Goal: Information Seeking & Learning: Learn about a topic

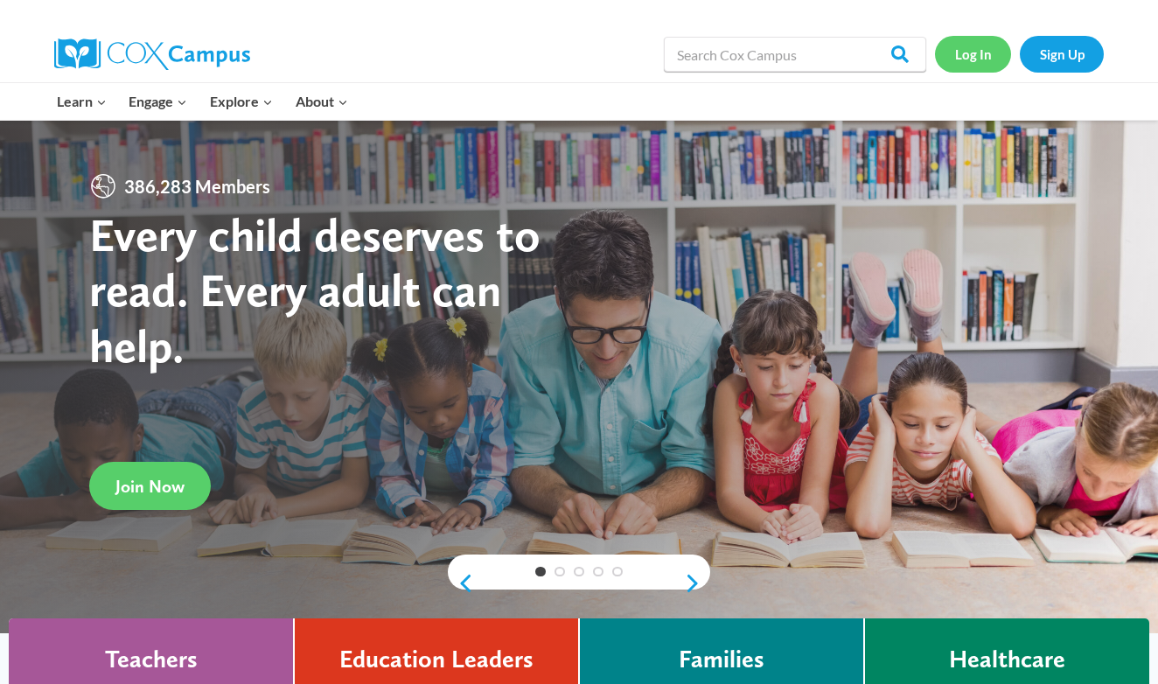
click at [974, 54] on link "Log In" at bounding box center [973, 54] width 76 height 36
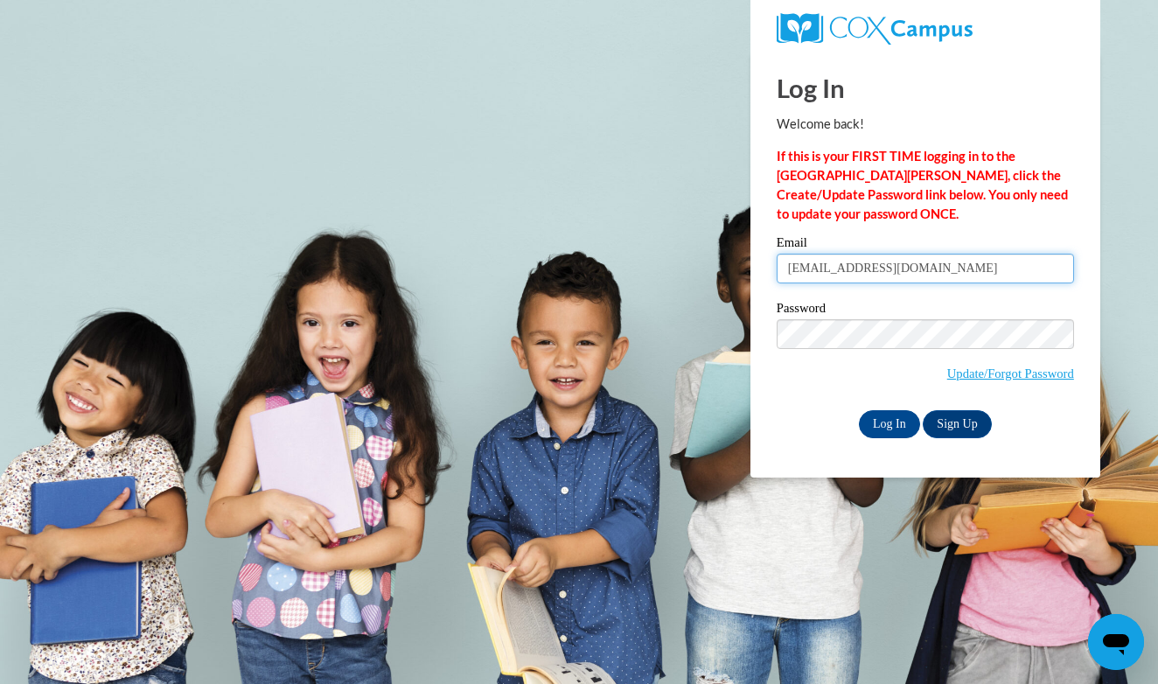
type input "babaughn@crimson.ua.edu"
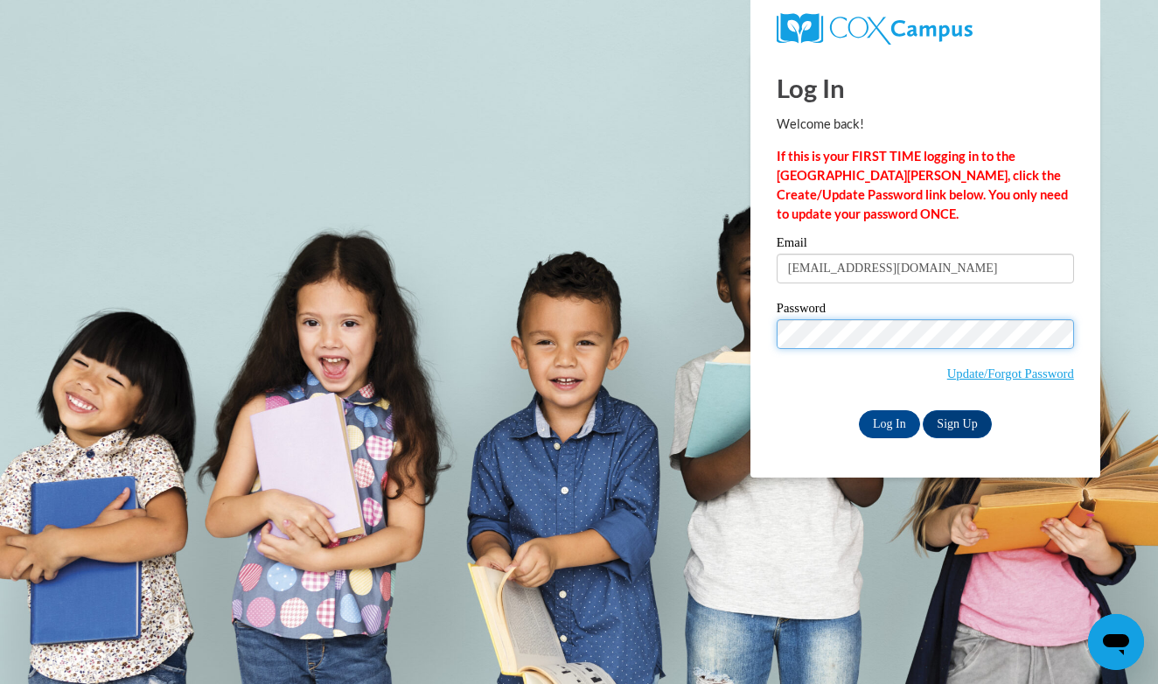
click at [888, 421] on input "Log In" at bounding box center [889, 424] width 61 height 28
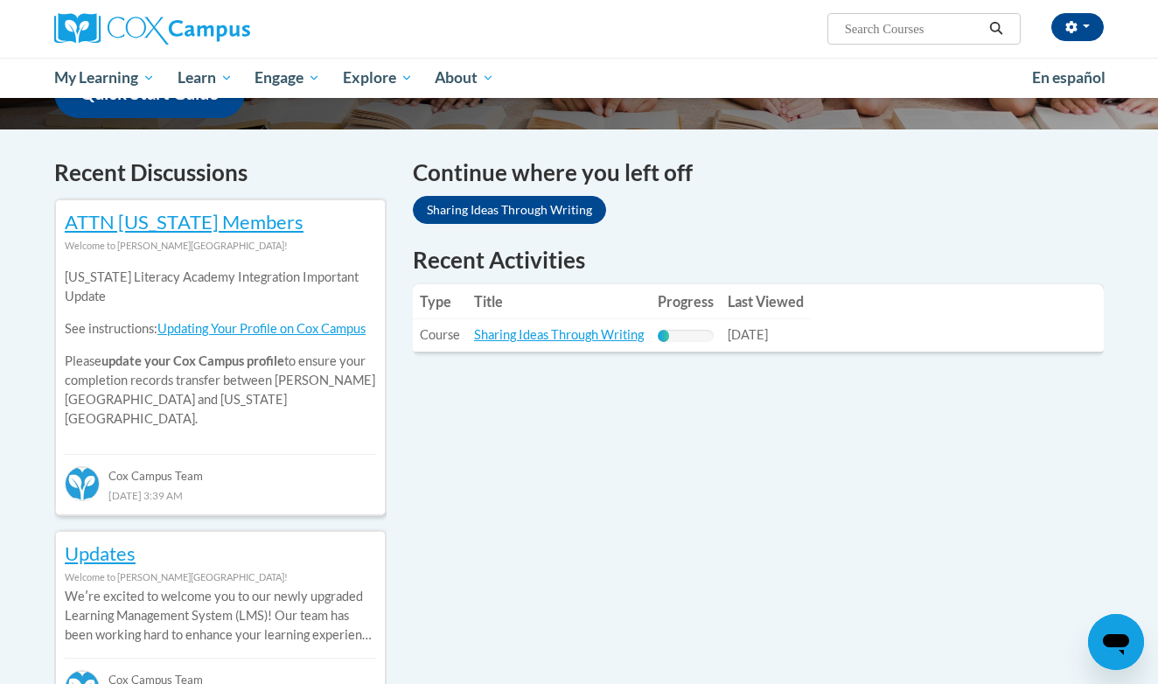
scroll to position [496, 0]
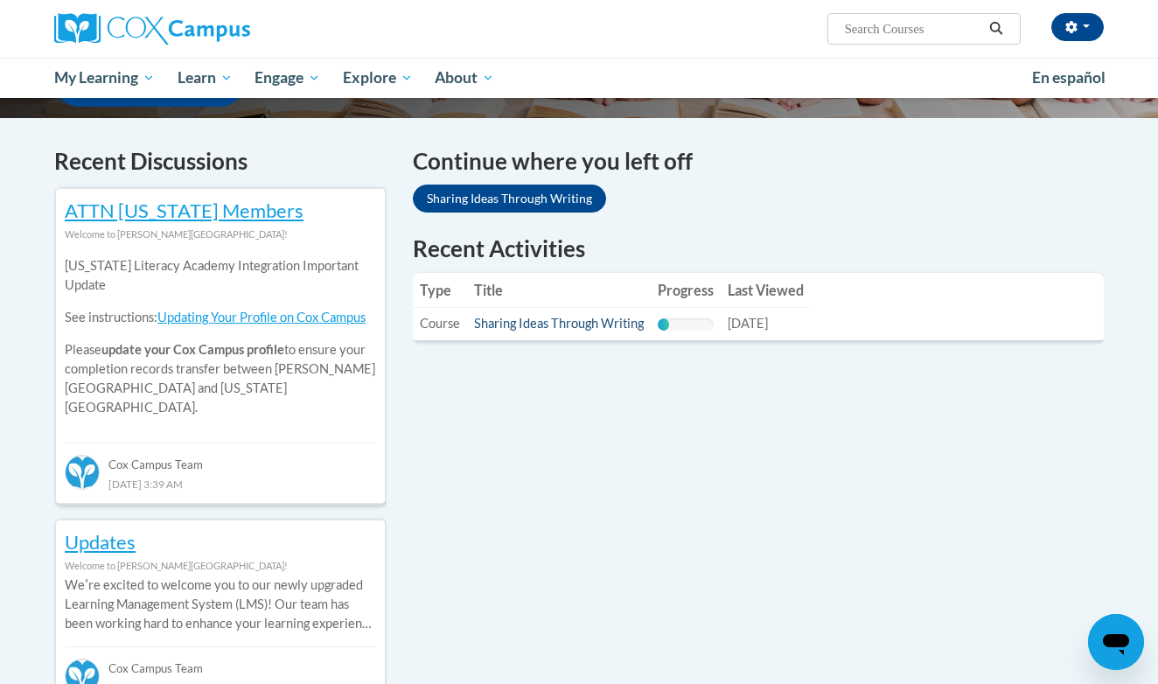
click at [576, 323] on link "Sharing Ideas Through Writing" at bounding box center [559, 323] width 170 height 15
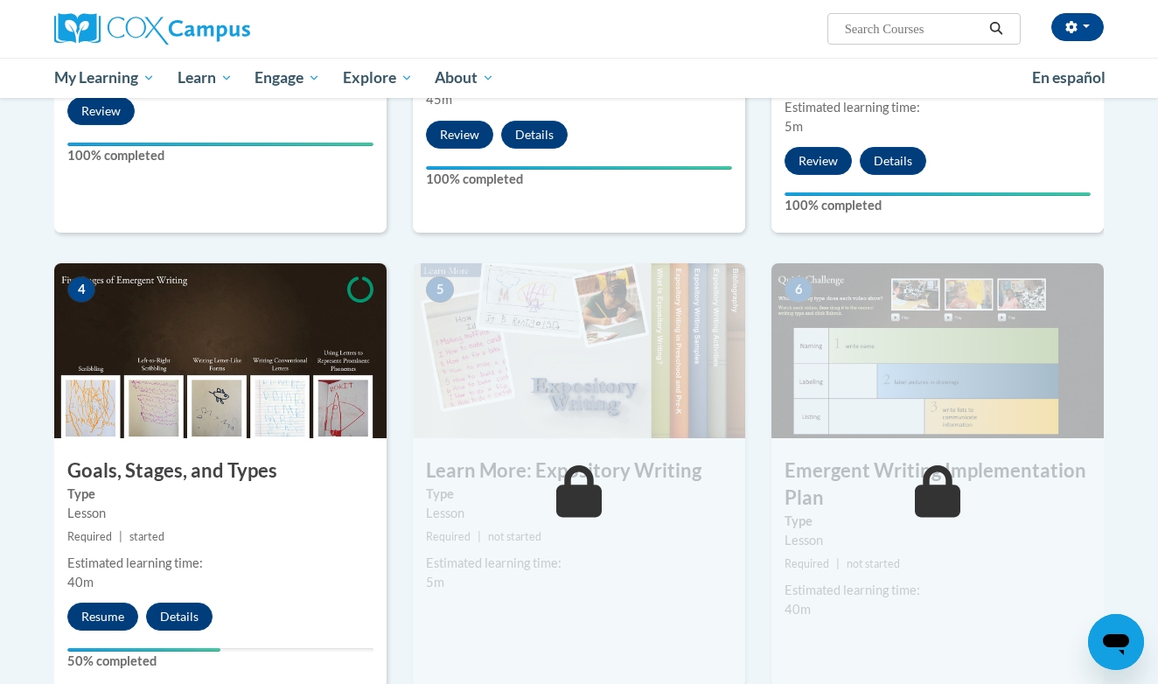
scroll to position [1011, 0]
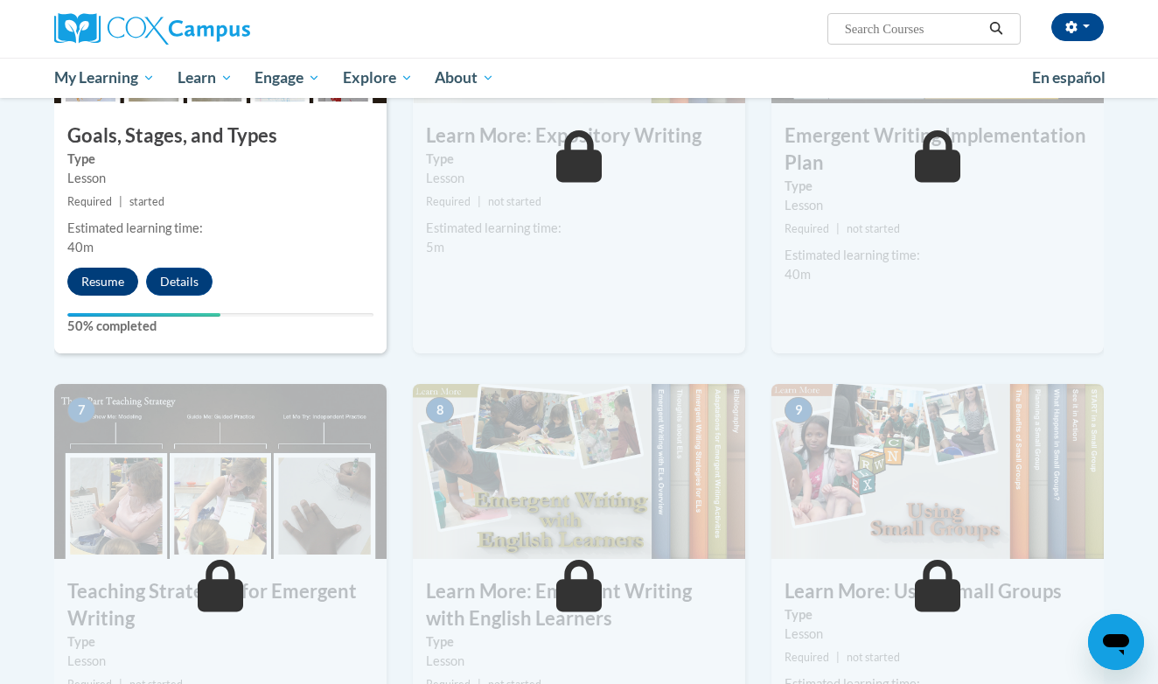
click at [101, 268] on button "Resume" at bounding box center [102, 282] width 71 height 28
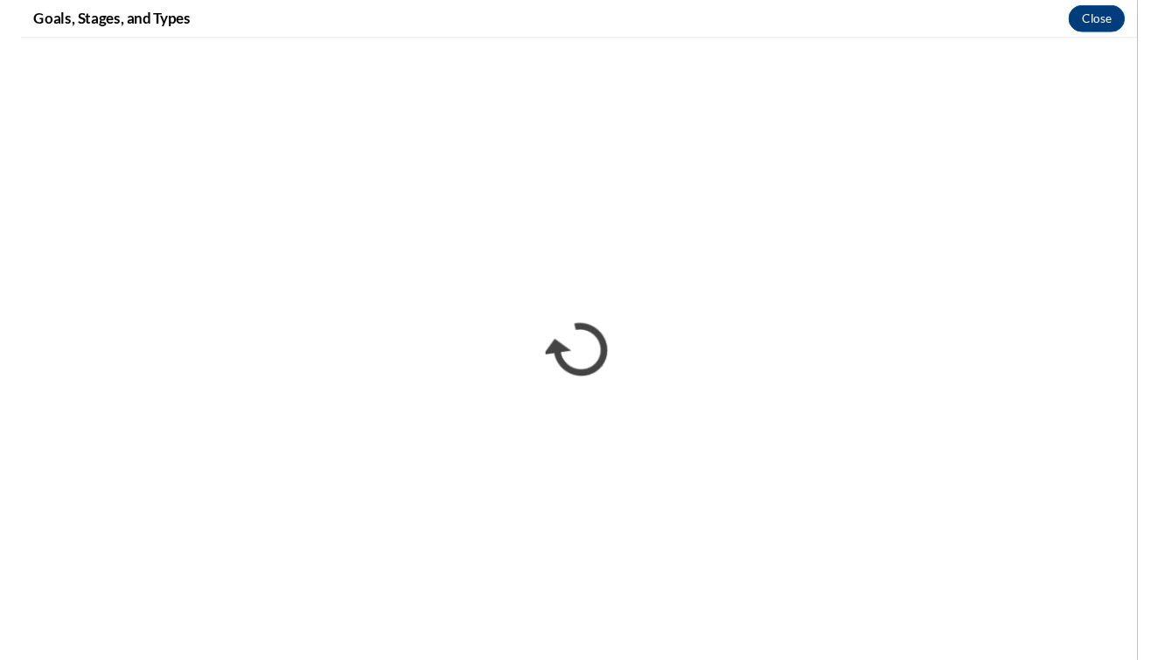
scroll to position [0, 0]
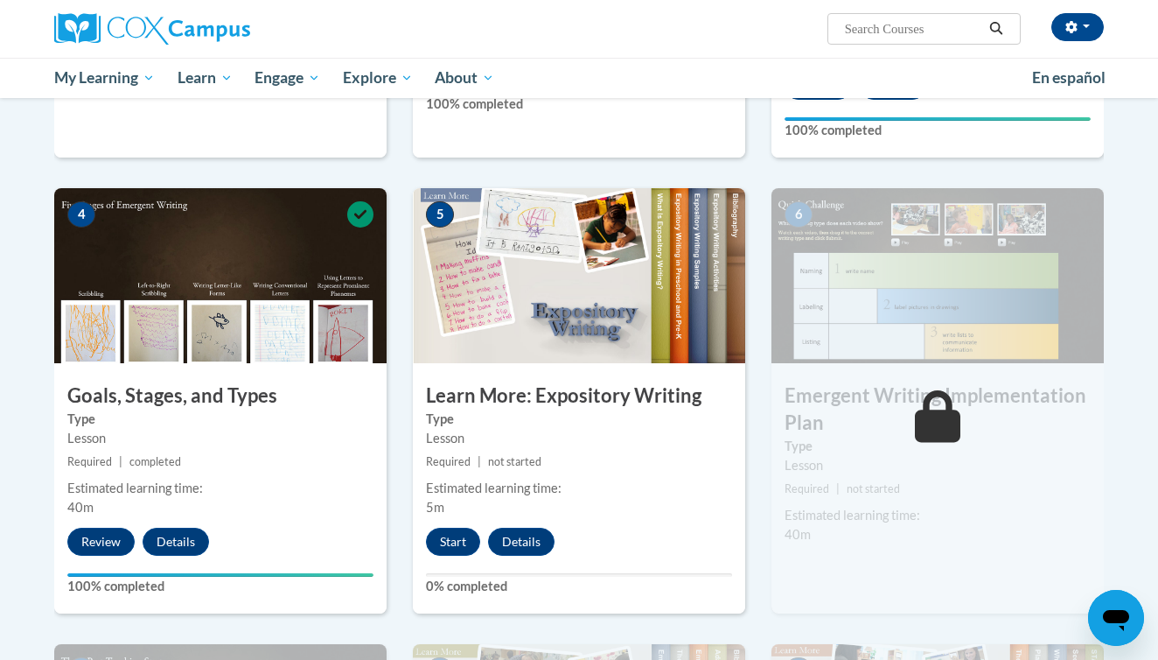
scroll to position [786, 0]
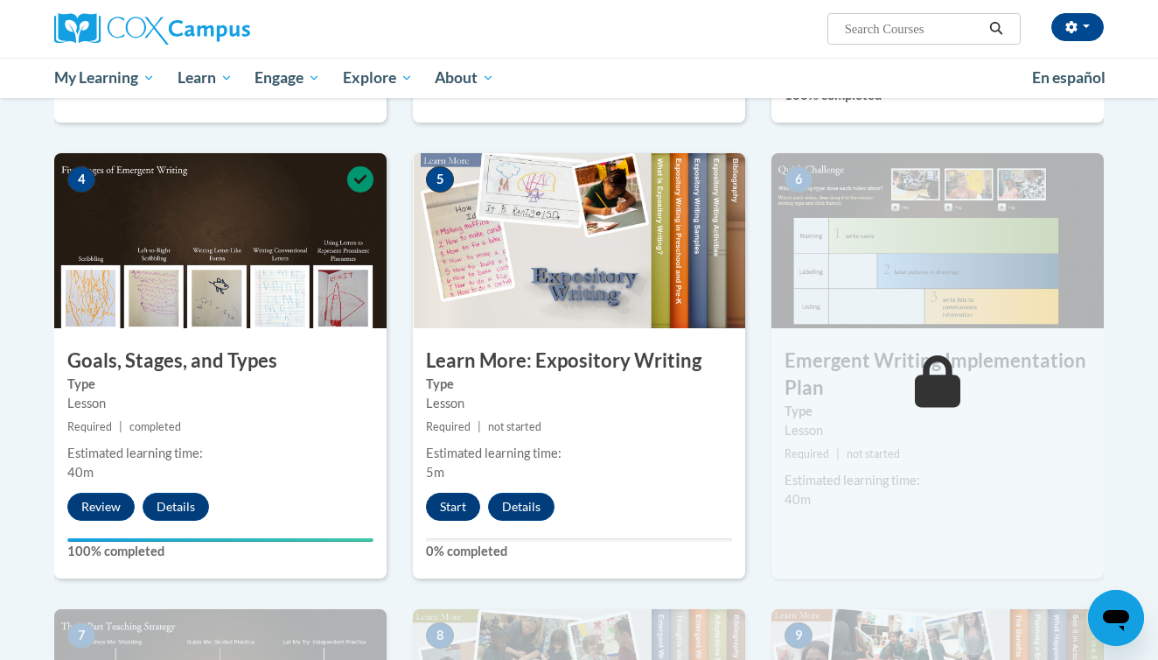
click at [459, 493] on button "Start" at bounding box center [453, 507] width 54 height 28
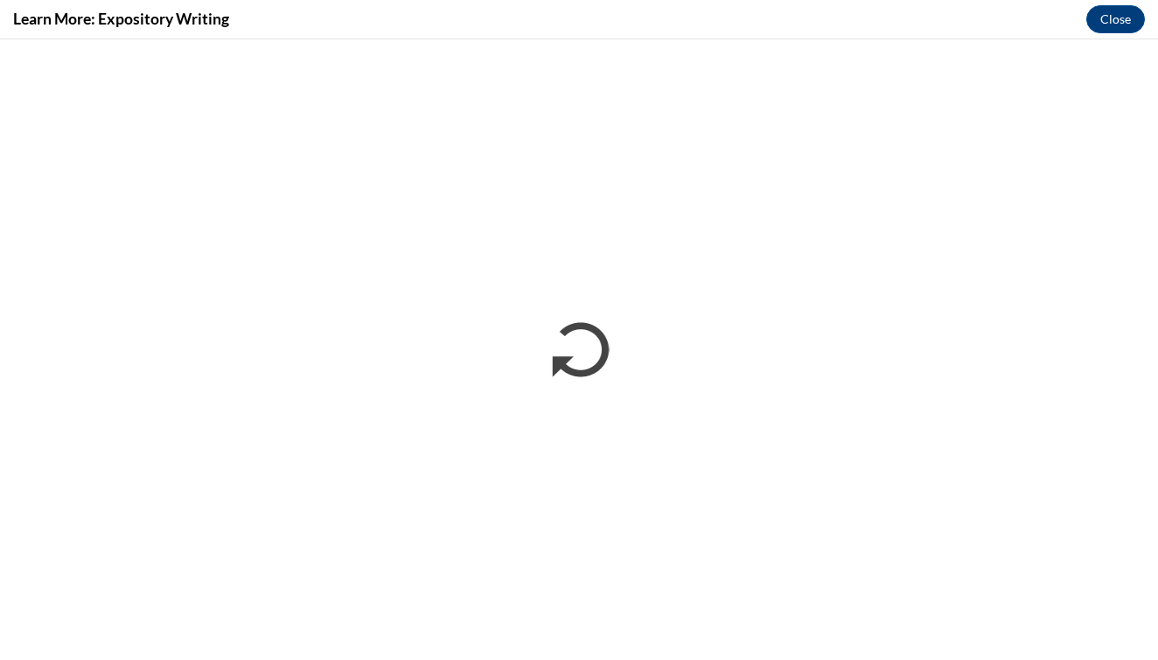
scroll to position [0, 0]
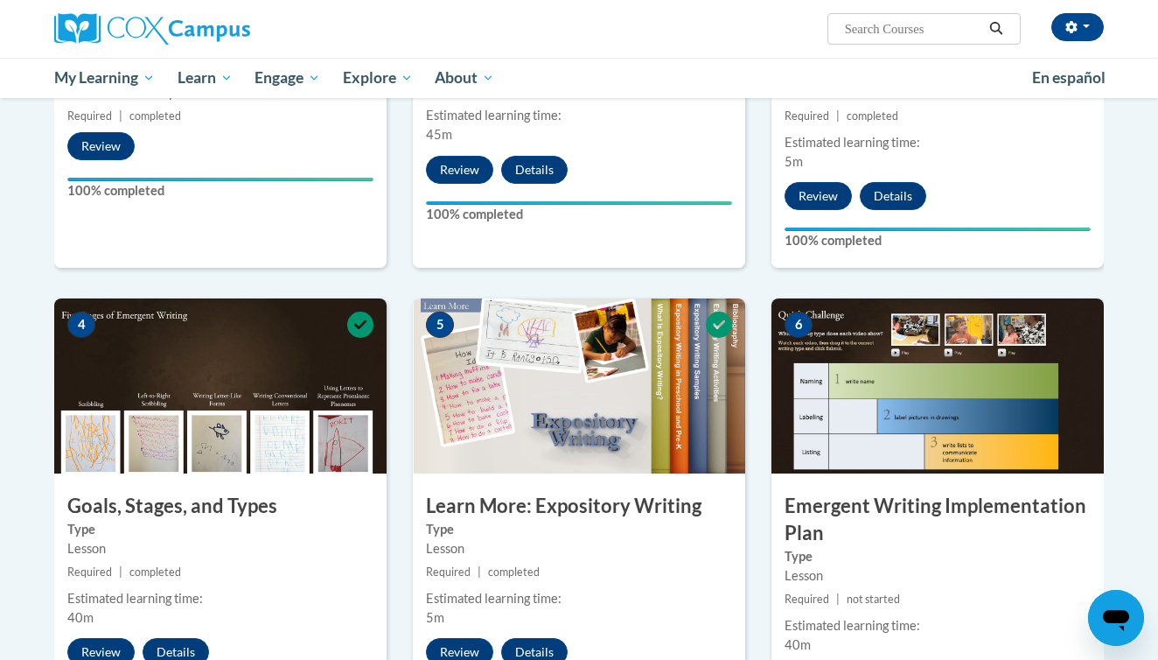
scroll to position [766, 0]
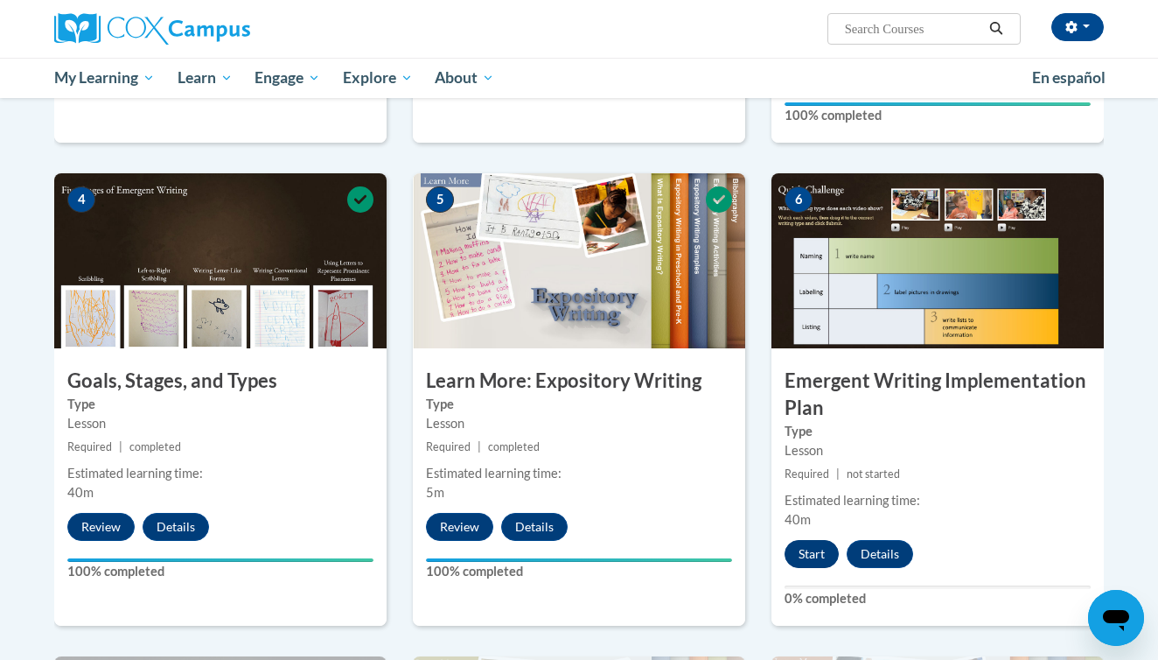
click at [814, 540] on button "Start" at bounding box center [812, 554] width 54 height 28
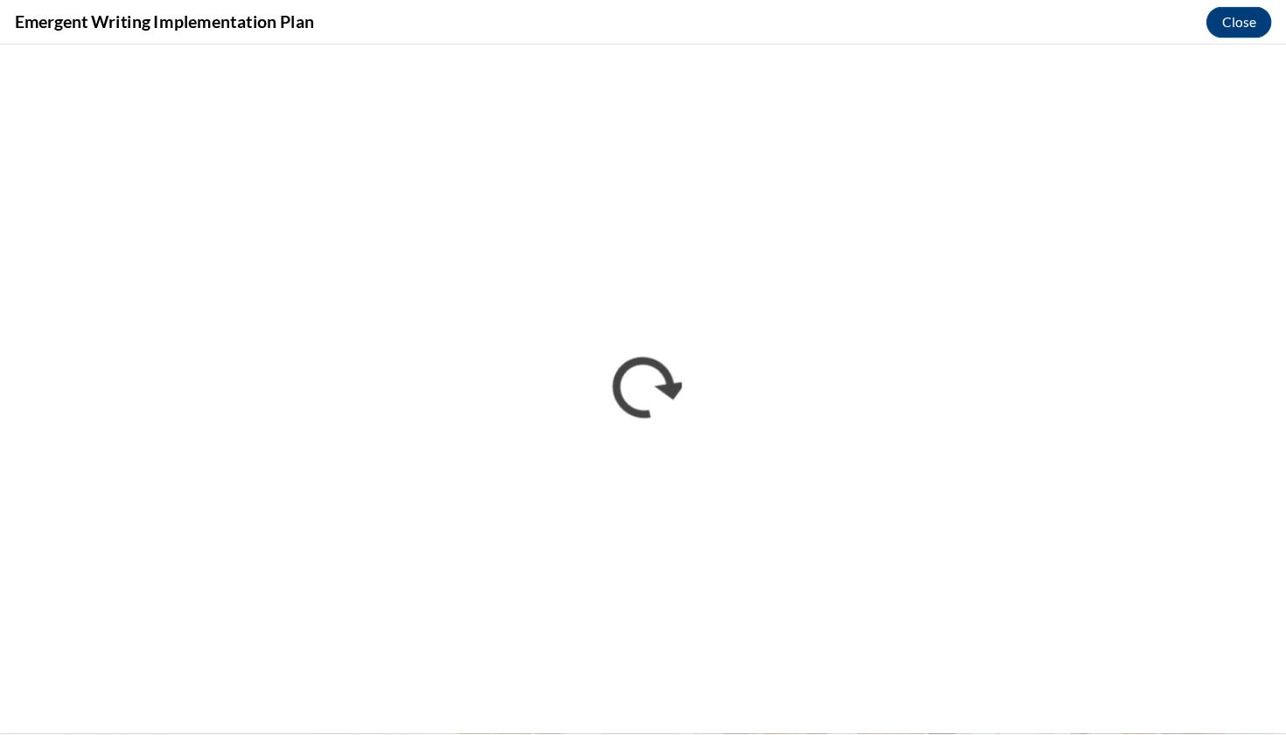
scroll to position [0, 0]
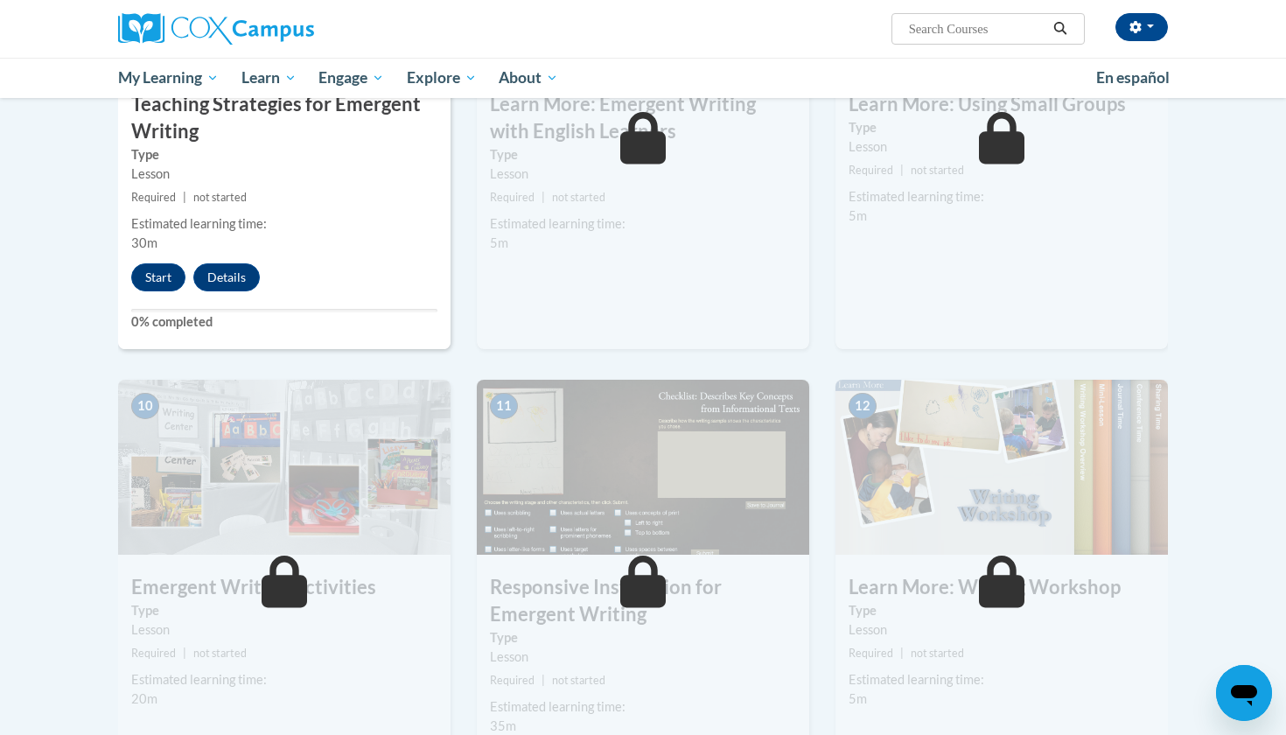
scroll to position [1514, 0]
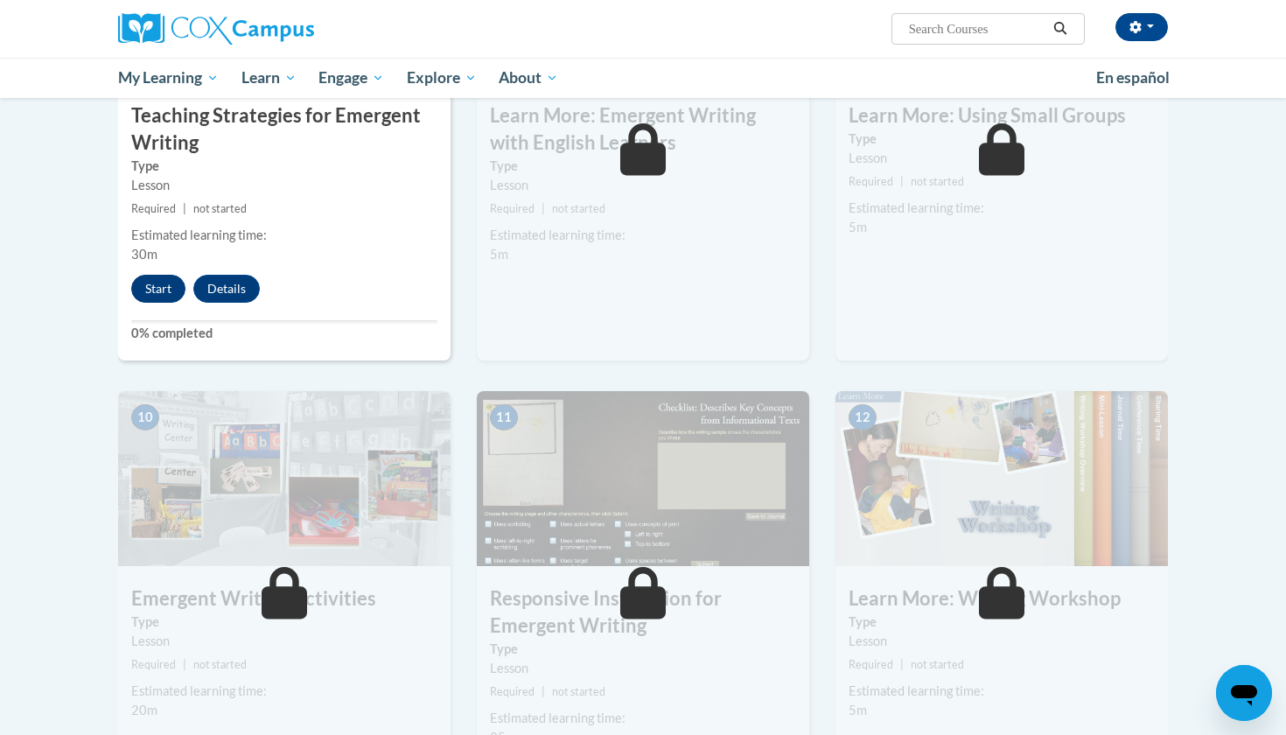
click at [150, 275] on button "Start" at bounding box center [158, 289] width 54 height 28
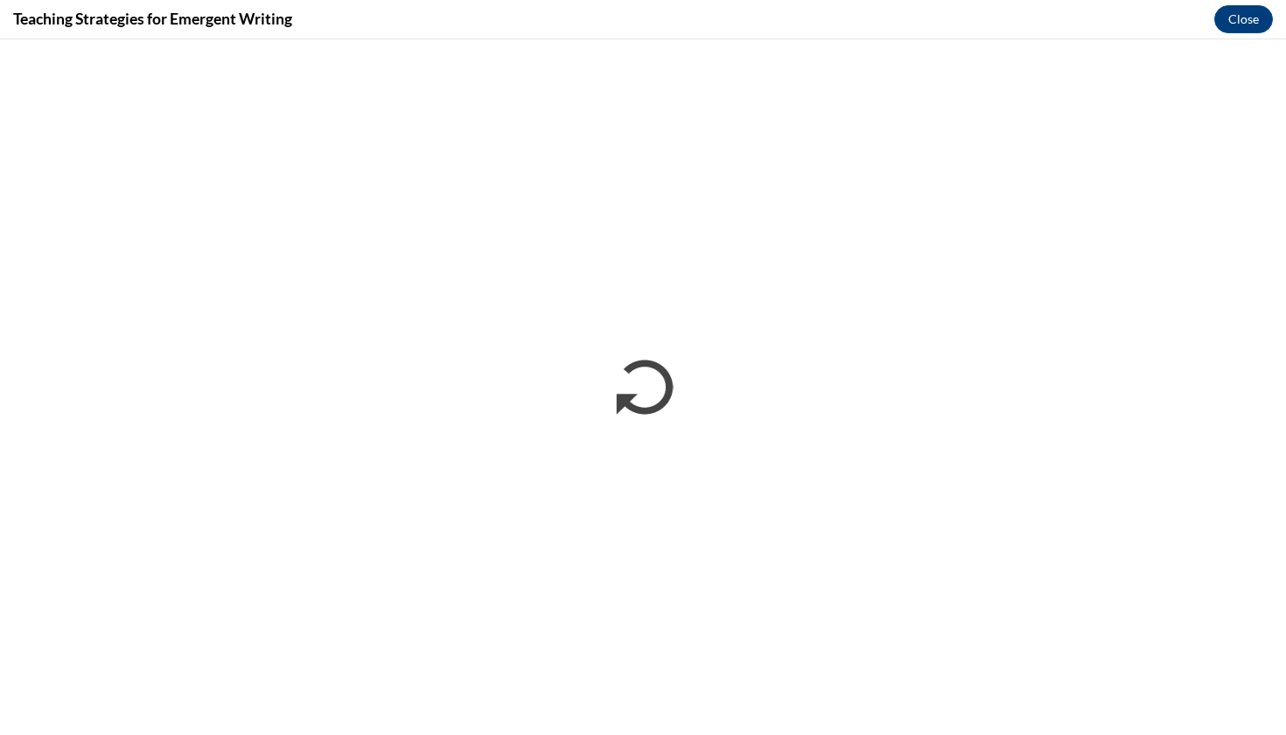
scroll to position [0, 0]
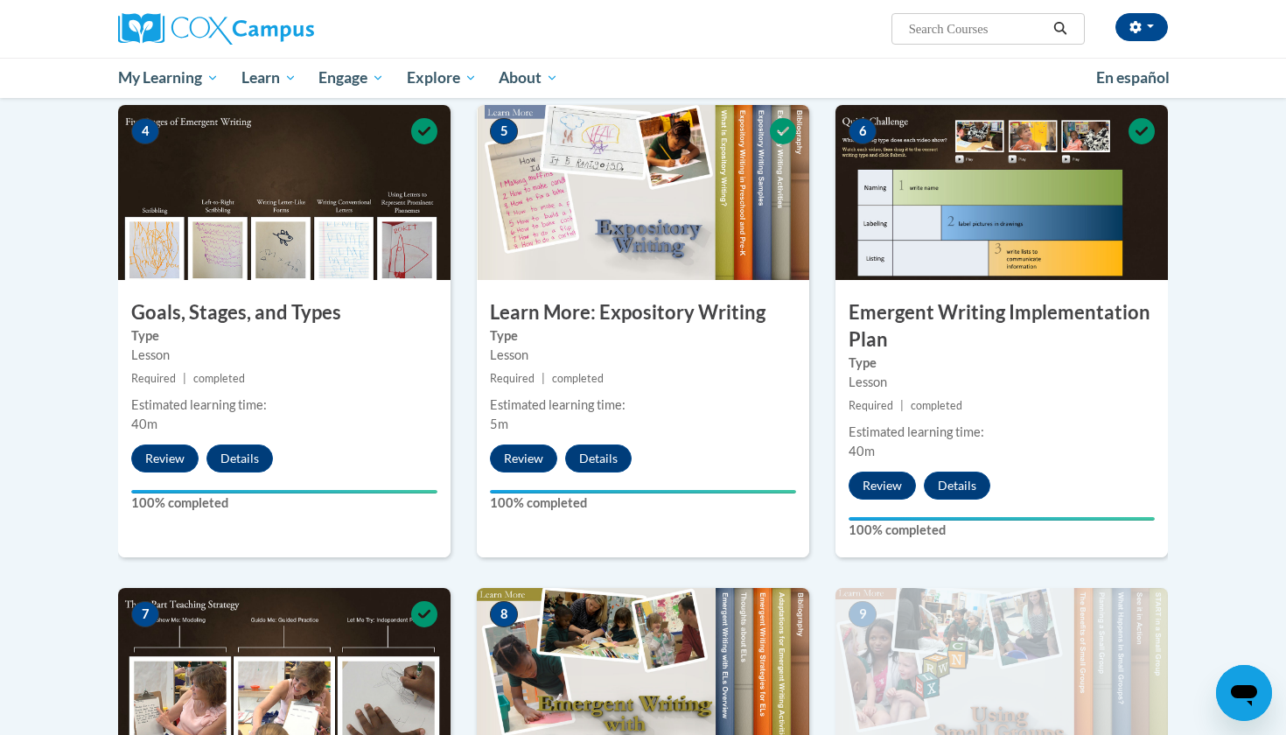
scroll to position [1096, 0]
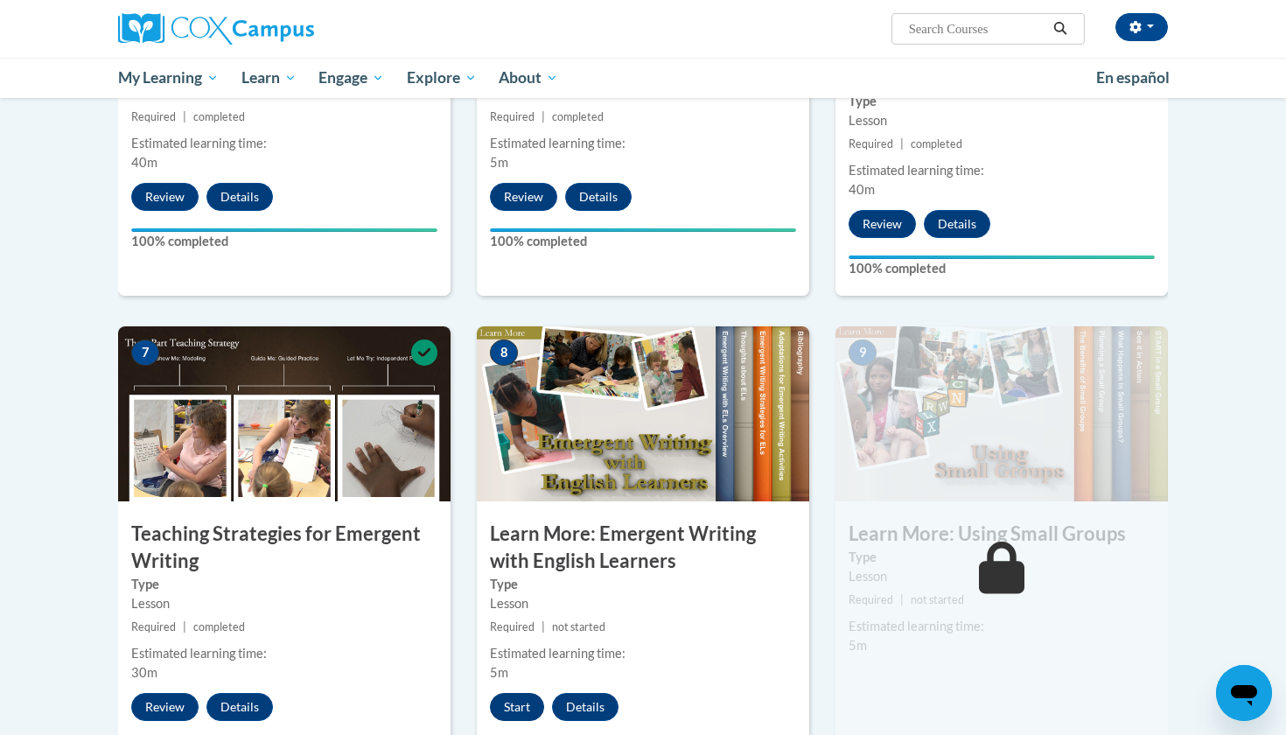
click at [515, 693] on button "Start" at bounding box center [517, 707] width 54 height 28
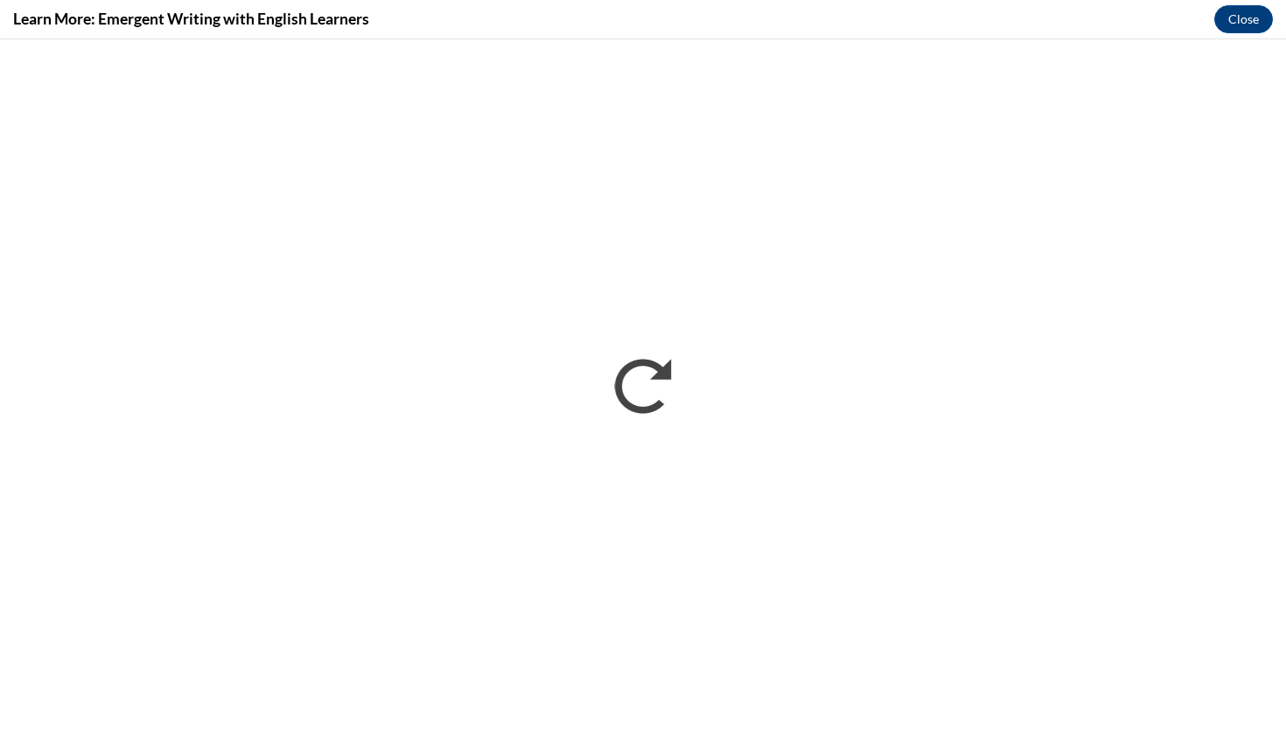
scroll to position [0, 0]
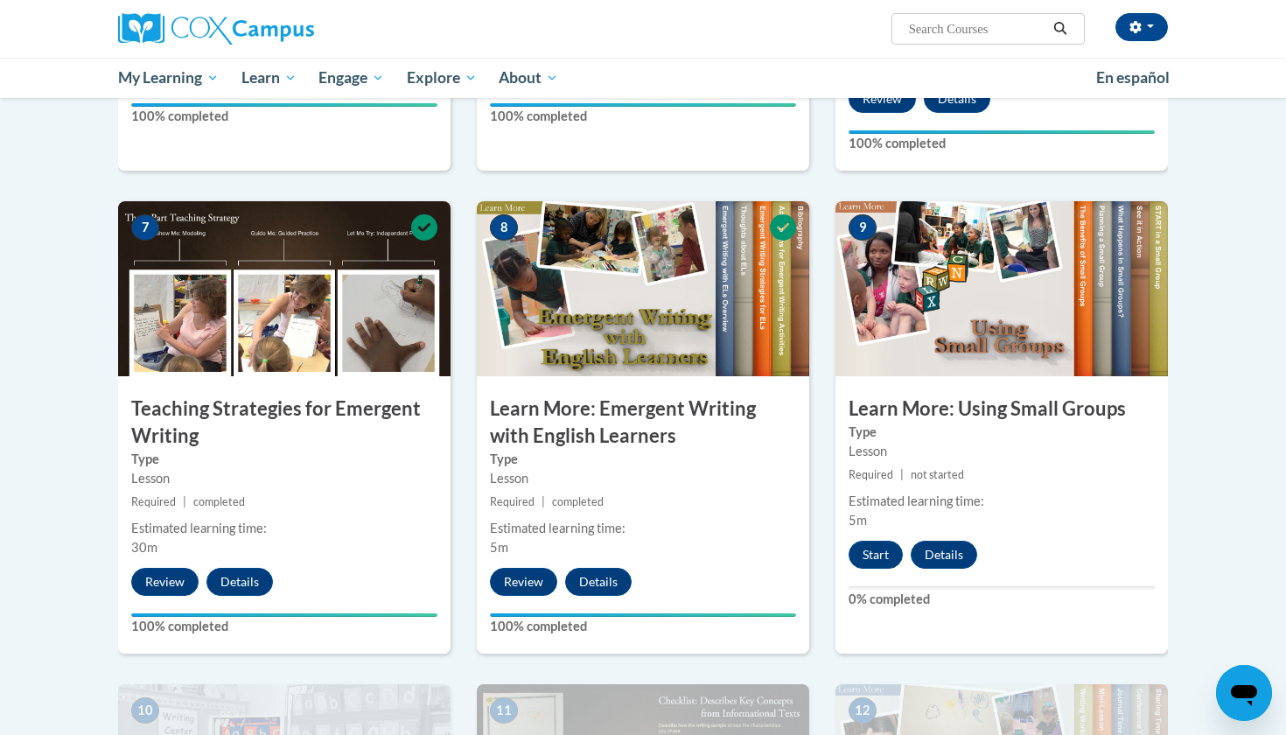
scroll to position [1461, 0]
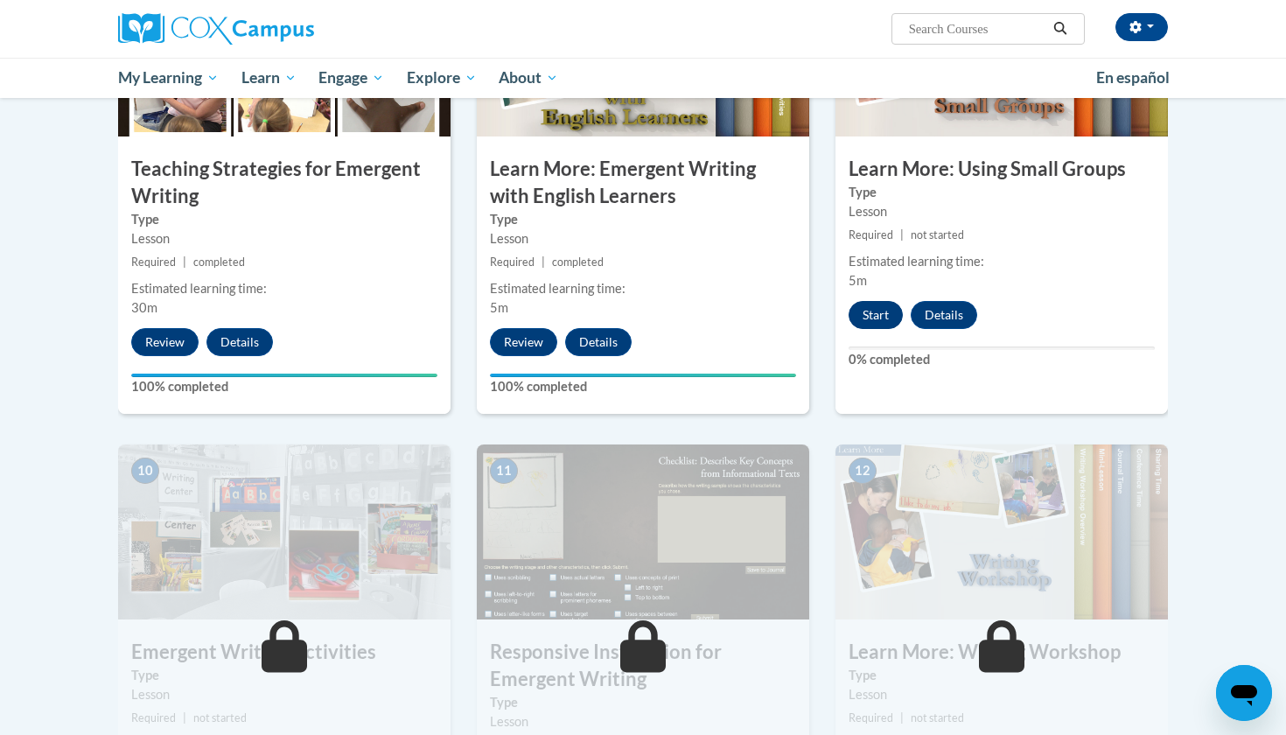
click at [891, 301] on button "Start" at bounding box center [876, 315] width 54 height 28
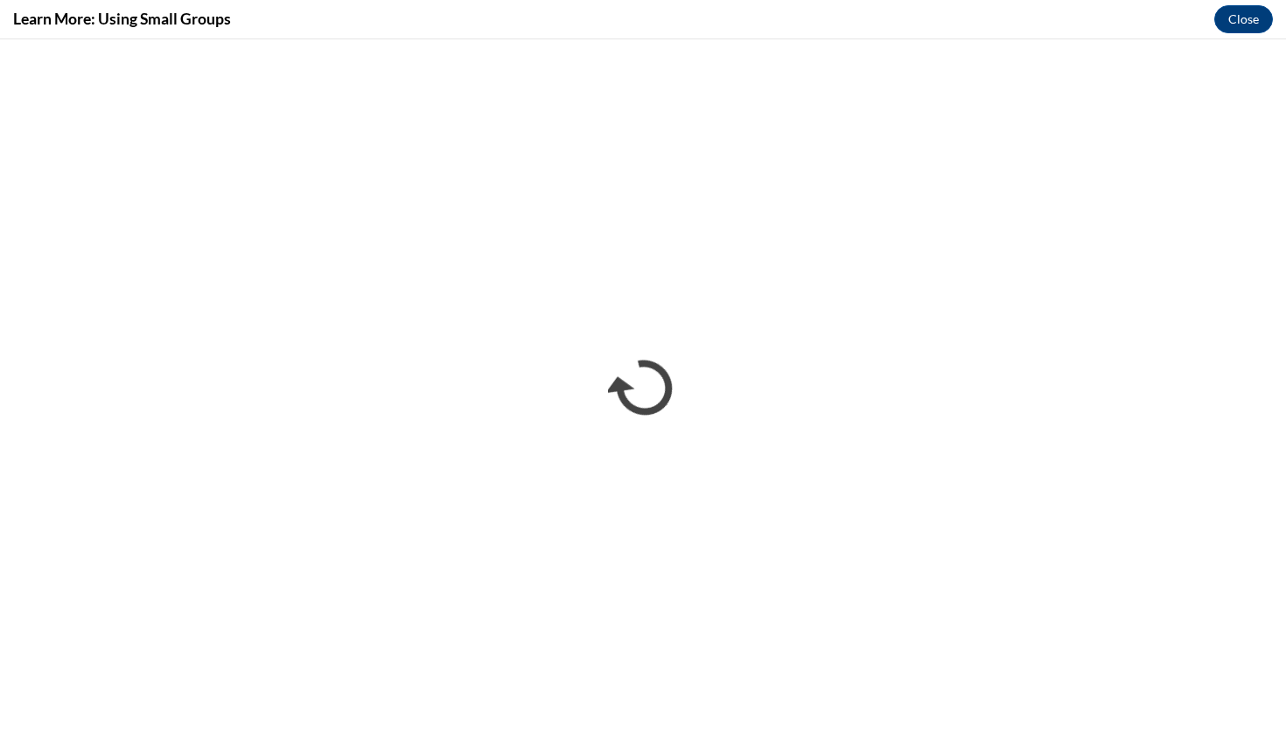
scroll to position [0, 0]
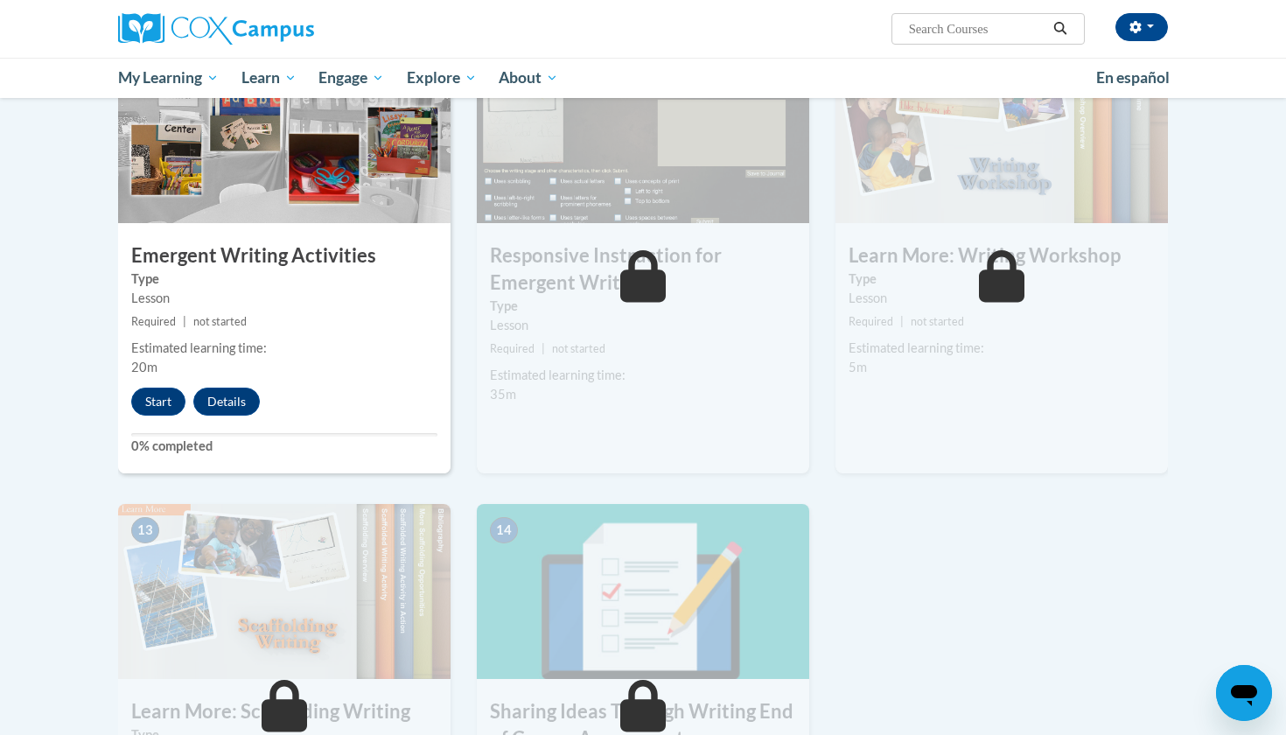
scroll to position [1868, 0]
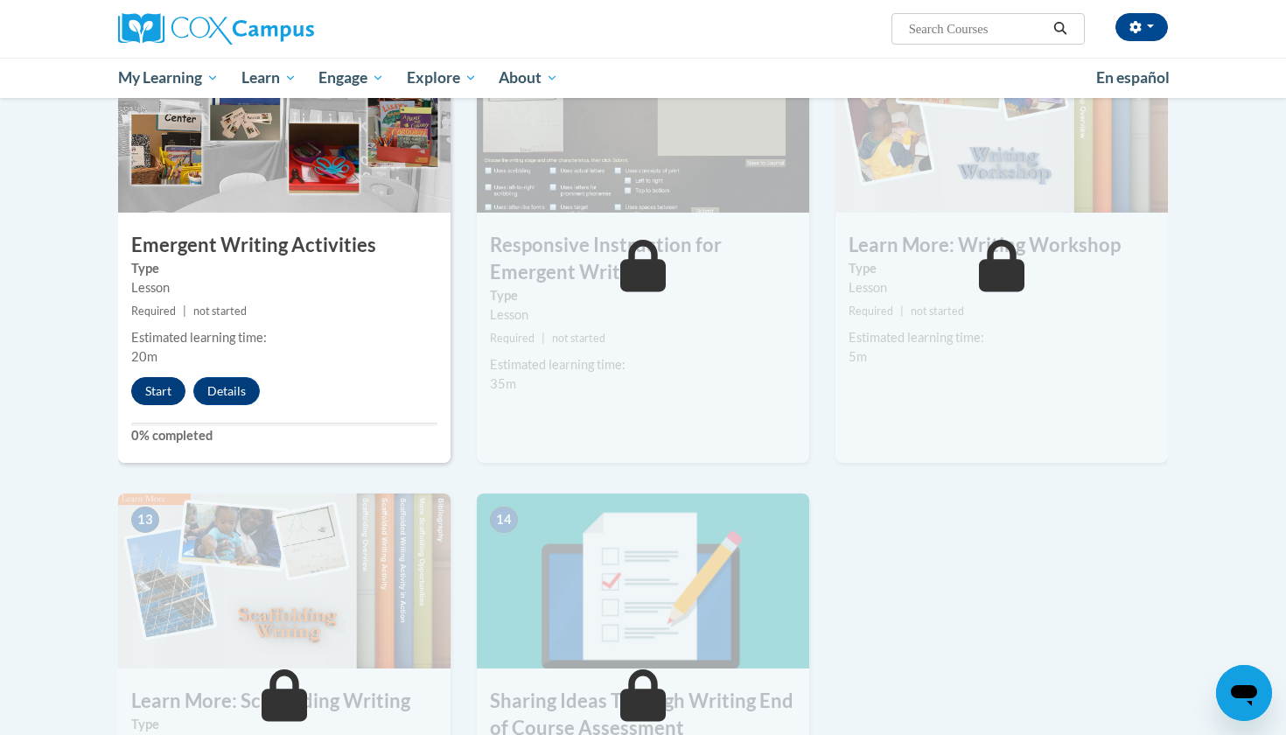
click at [157, 377] on button "Start" at bounding box center [158, 391] width 54 height 28
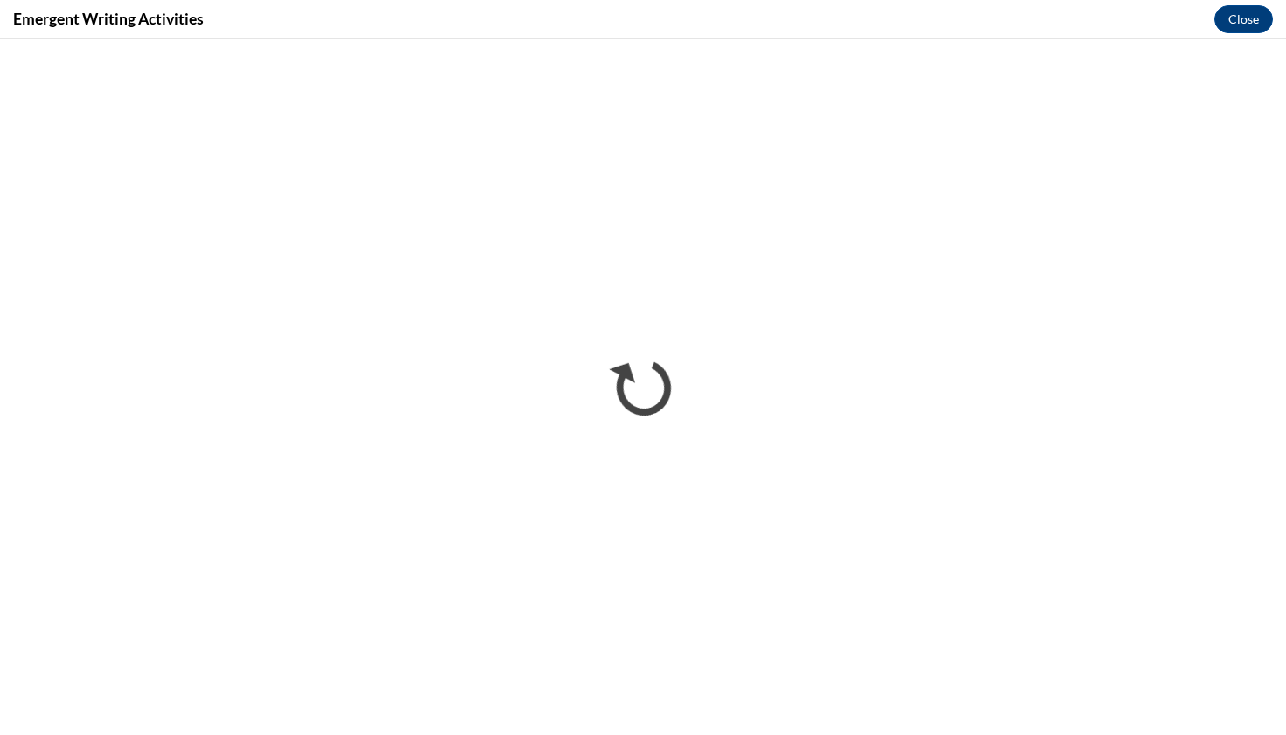
scroll to position [0, 0]
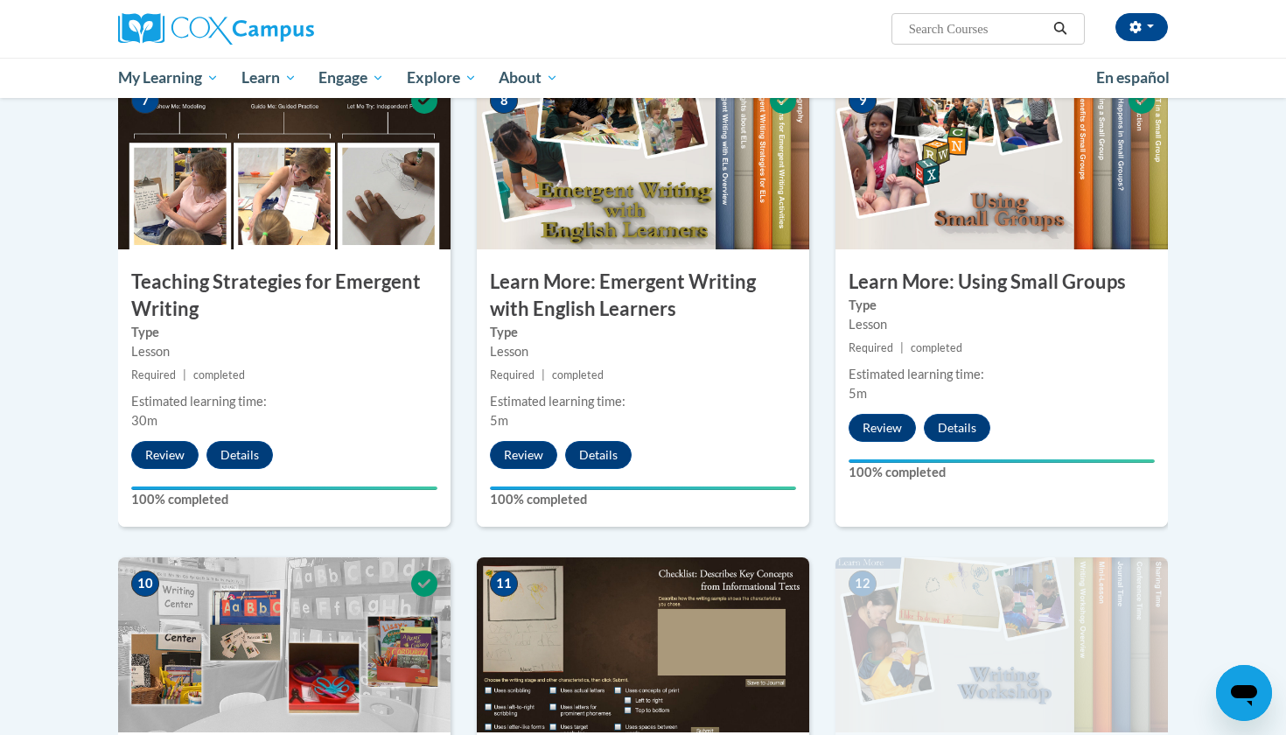
scroll to position [1778, 0]
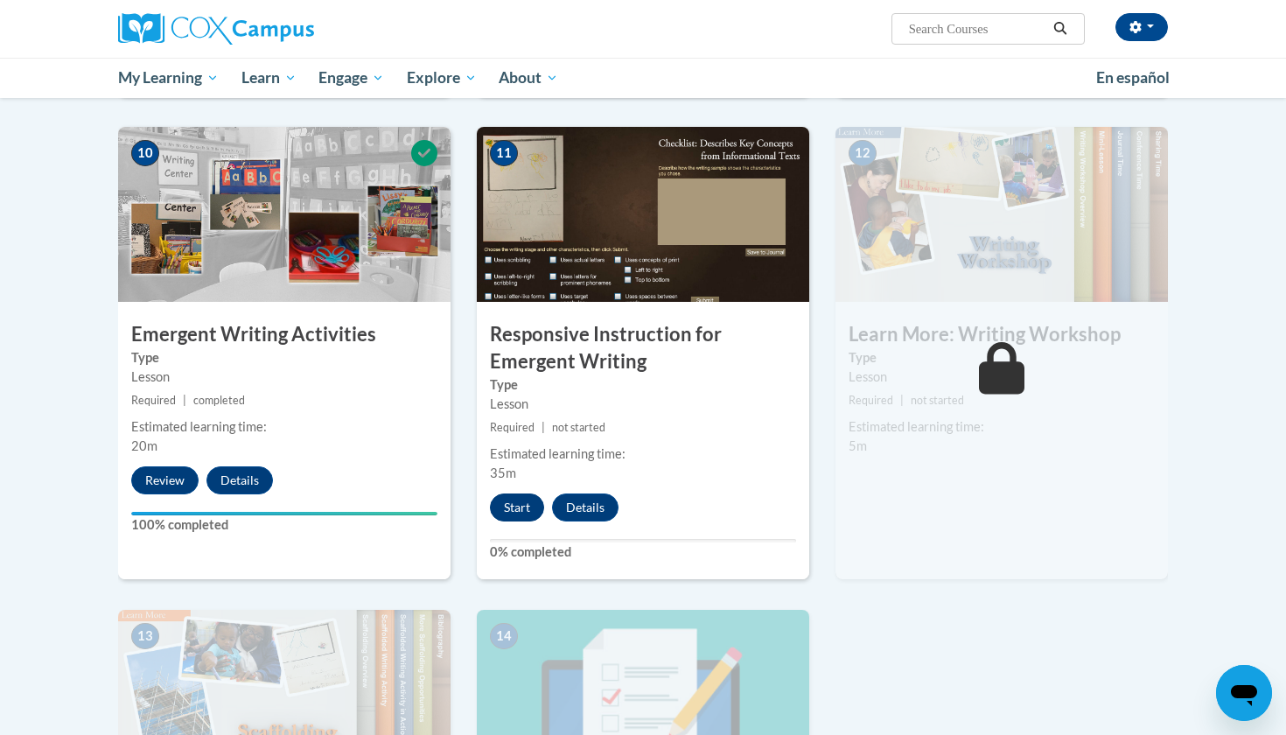
click at [511, 493] on button "Start" at bounding box center [517, 507] width 54 height 28
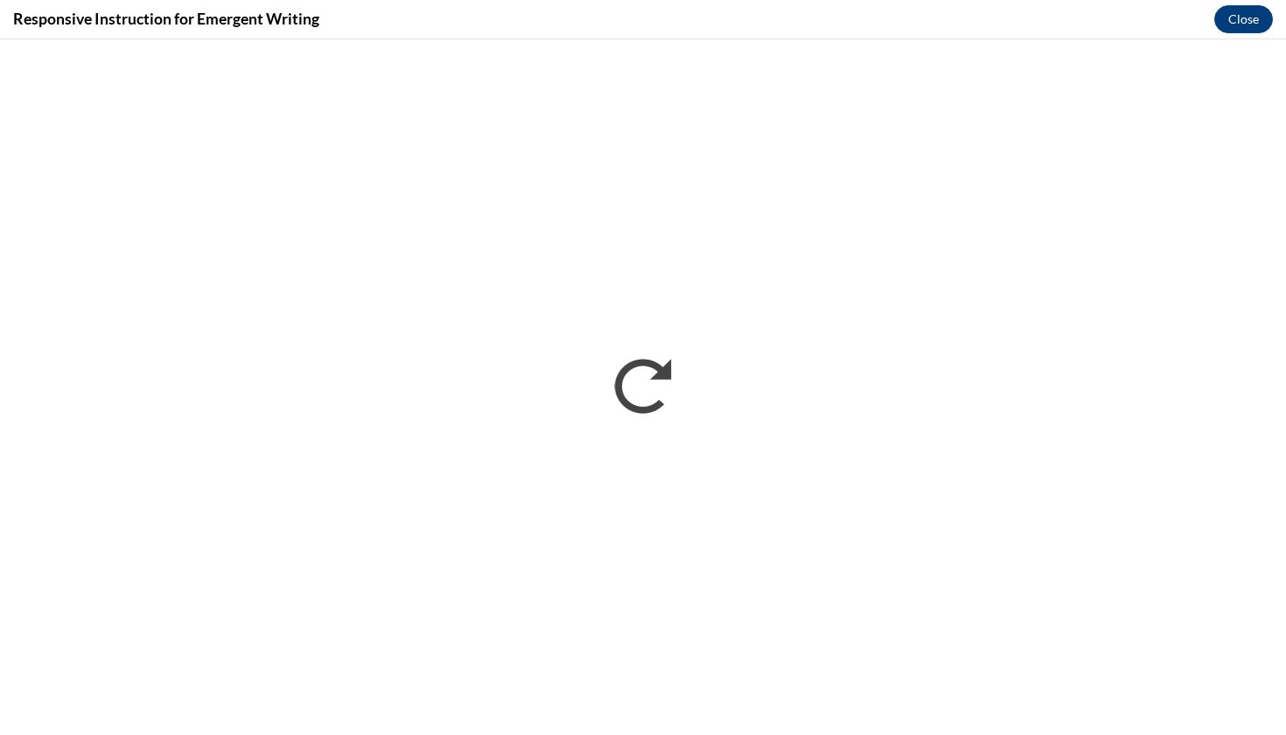
scroll to position [0, 0]
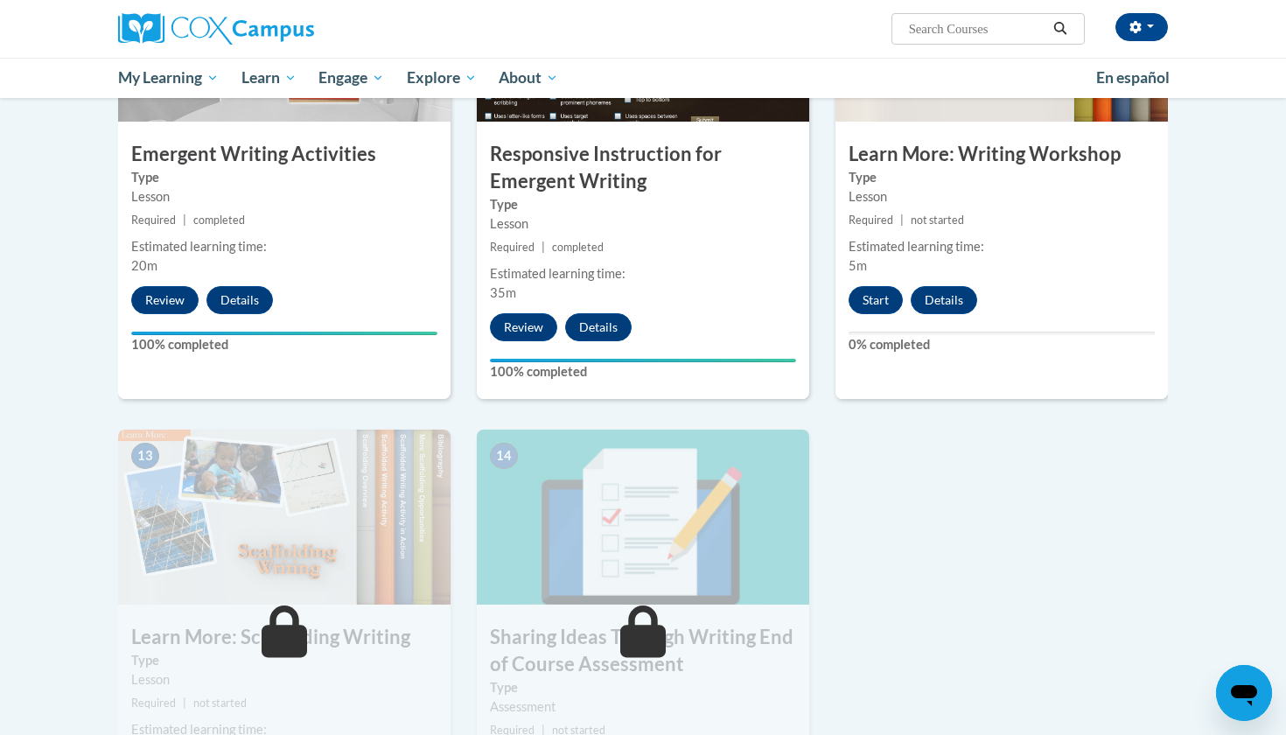
scroll to position [1937, 0]
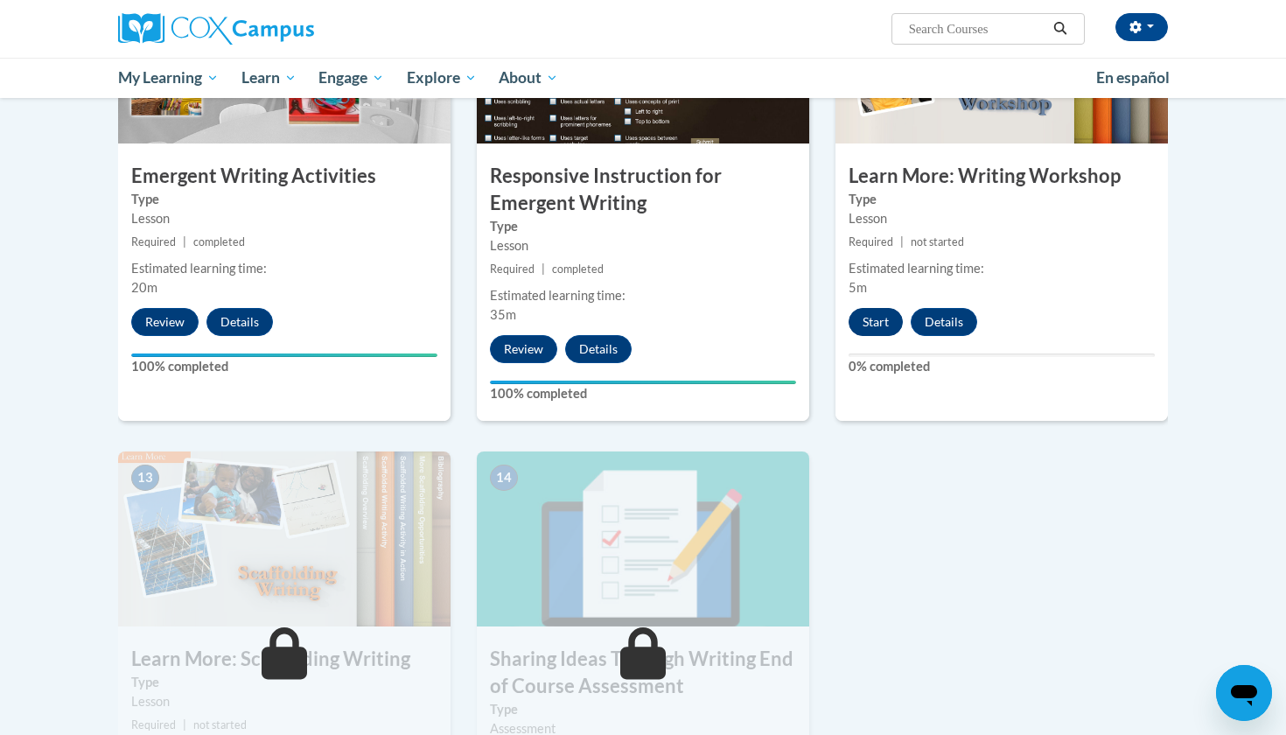
click at [879, 308] on button "Start" at bounding box center [876, 322] width 54 height 28
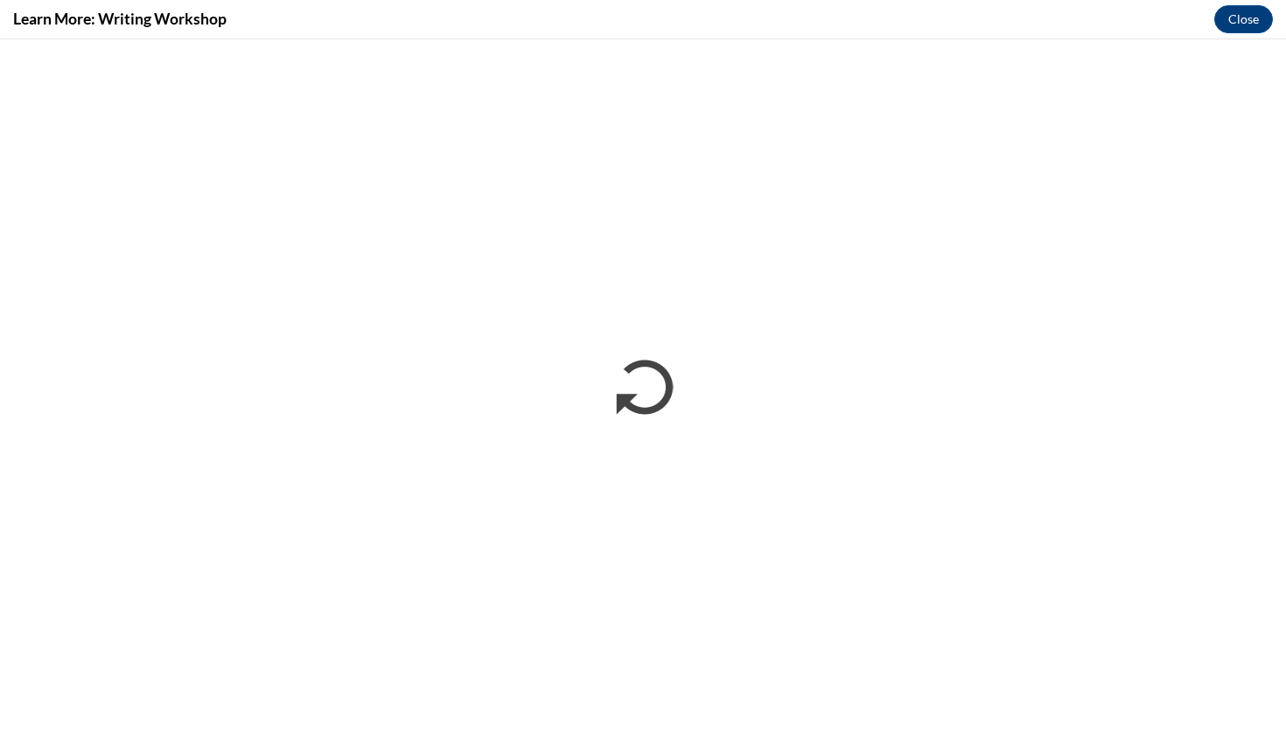
scroll to position [0, 0]
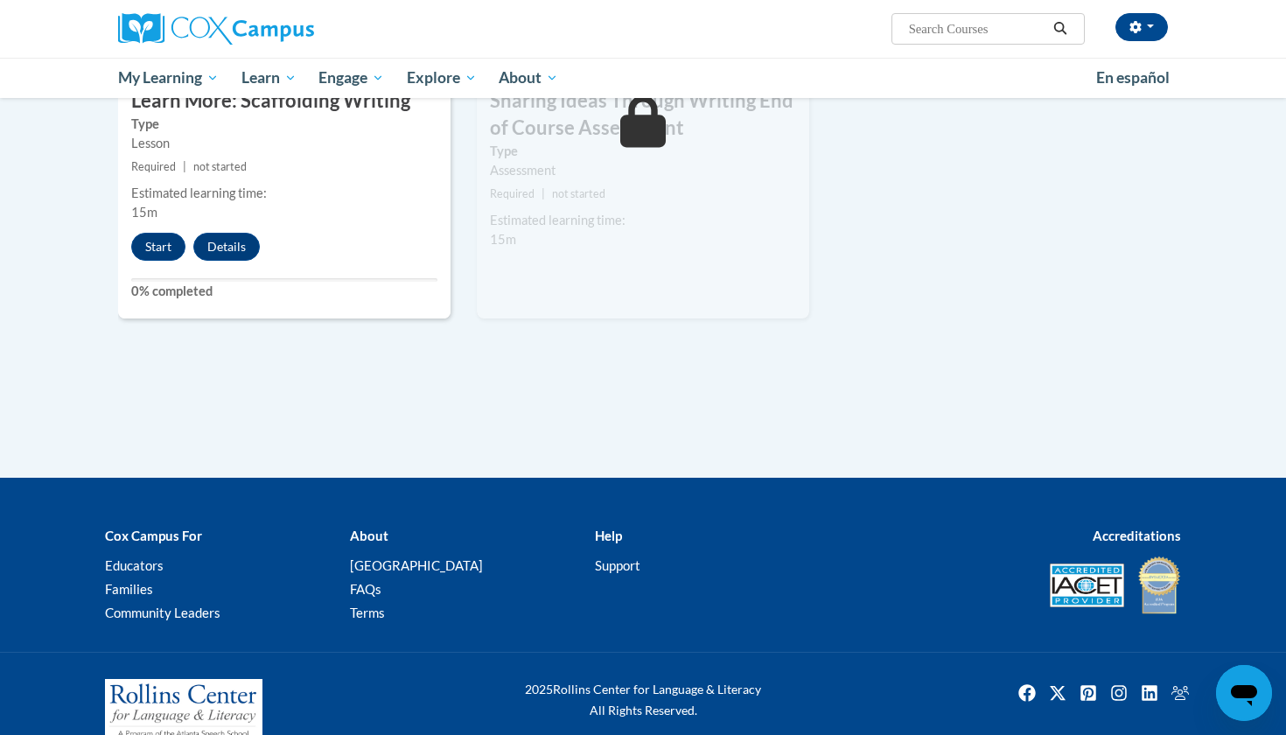
scroll to position [2494, 0]
click at [148, 234] on button "Start" at bounding box center [158, 248] width 54 height 28
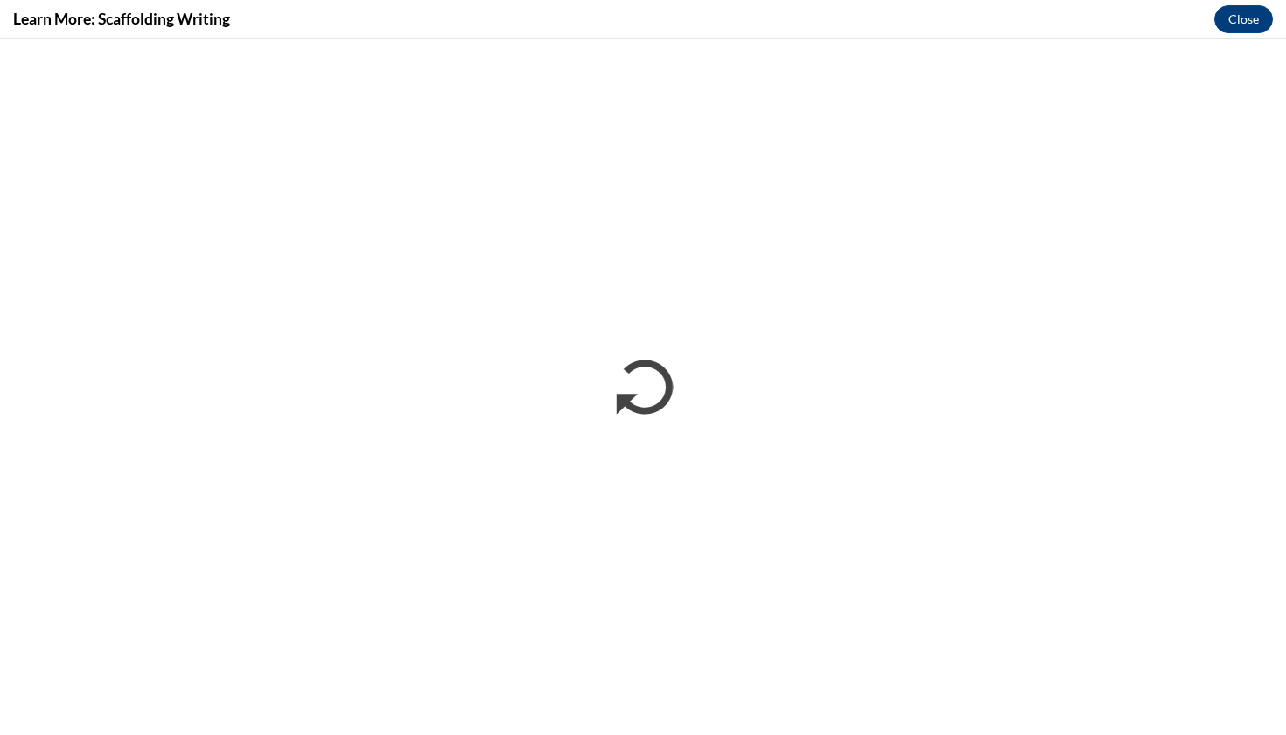
scroll to position [0, 0]
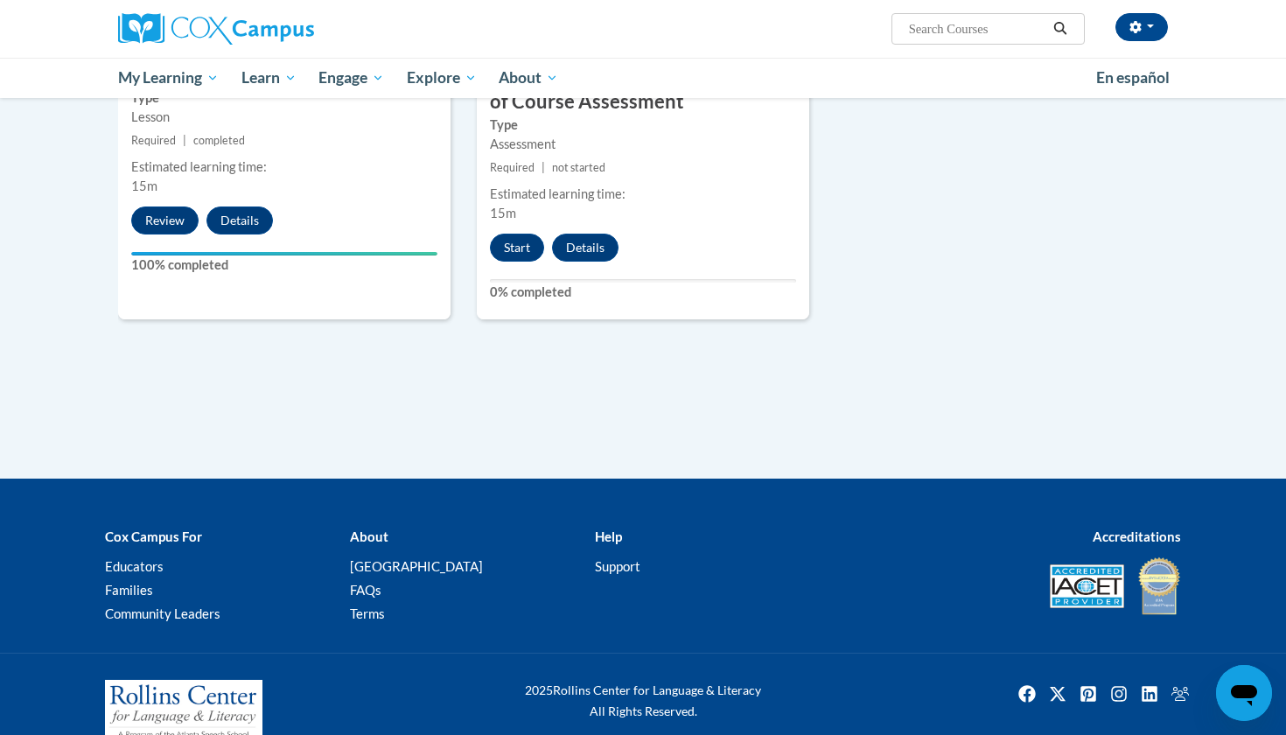
scroll to position [2520, 0]
click at [520, 234] on button "Start" at bounding box center [517, 248] width 54 height 28
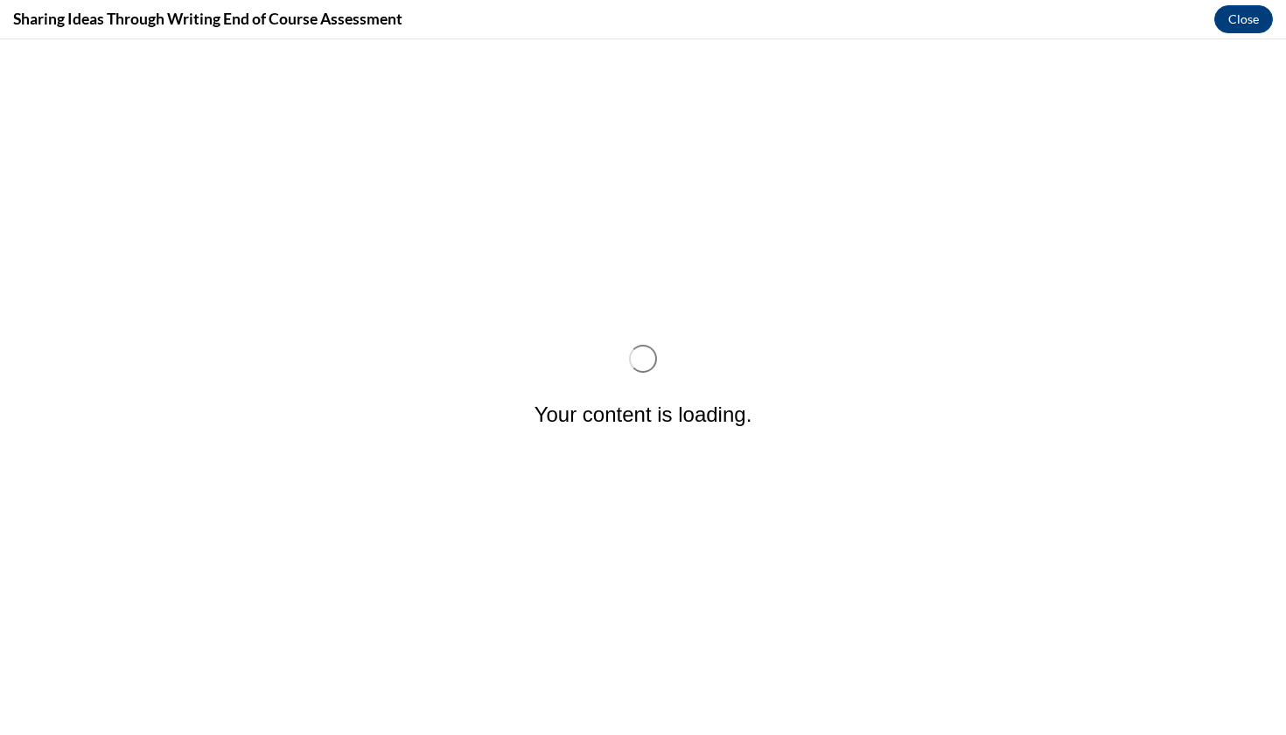
scroll to position [0, 0]
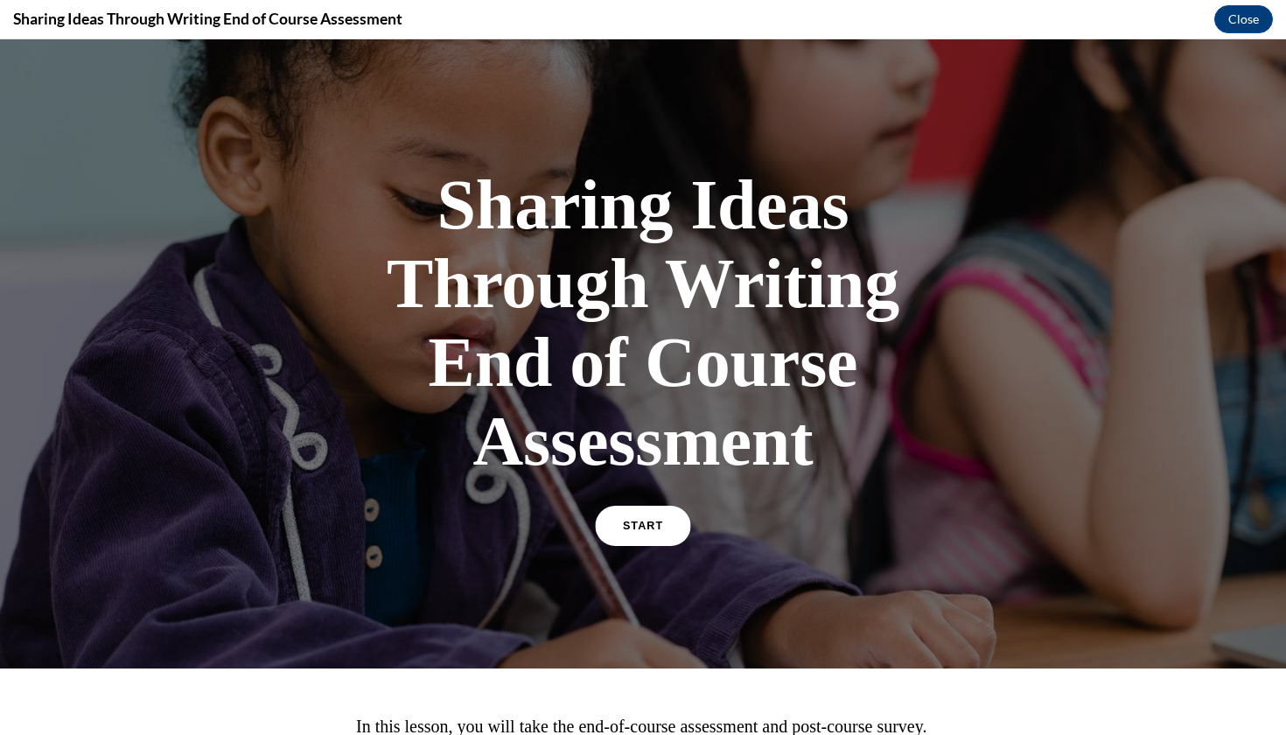
click at [666, 518] on link "START" at bounding box center [642, 526] width 95 height 40
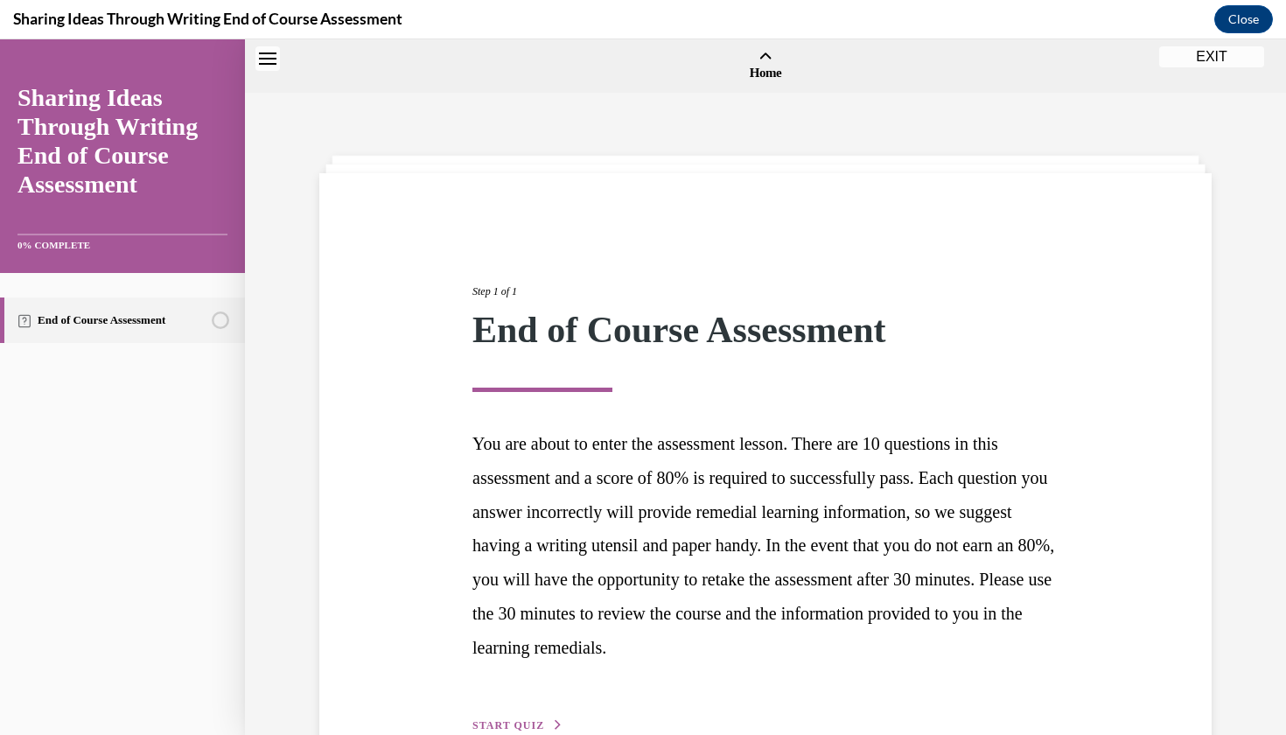
scroll to position [54, 0]
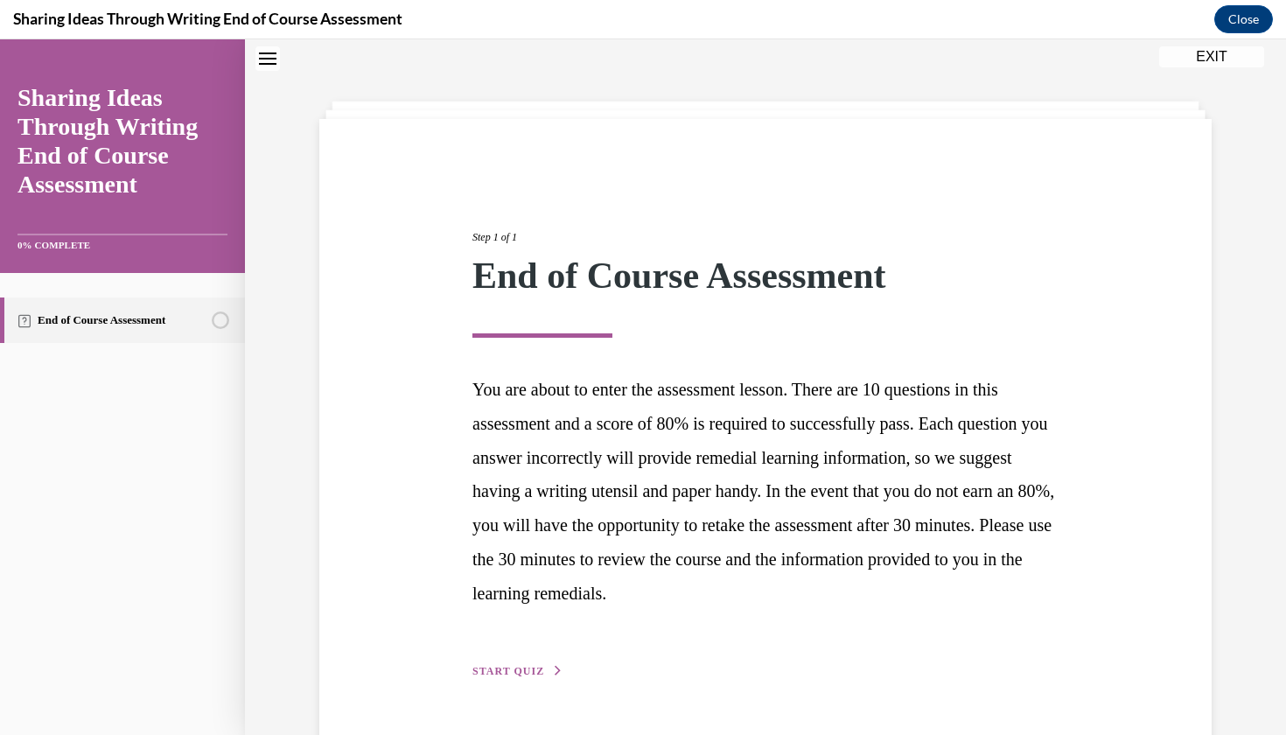
click at [514, 676] on div "Step 1 of 1 End of Course Assessment You are about to enter the assessment less…" at bounding box center [765, 435] width 892 height 632
click at [531, 665] on span "START QUIZ" at bounding box center [508, 671] width 72 height 12
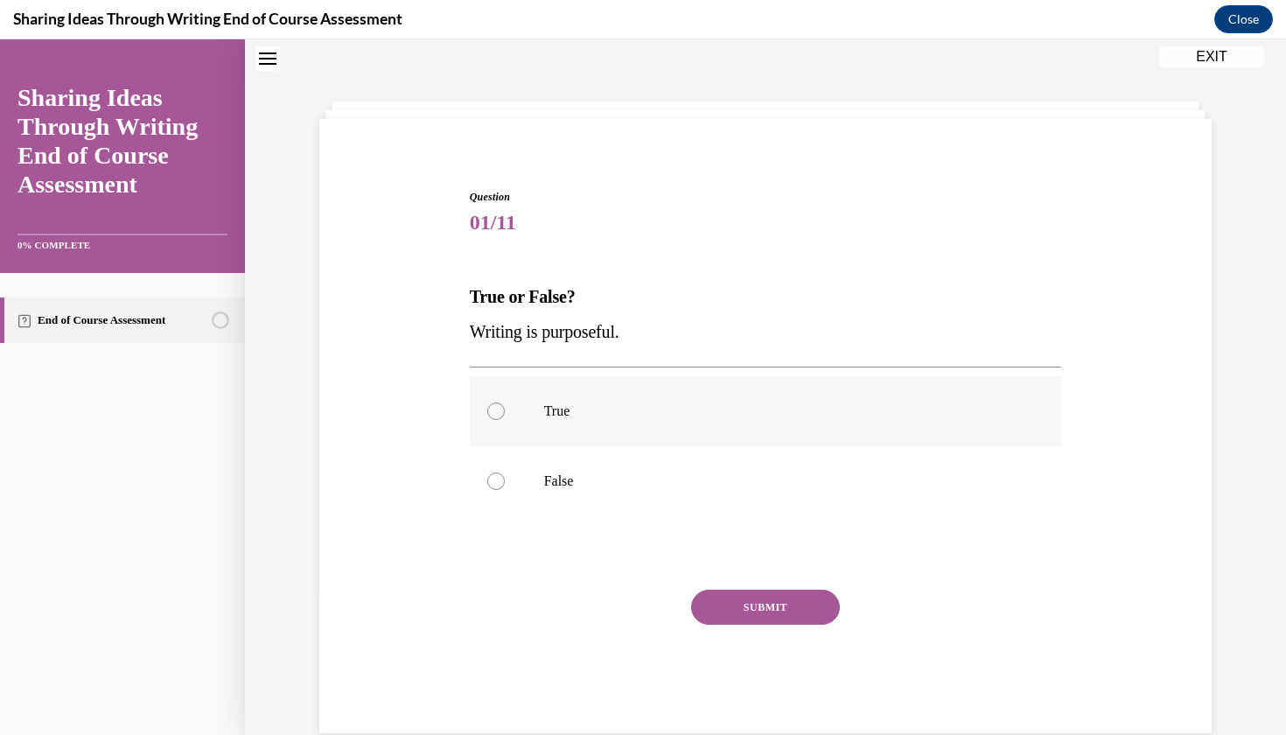
click at [541, 437] on label "True" at bounding box center [766, 411] width 592 height 70
click at [505, 420] on input "True" at bounding box center [495, 410] width 17 height 17
radio input "true"
click at [735, 613] on button "SUBMIT" at bounding box center [765, 607] width 149 height 35
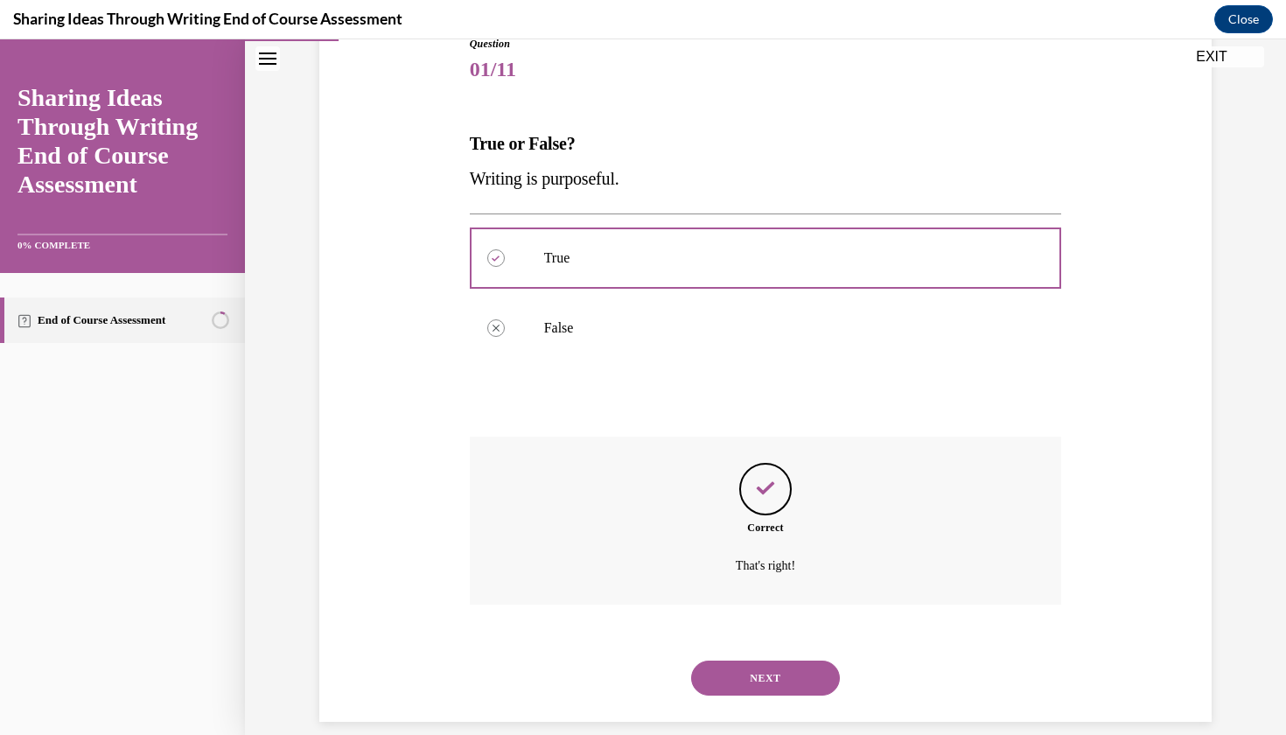
click at [750, 660] on button "NEXT" at bounding box center [765, 677] width 149 height 35
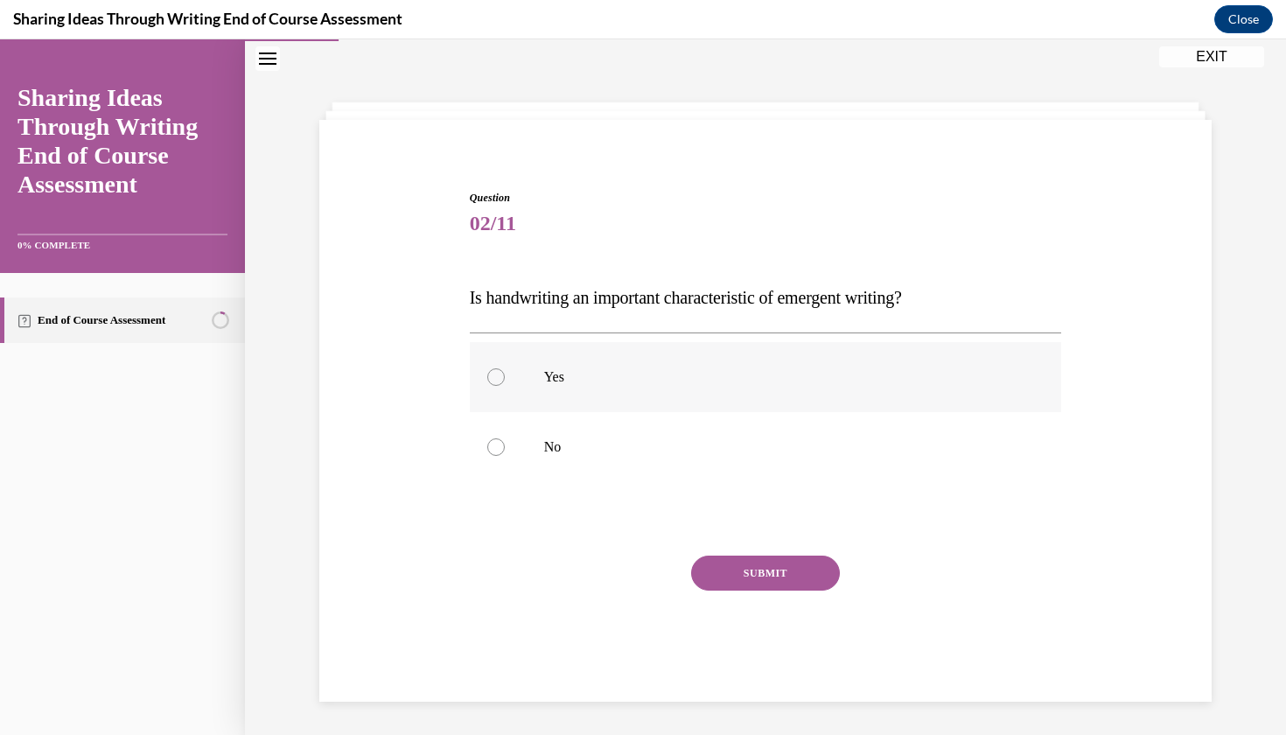
click at [718, 392] on label "Yes" at bounding box center [766, 377] width 592 height 70
click at [505, 386] on input "Yes" at bounding box center [495, 376] width 17 height 17
radio input "true"
click at [724, 438] on p "No" at bounding box center [781, 446] width 474 height 17
click at [505, 438] on input "No" at bounding box center [495, 446] width 17 height 17
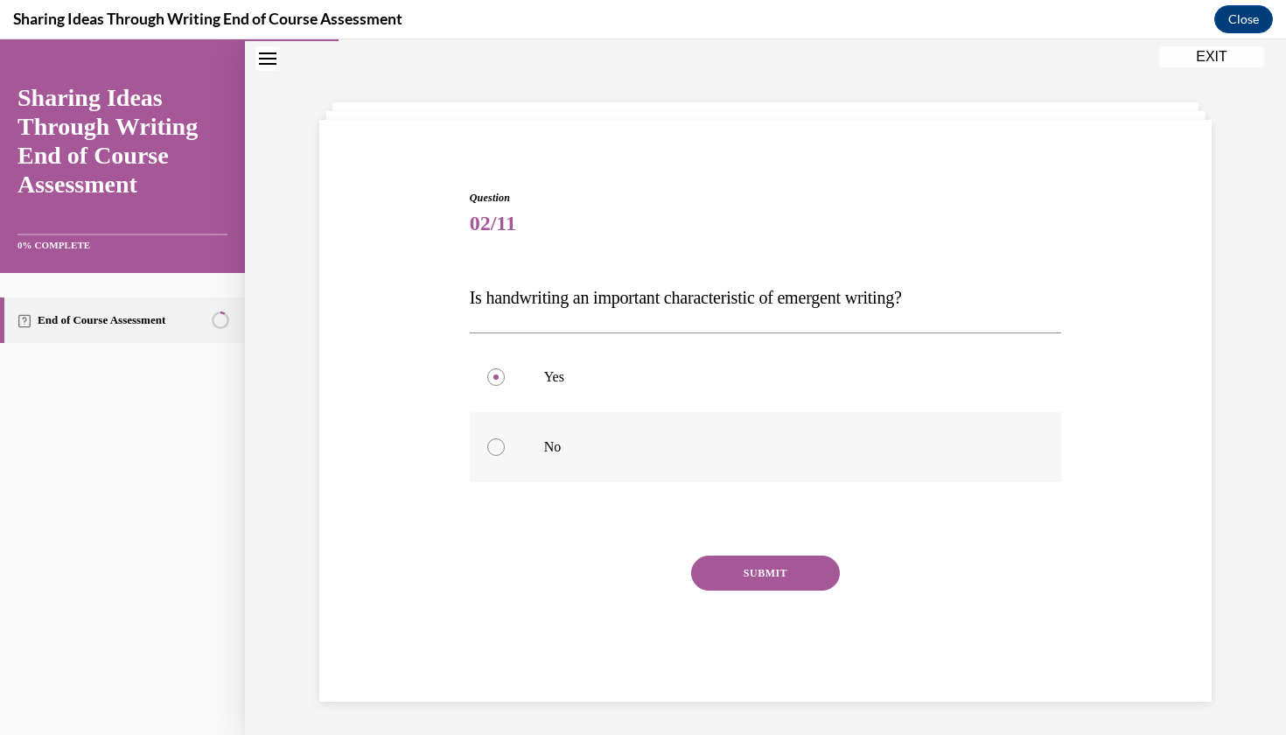
radio input "true"
click at [765, 581] on button "SUBMIT" at bounding box center [765, 573] width 149 height 35
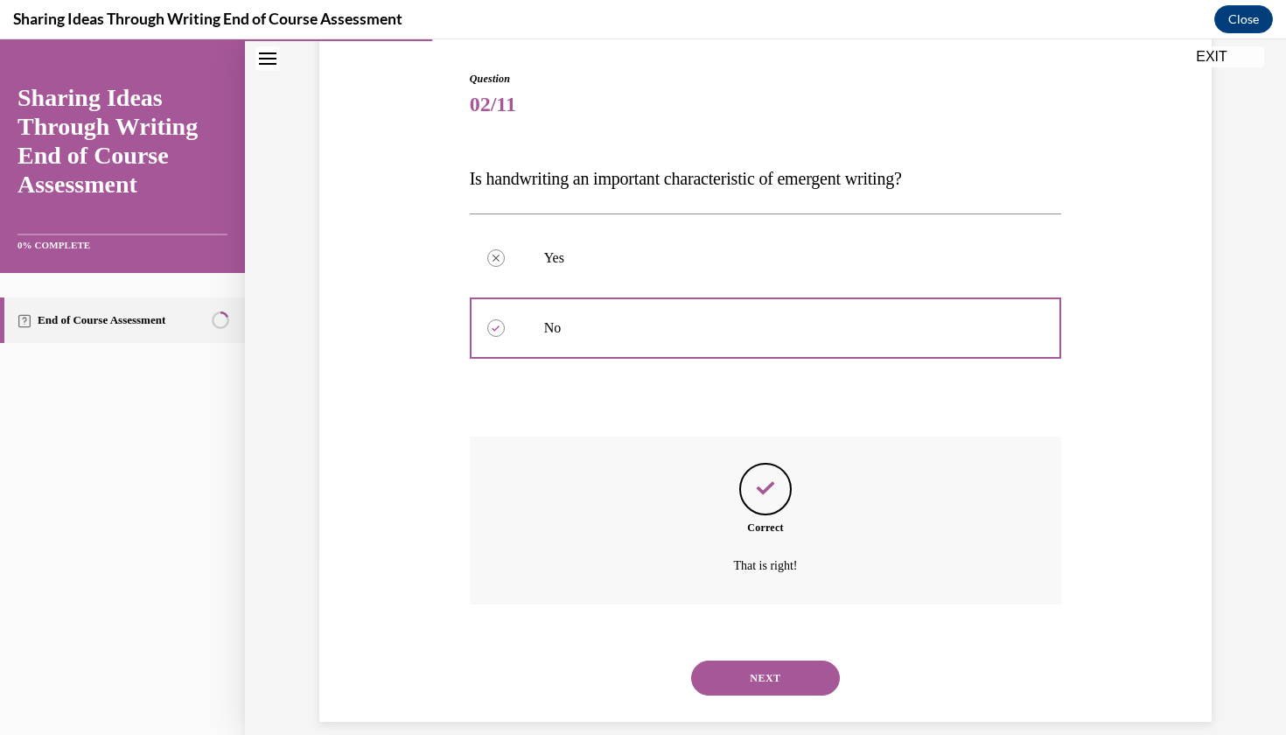
click at [761, 660] on button "NEXT" at bounding box center [765, 677] width 149 height 35
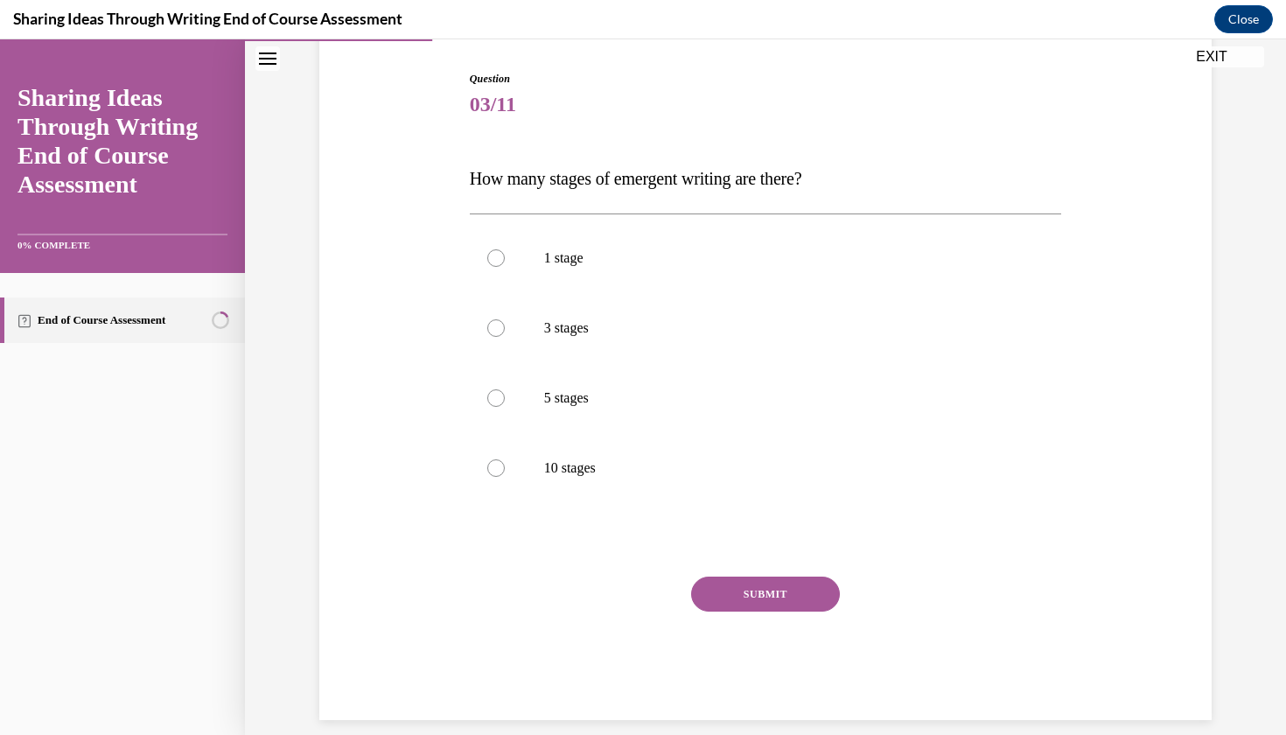
scroll to position [171, 0]
click at [761, 641] on div "SUBMIT" at bounding box center [766, 620] width 592 height 87
click at [783, 353] on label "3 stages" at bounding box center [766, 329] width 592 height 70
click at [505, 338] on input "3 stages" at bounding box center [495, 328] width 17 height 17
radio input "true"
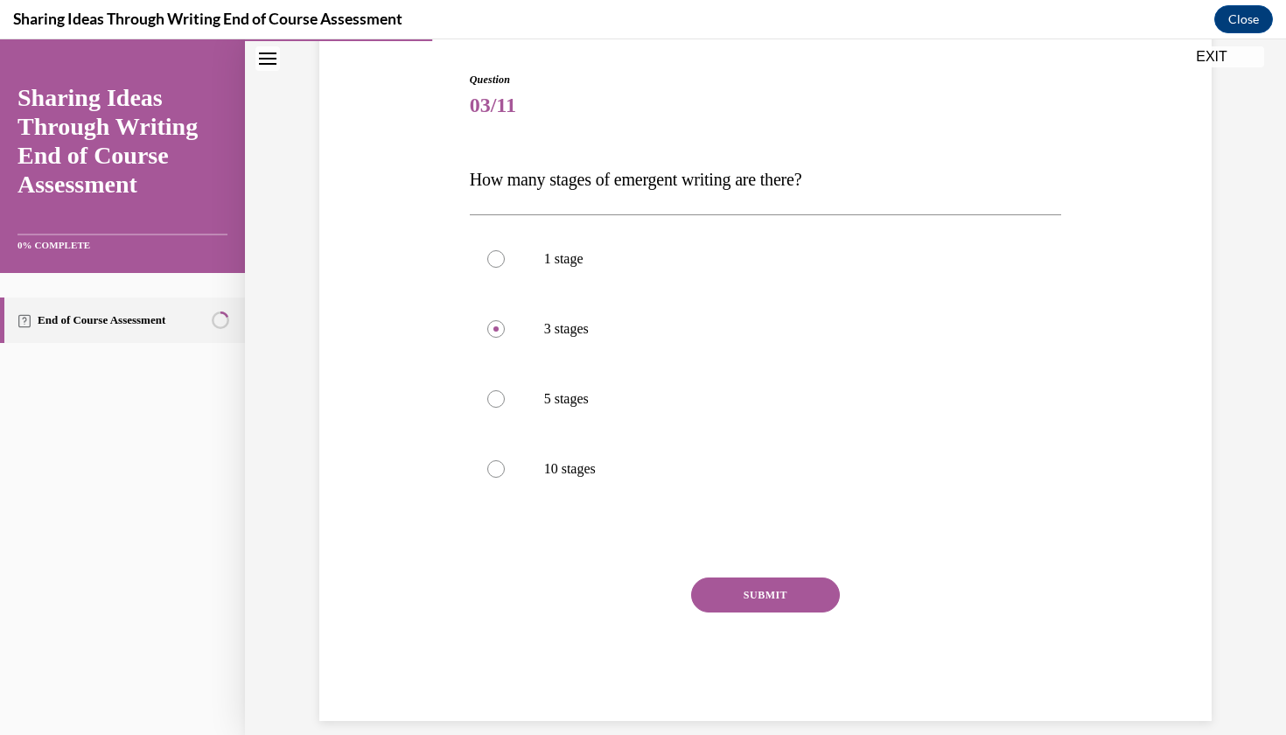
click at [805, 583] on button "SUBMIT" at bounding box center [765, 594] width 149 height 35
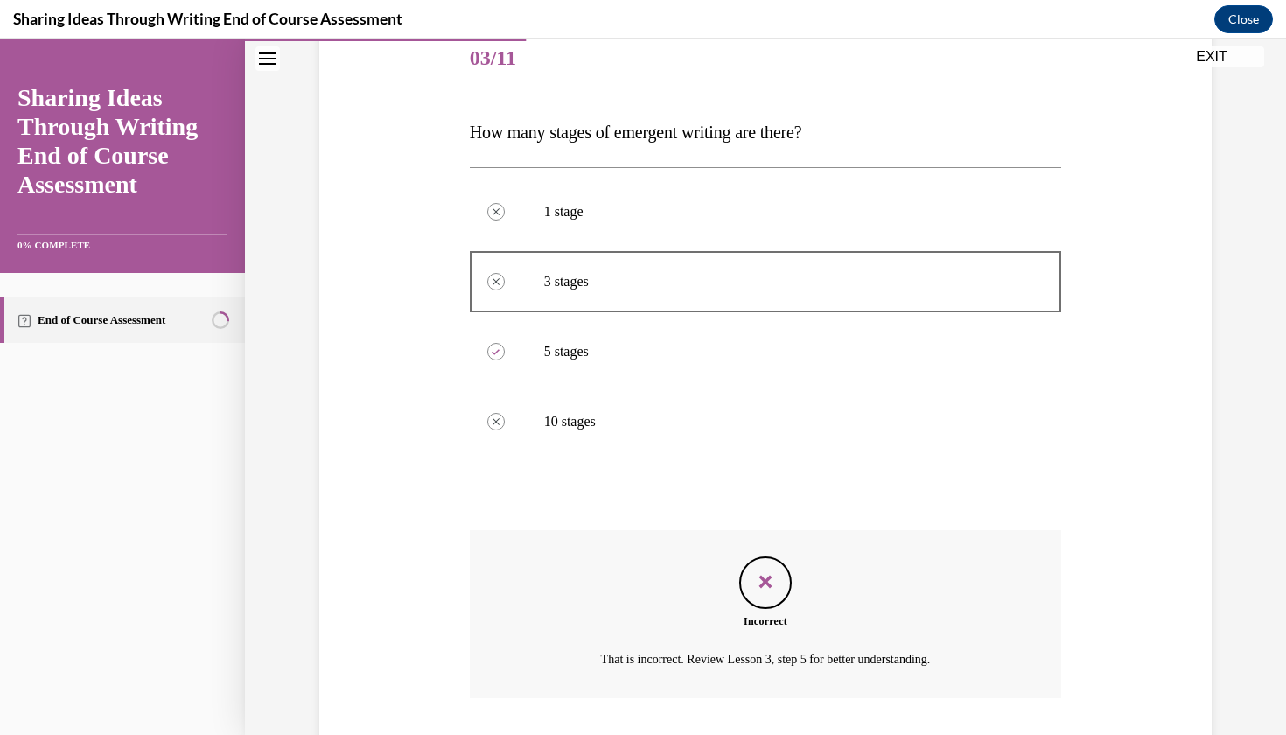
scroll to position [312, 0]
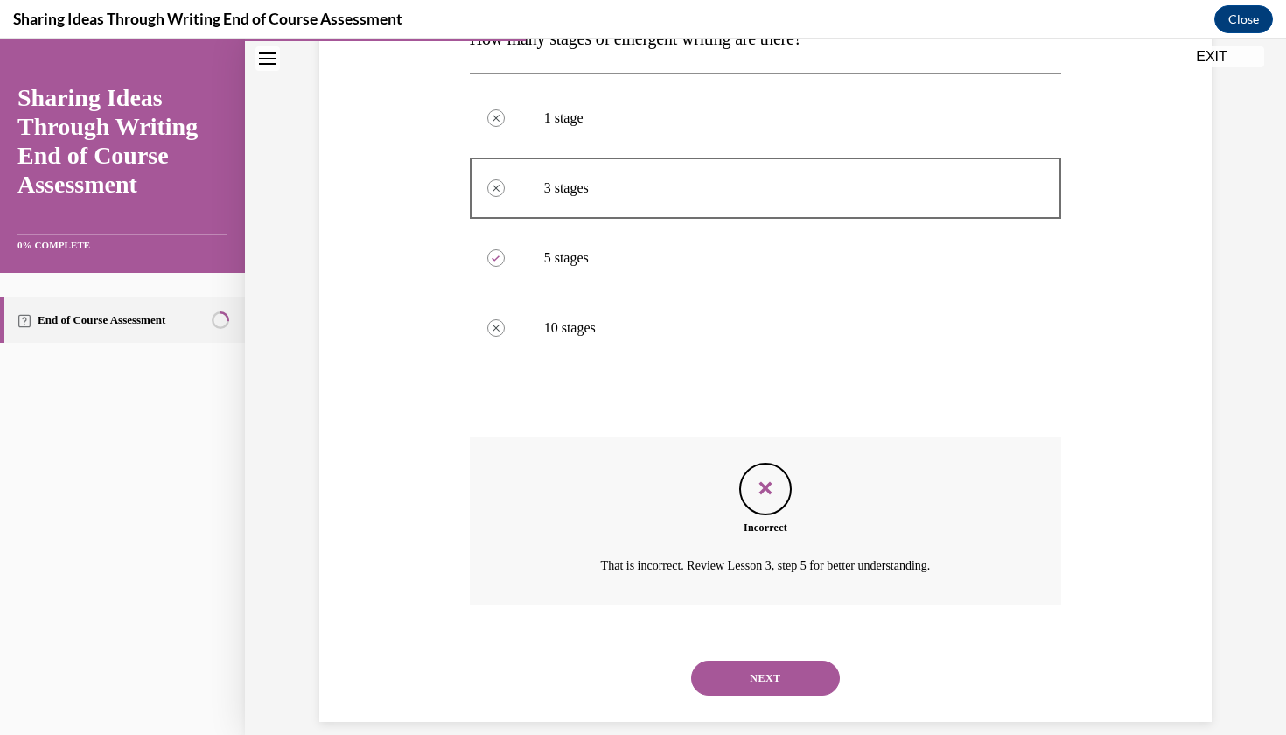
click at [759, 660] on button "NEXT" at bounding box center [765, 677] width 149 height 35
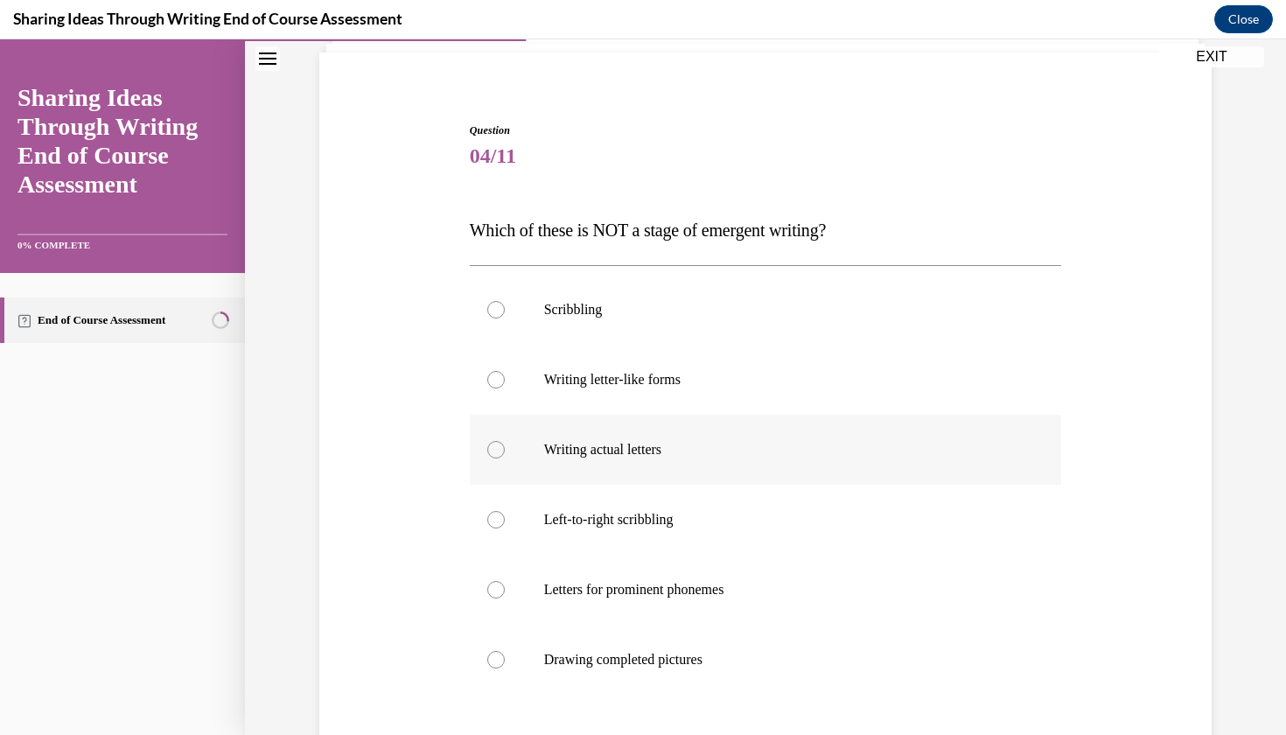
scroll to position [216, 0]
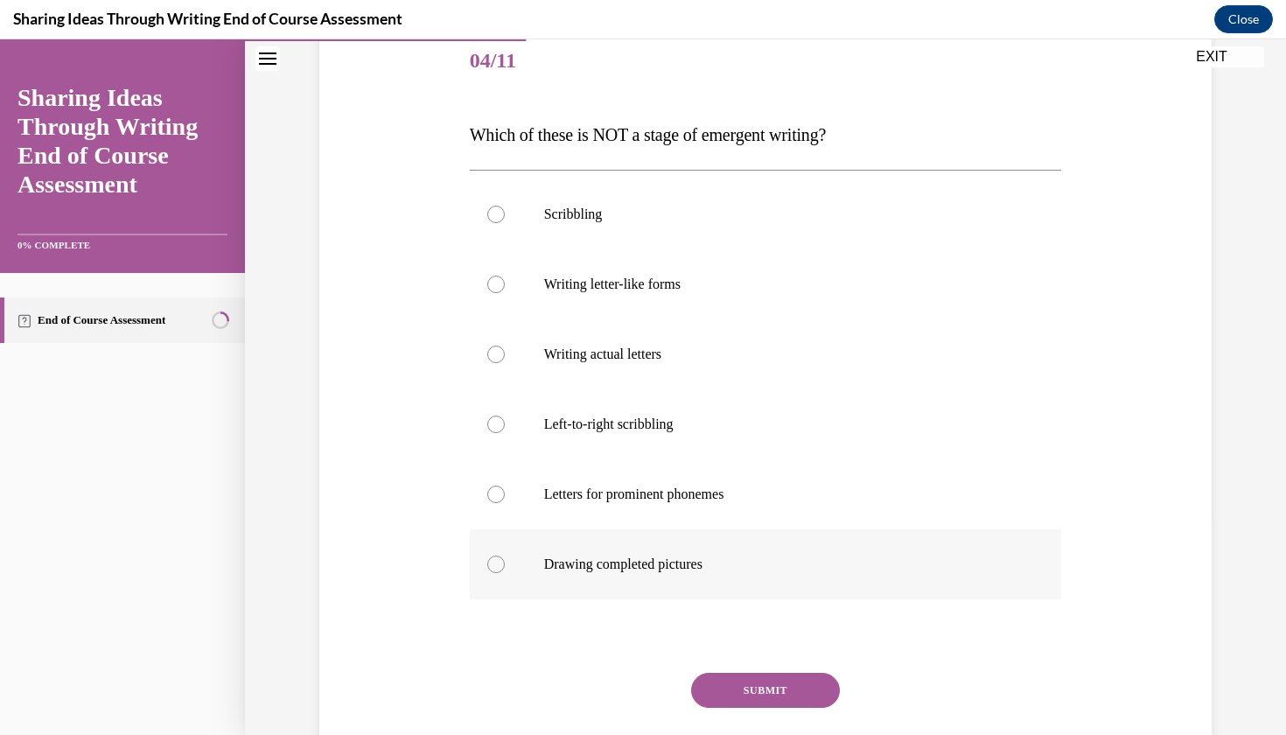
click at [640, 570] on p "Drawing completed pictures" at bounding box center [781, 564] width 474 height 17
click at [505, 570] on input "Drawing completed pictures" at bounding box center [495, 564] width 17 height 17
radio input "true"
click at [730, 698] on button "SUBMIT" at bounding box center [765, 690] width 149 height 35
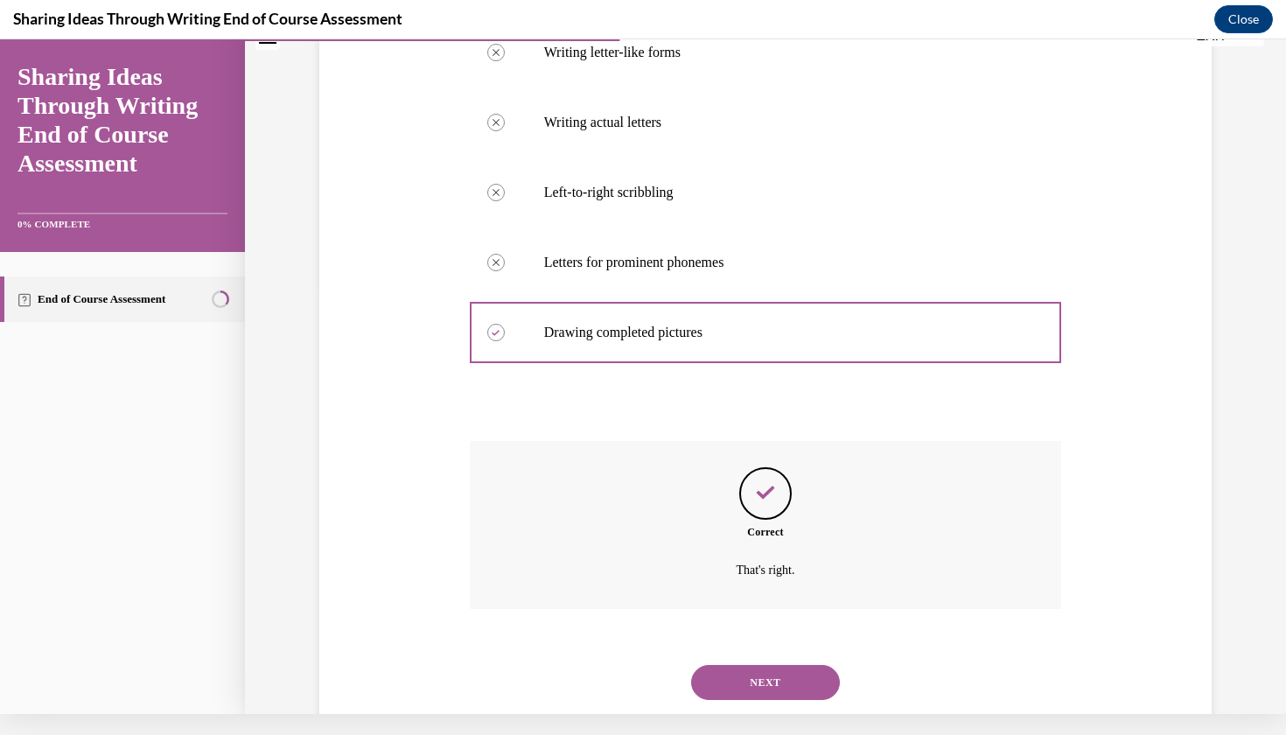
scroll to position [452, 0]
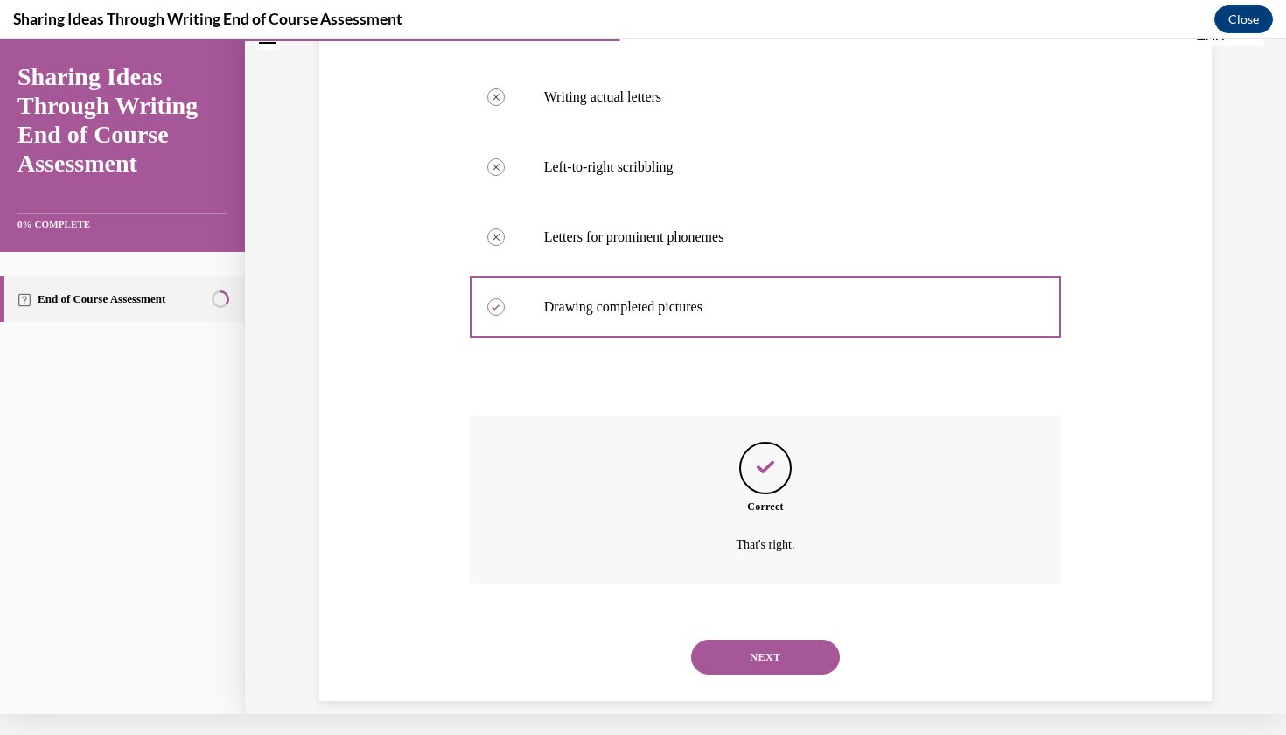
click at [758, 639] on button "NEXT" at bounding box center [765, 656] width 149 height 35
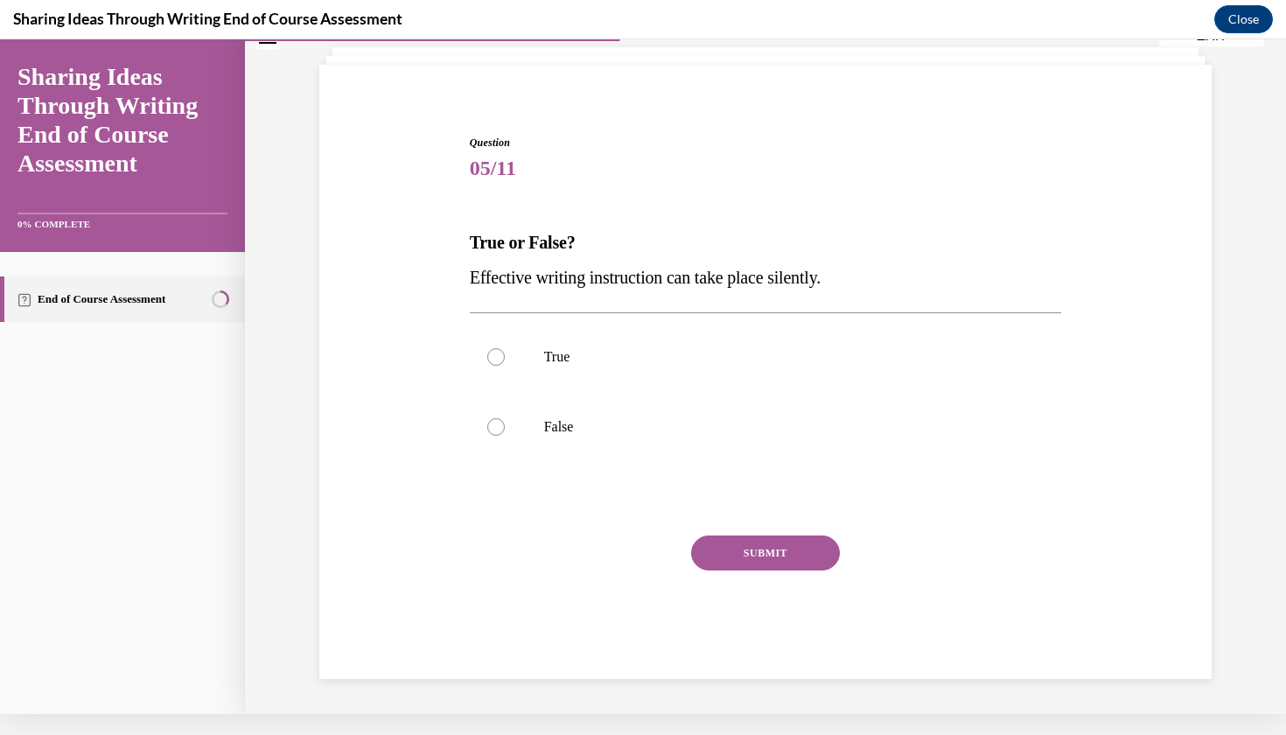
scroll to position [0, 0]
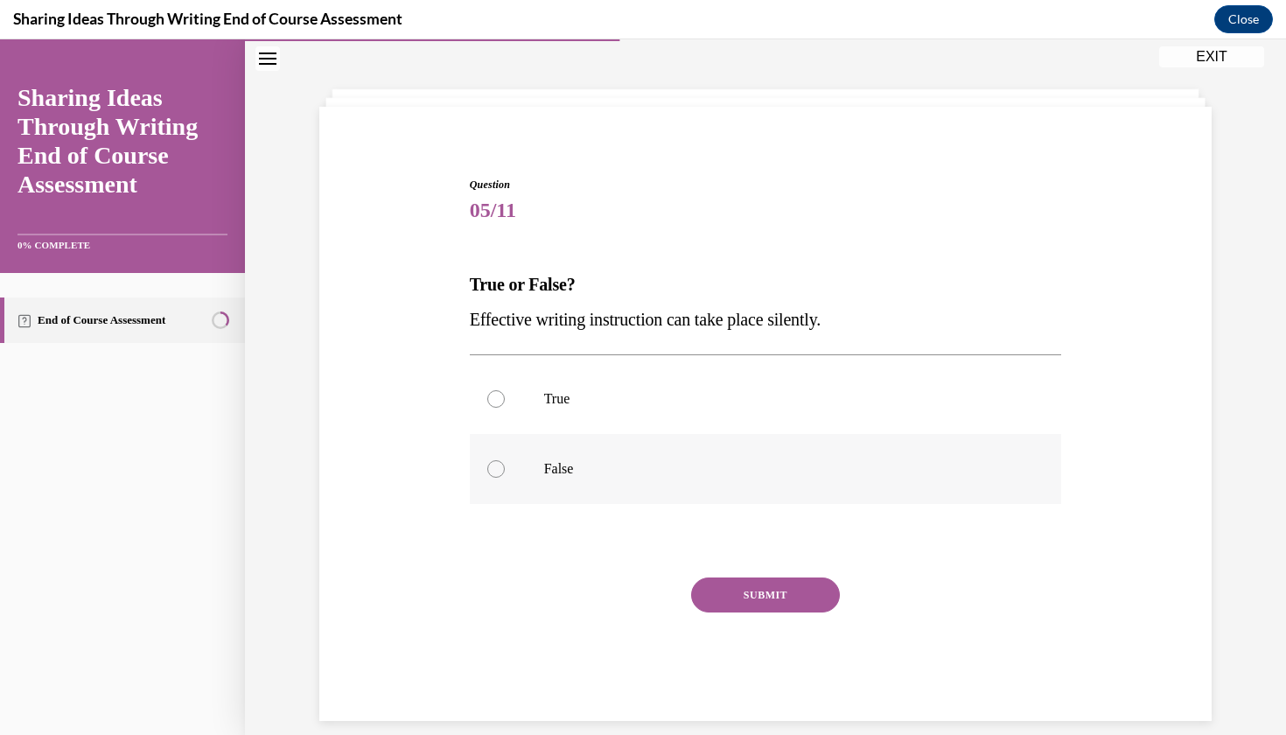
click at [567, 447] on label "False" at bounding box center [766, 469] width 592 height 70
click at [505, 460] on input "False" at bounding box center [495, 468] width 17 height 17
radio input "true"
click at [557, 468] on p "False" at bounding box center [781, 468] width 474 height 17
click at [505, 468] on input "False" at bounding box center [495, 468] width 17 height 17
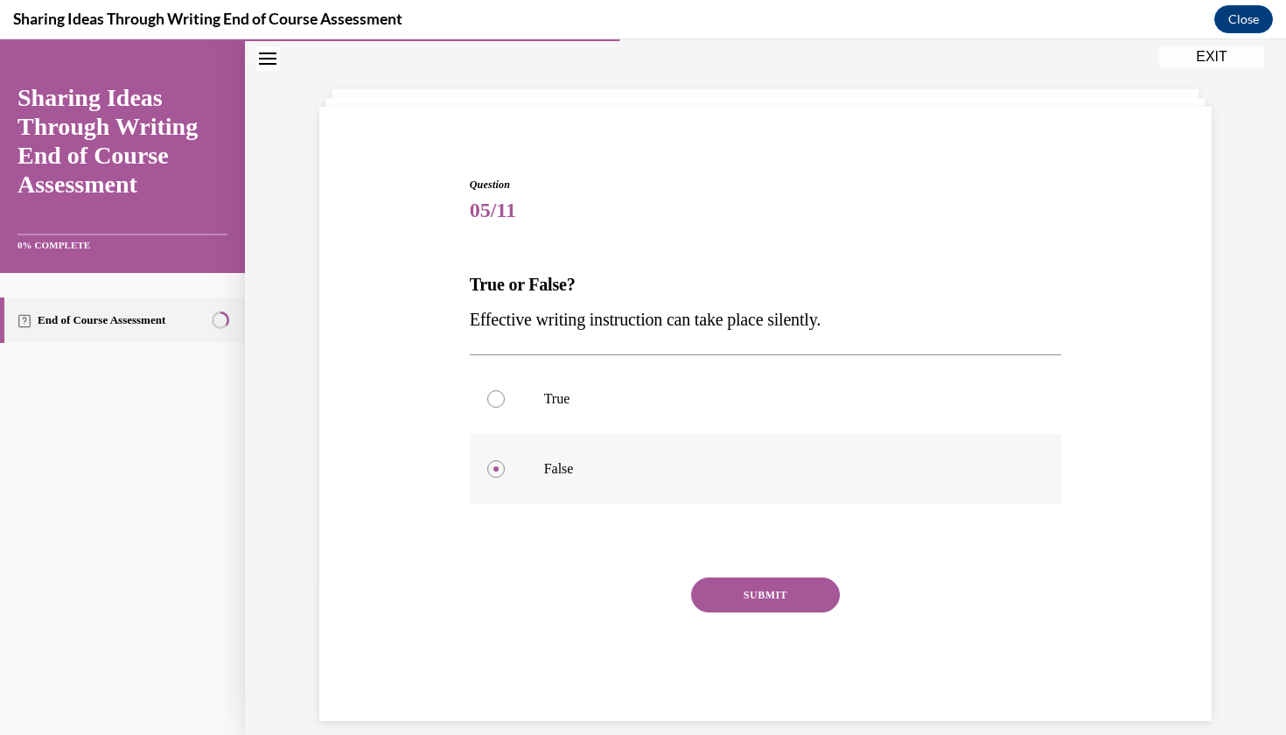
click at [503, 459] on label "False" at bounding box center [766, 469] width 592 height 70
click at [503, 460] on input "False" at bounding box center [495, 468] width 17 height 17
click at [493, 461] on div at bounding box center [495, 468] width 17 height 17
click at [493, 461] on input "False" at bounding box center [495, 468] width 17 height 17
click at [696, 408] on label "True" at bounding box center [766, 399] width 592 height 70
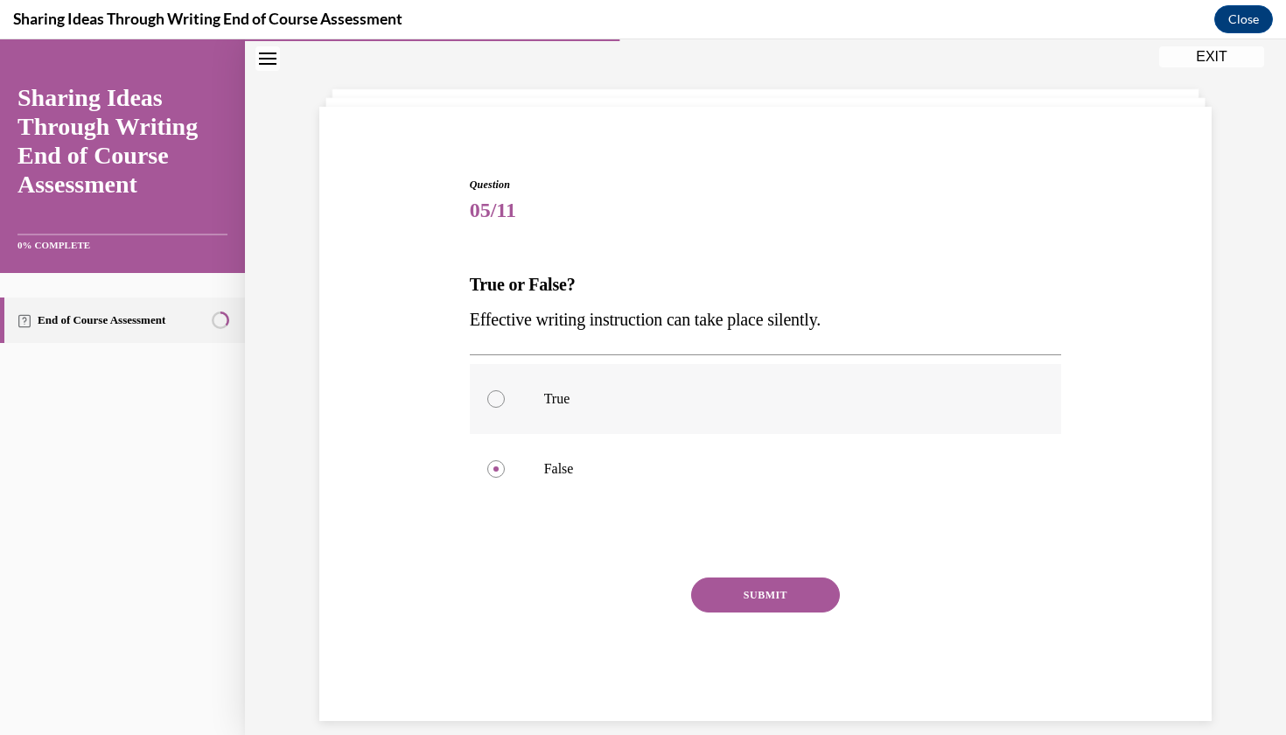
click at [505, 408] on input "True" at bounding box center [495, 398] width 17 height 17
radio input "true"
click at [726, 668] on div "SUBMIT NEXT" at bounding box center [766, 648] width 592 height 143
click at [736, 653] on div "SUBMIT" at bounding box center [766, 620] width 592 height 87
click at [774, 589] on button "SUBMIT" at bounding box center [765, 594] width 149 height 35
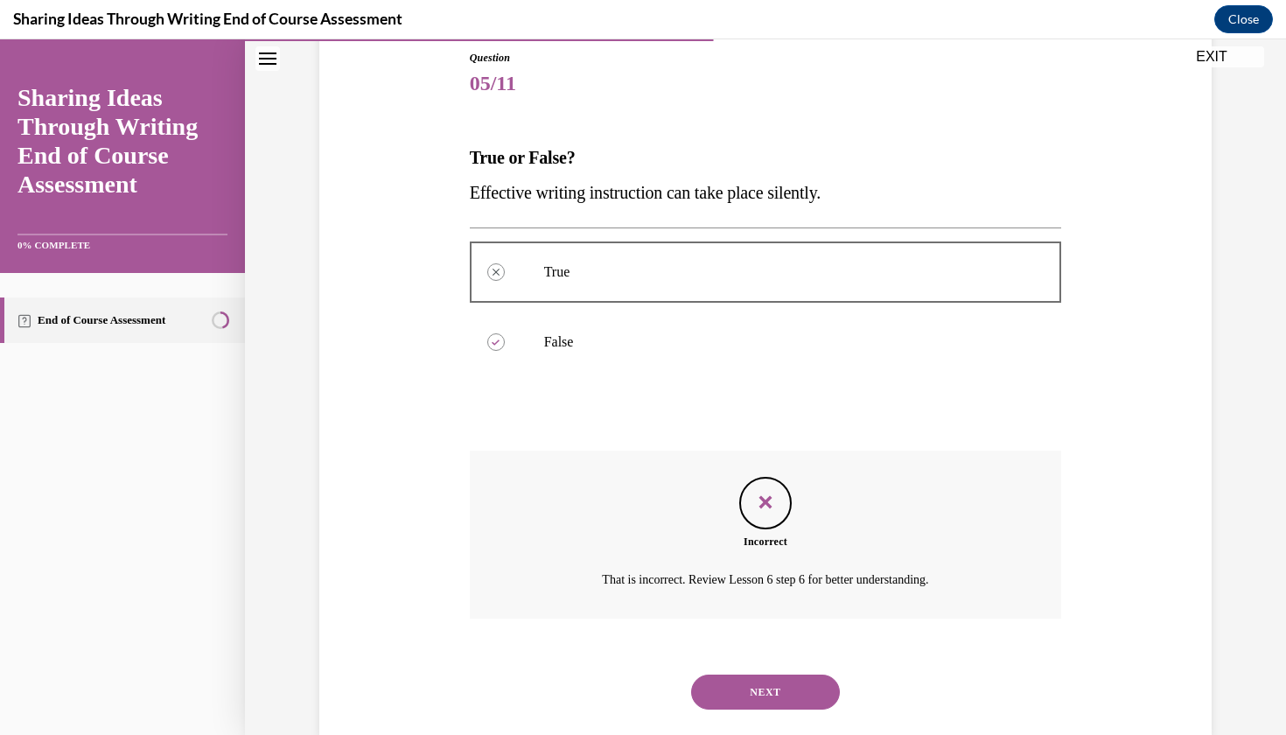
scroll to position [207, 0]
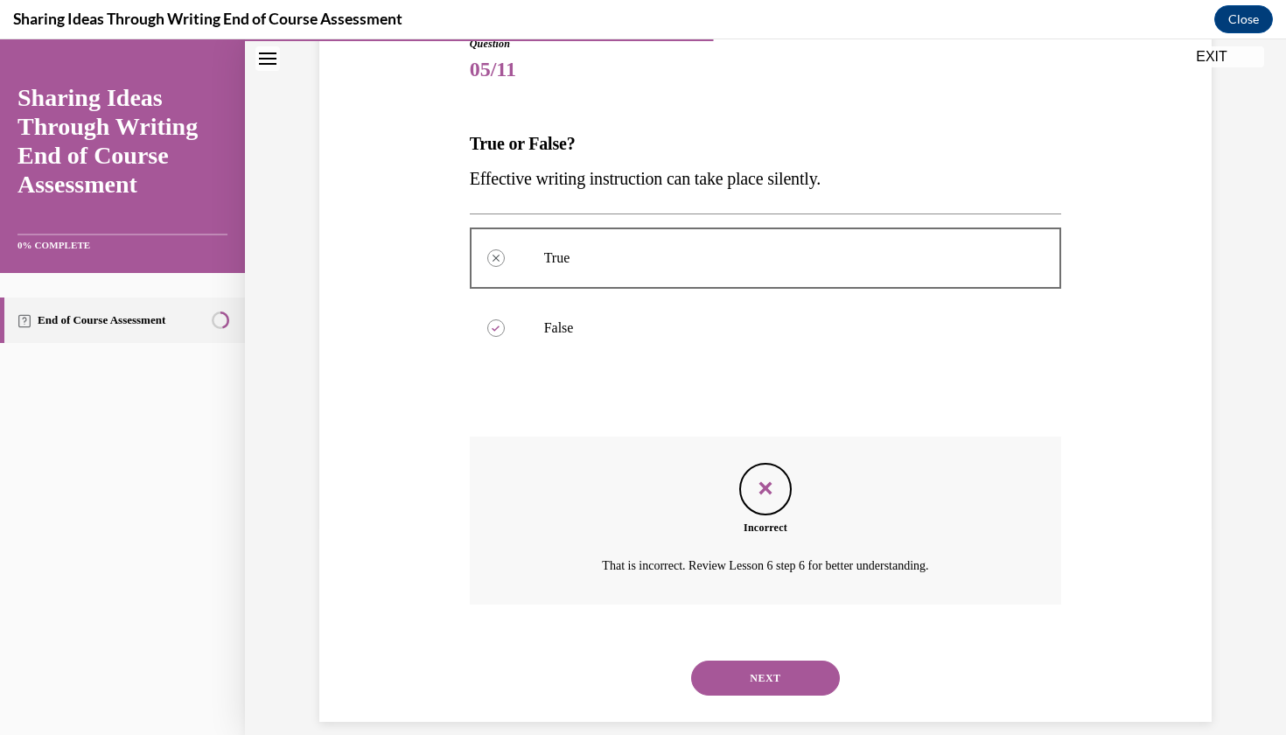
click at [772, 660] on button "NEXT" at bounding box center [765, 677] width 149 height 35
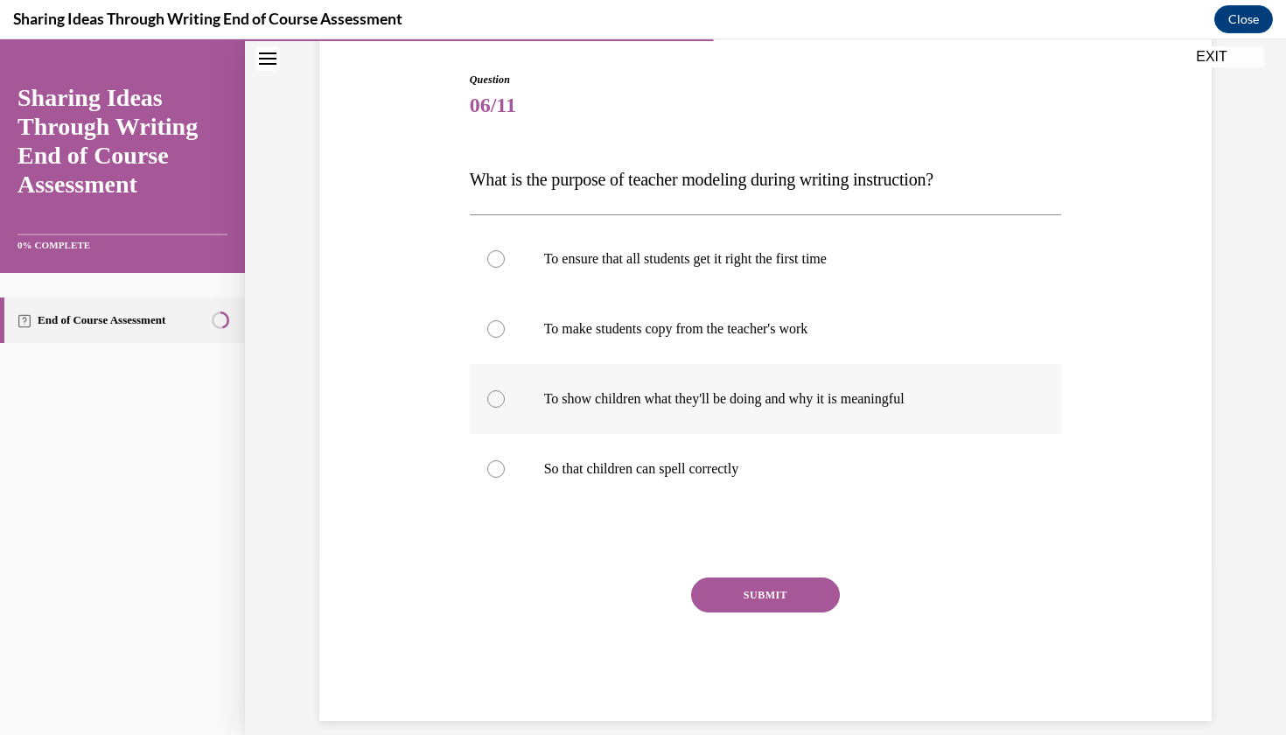
click at [807, 388] on label "To show children what they'll be doing and why it is meaningful" at bounding box center [766, 399] width 592 height 70
click at [505, 390] on input "To show children what they'll be doing and why it is meaningful" at bounding box center [495, 398] width 17 height 17
radio input "true"
click at [732, 557] on div "Question 06/11 What is the purpose of teacher modeling during writing instructi…" at bounding box center [766, 396] width 592 height 649
click at [759, 560] on div "Question 06/11 What is the purpose of teacher modeling during writing instructi…" at bounding box center [766, 396] width 592 height 649
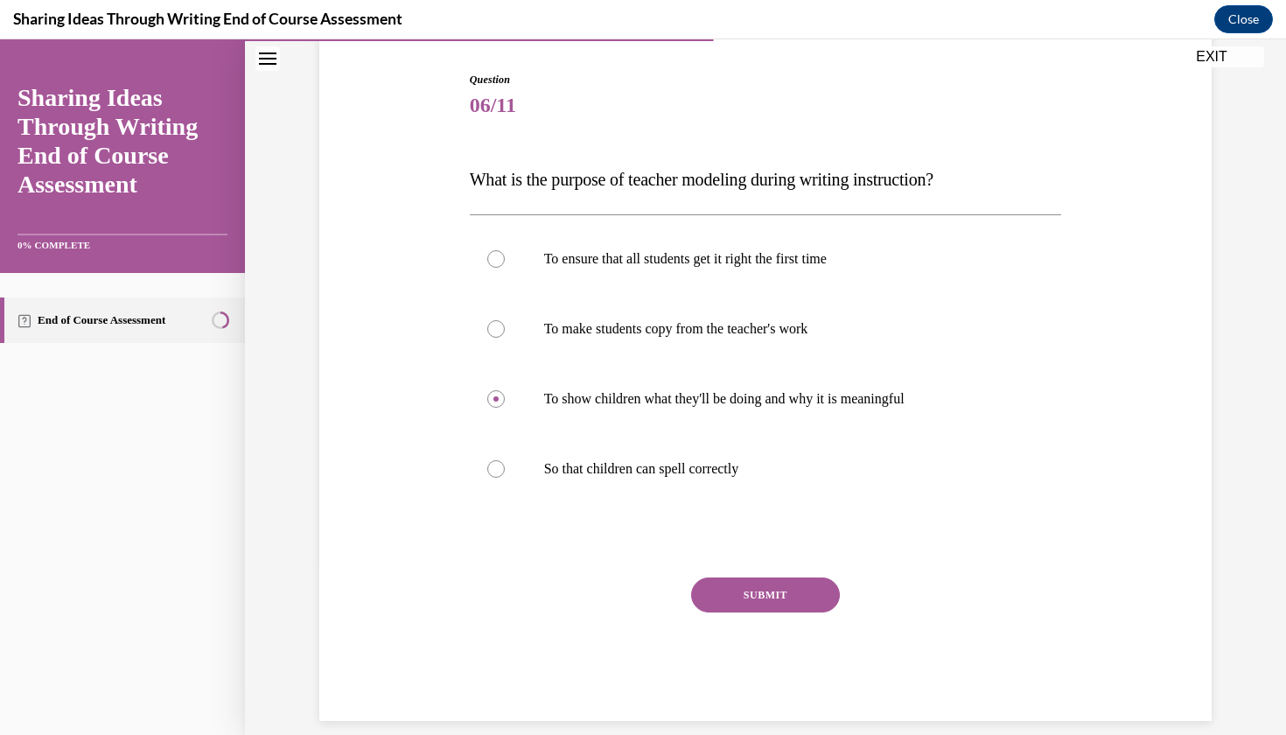
click at [765, 588] on button "SUBMIT" at bounding box center [765, 594] width 149 height 35
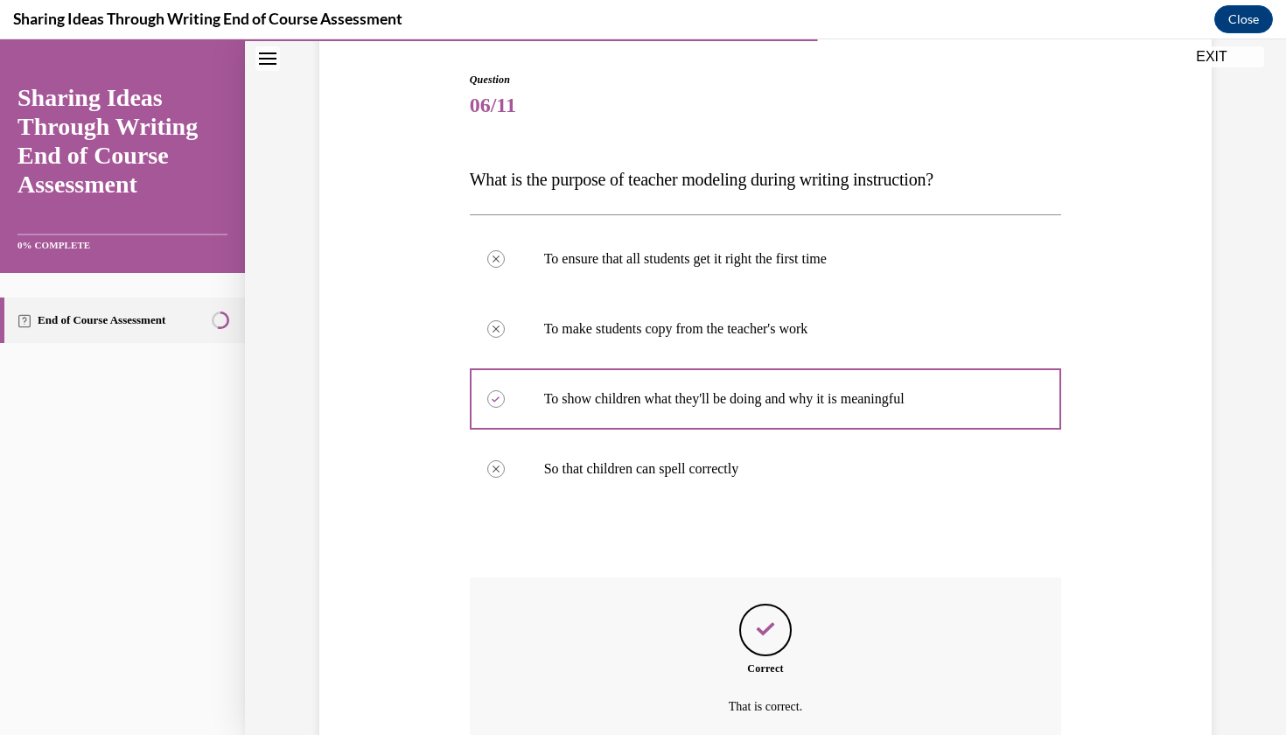
scroll to position [312, 0]
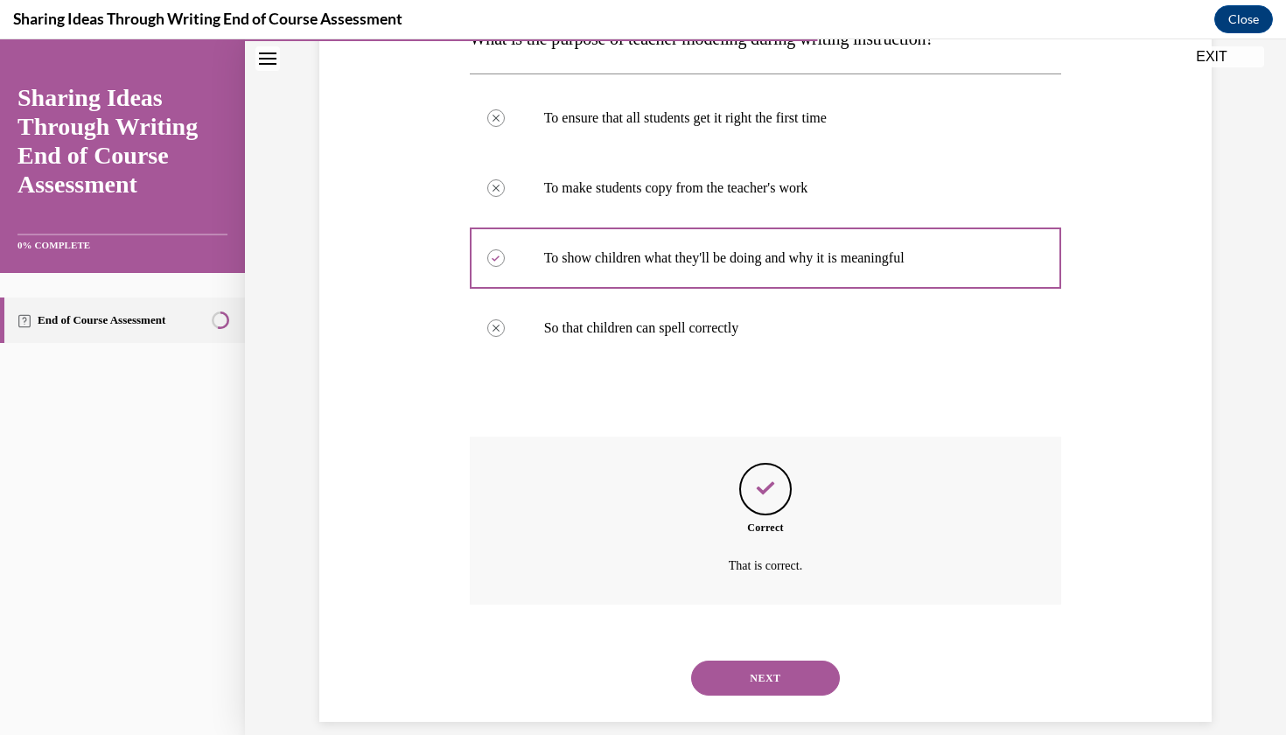
click at [747, 667] on button "NEXT" at bounding box center [765, 677] width 149 height 35
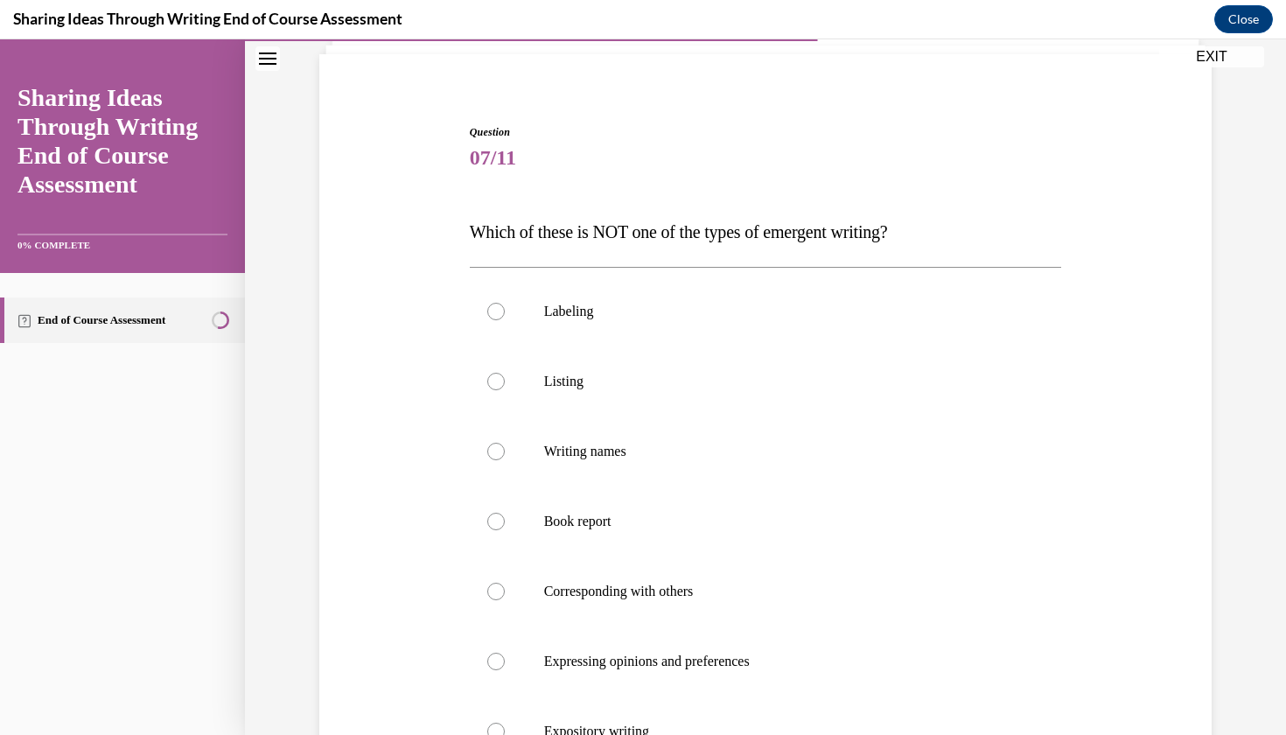
scroll to position [122, 0]
click at [728, 532] on label "Book report" at bounding box center [766, 519] width 592 height 70
click at [505, 528] on input "Book report" at bounding box center [495, 518] width 17 height 17
radio input "true"
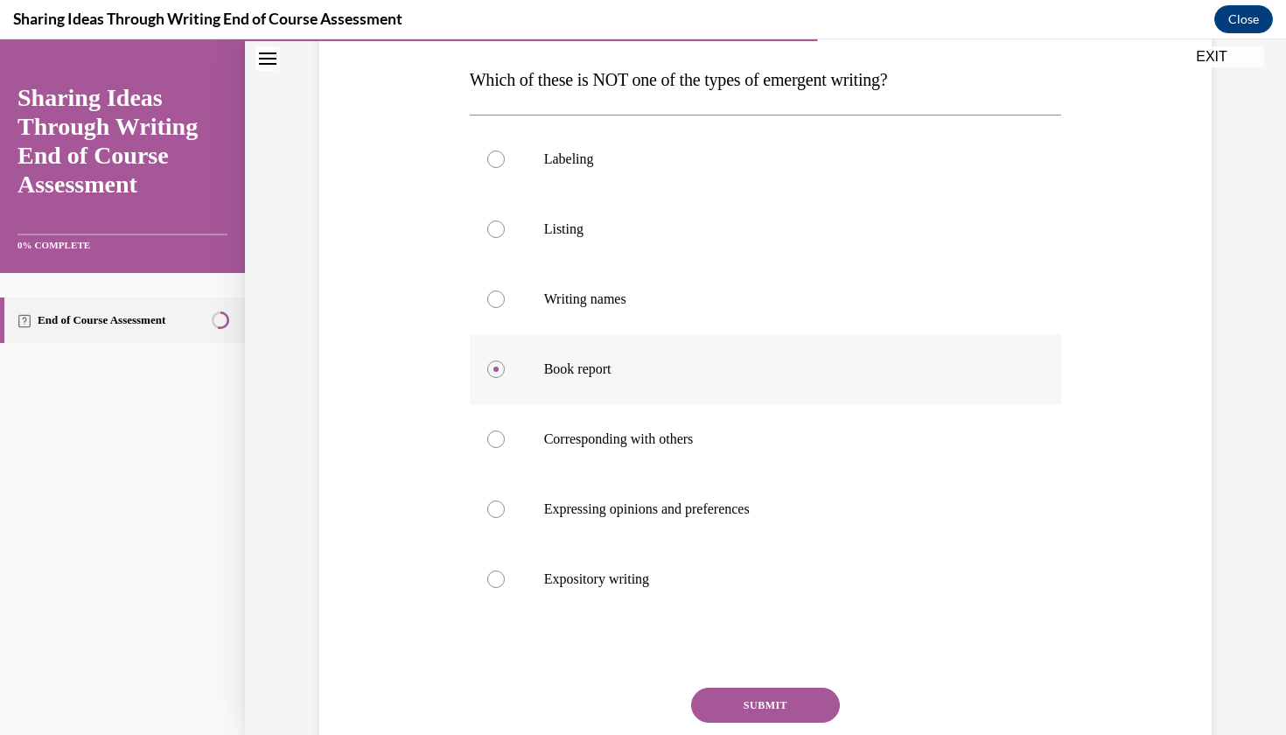
scroll to position [279, 0]
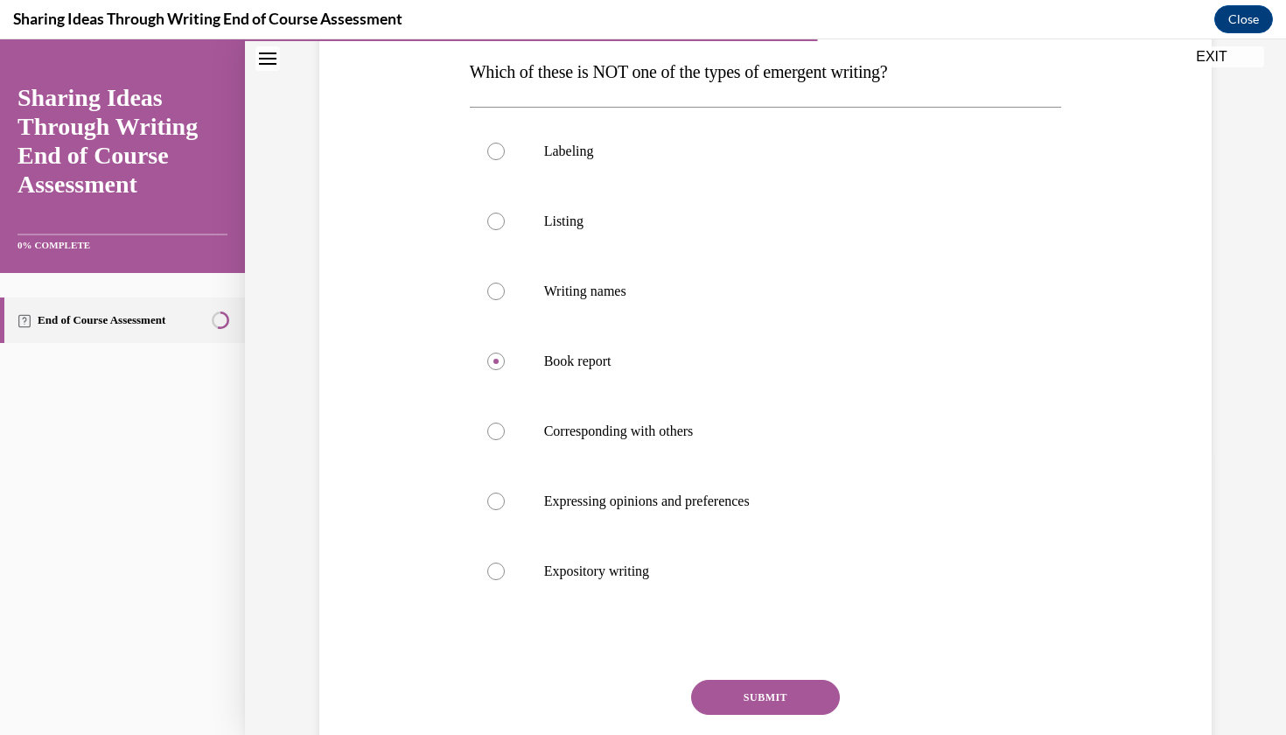
click at [739, 702] on button "SUBMIT" at bounding box center [765, 697] width 149 height 35
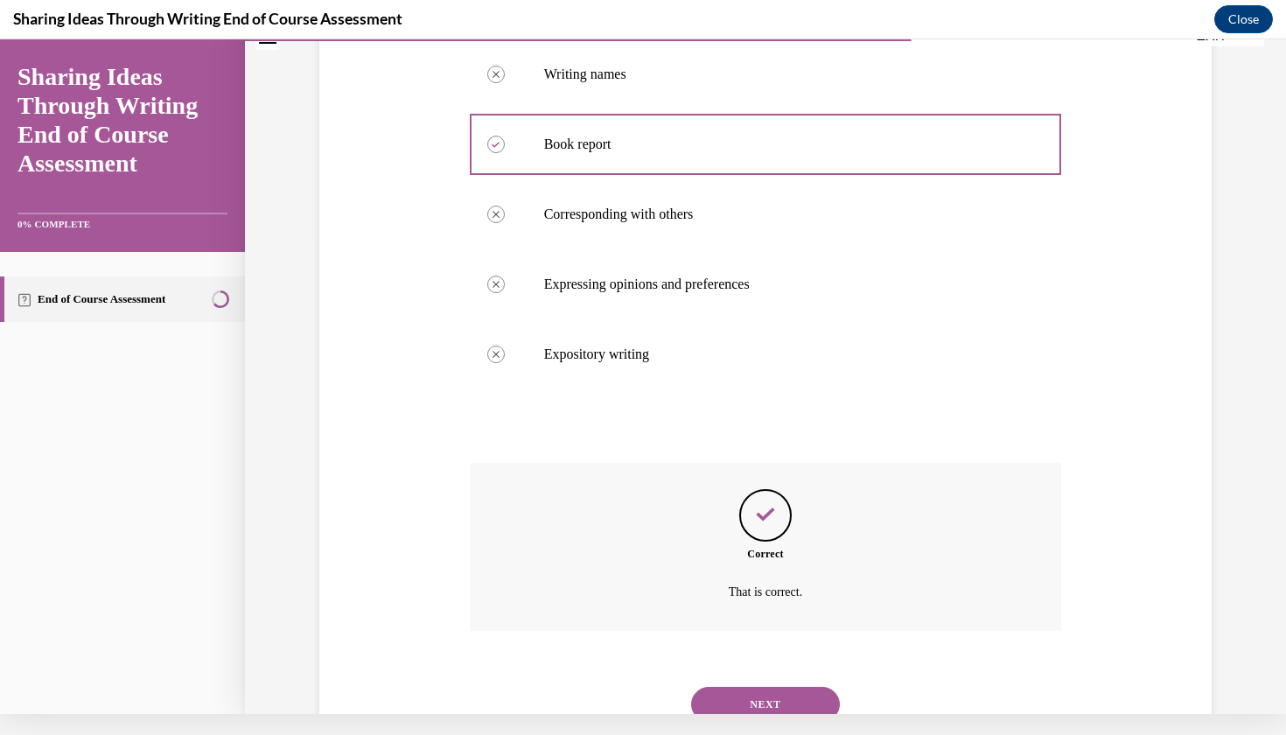
scroll to position [522, 0]
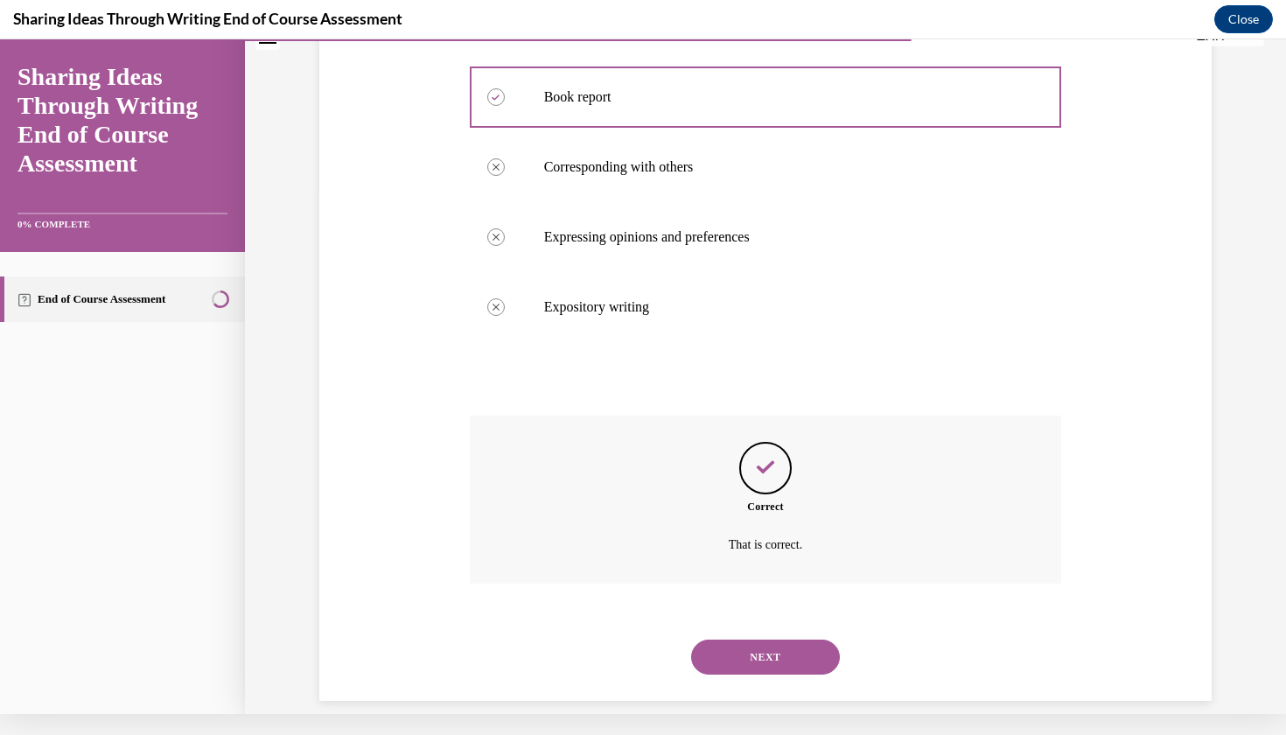
click at [762, 641] on button "NEXT" at bounding box center [765, 656] width 149 height 35
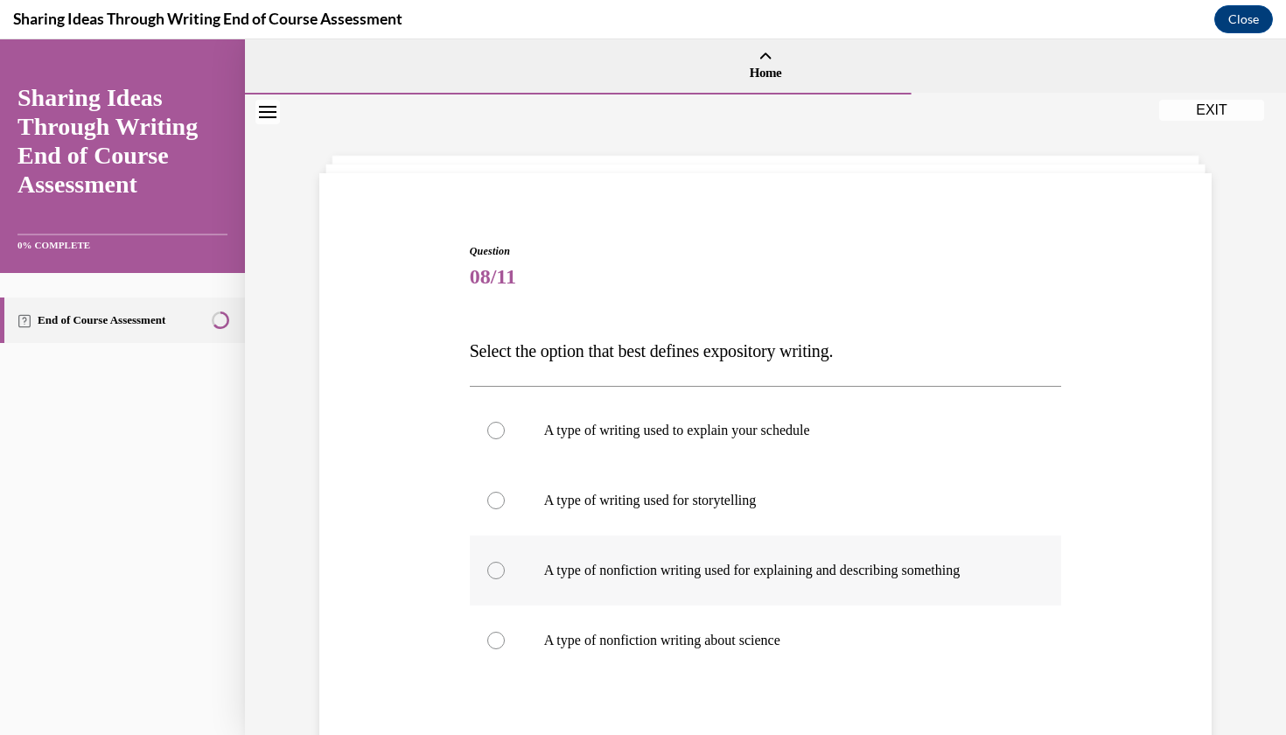
click at [738, 558] on label "A type of nonfiction writing used for explaining and describing something" at bounding box center [766, 570] width 592 height 70
click at [505, 562] on input "A type of nonfiction writing used for explaining and describing something" at bounding box center [495, 570] width 17 height 17
radio input "true"
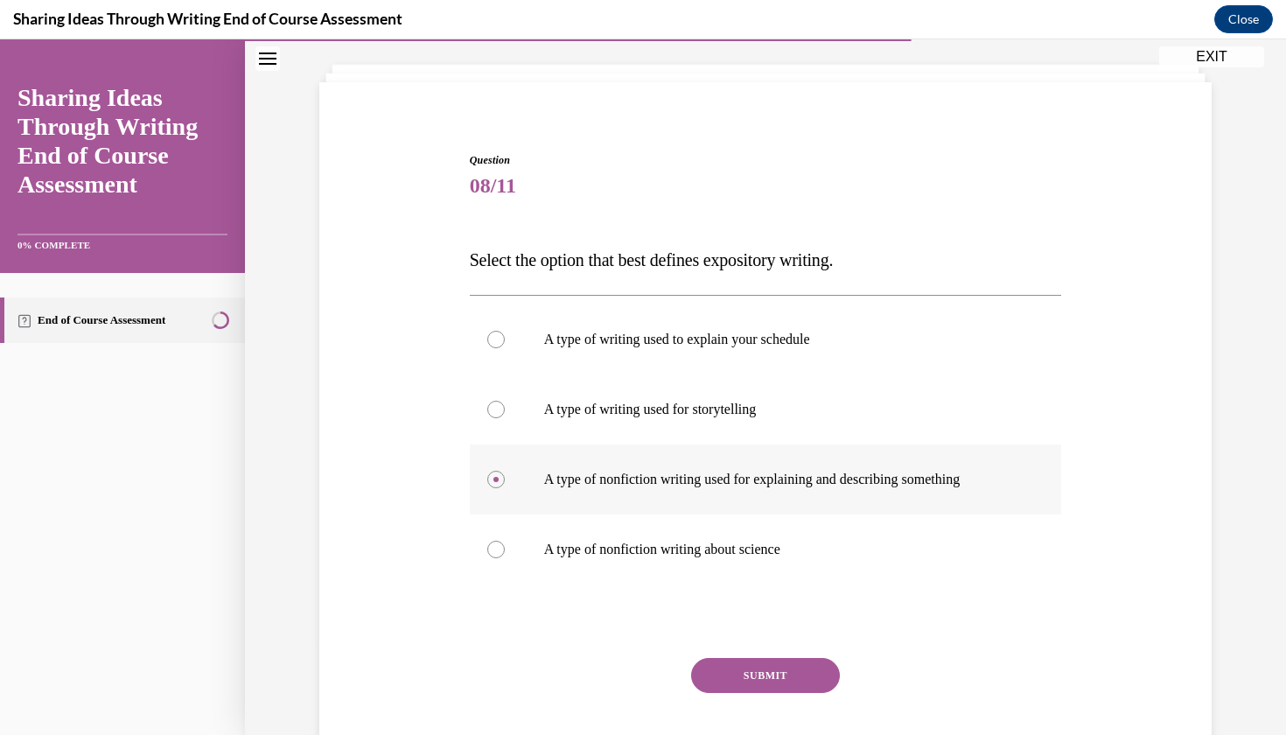
scroll to position [101, 0]
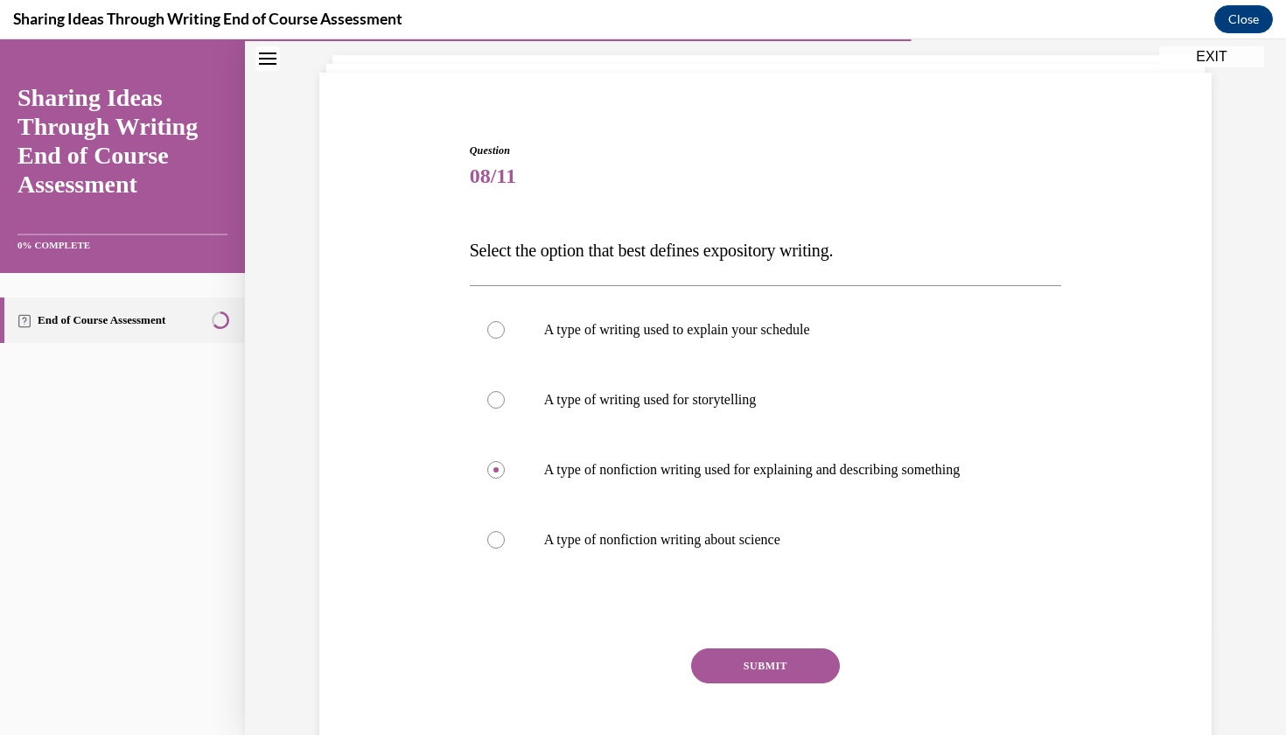
click at [737, 659] on button "SUBMIT" at bounding box center [765, 665] width 149 height 35
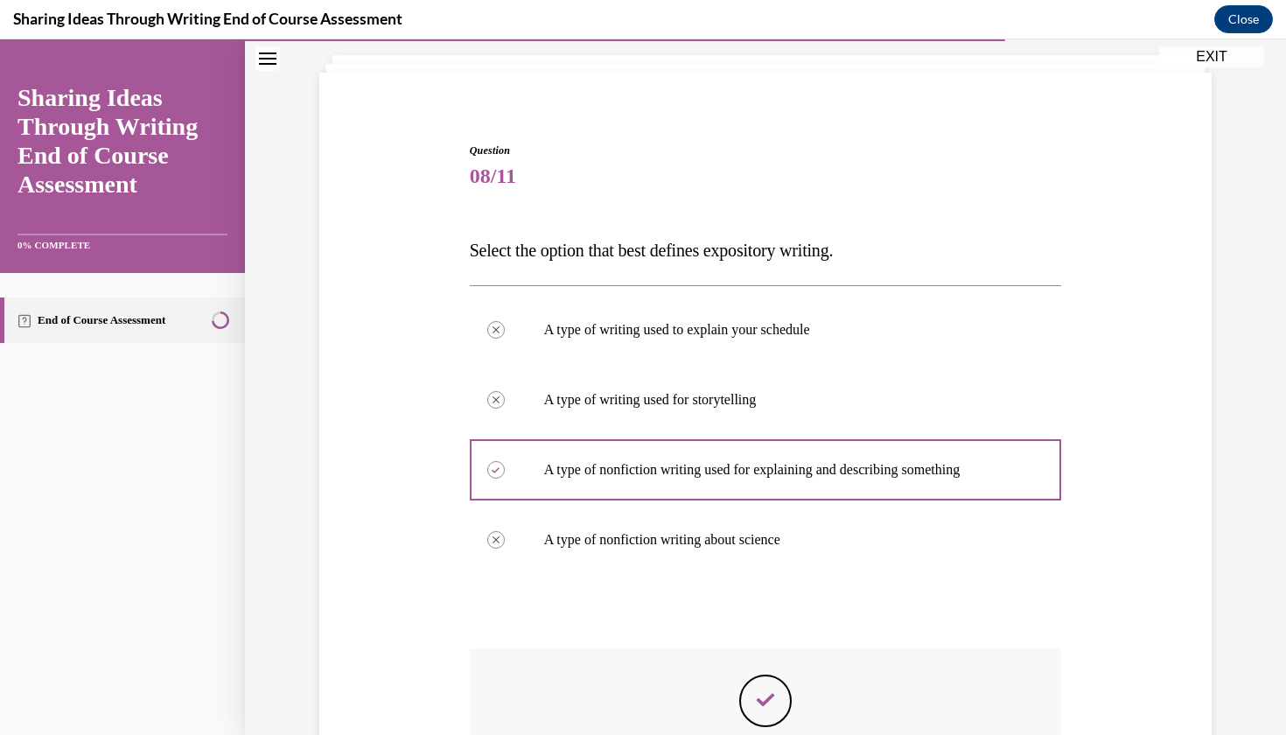
scroll to position [21, 0]
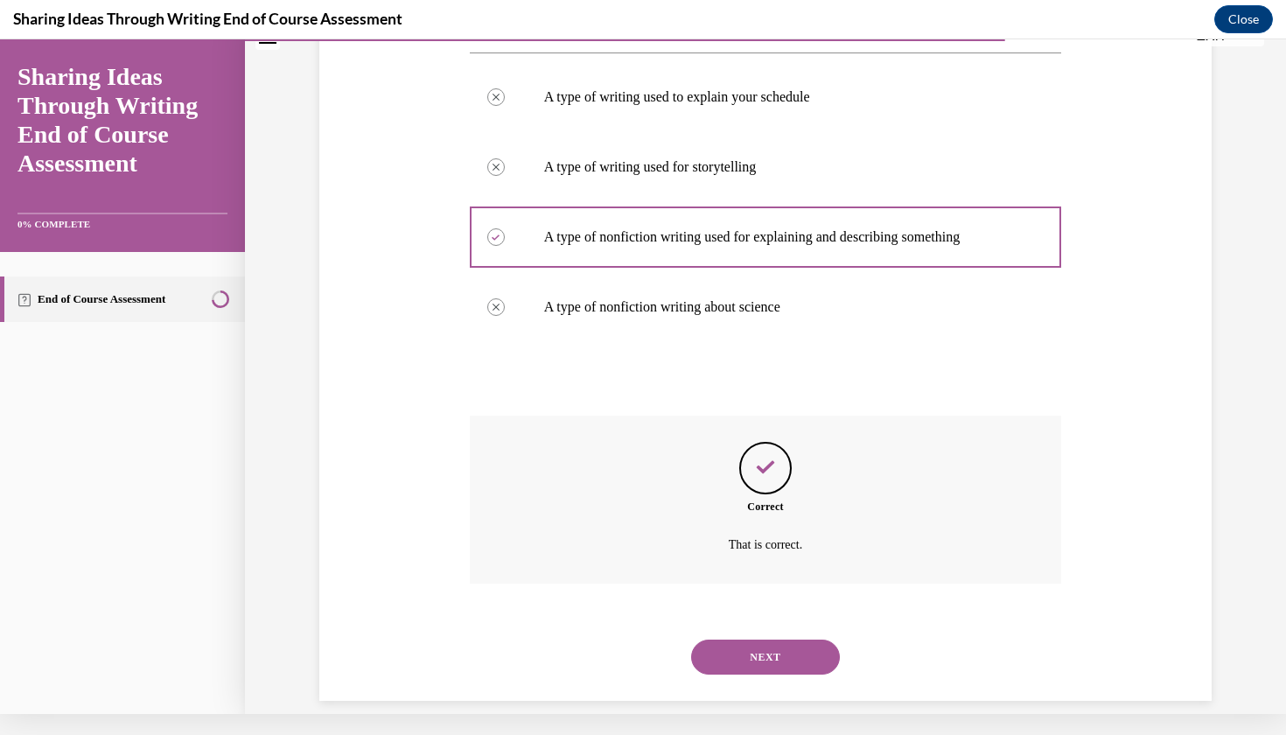
click at [746, 639] on button "NEXT" at bounding box center [765, 656] width 149 height 35
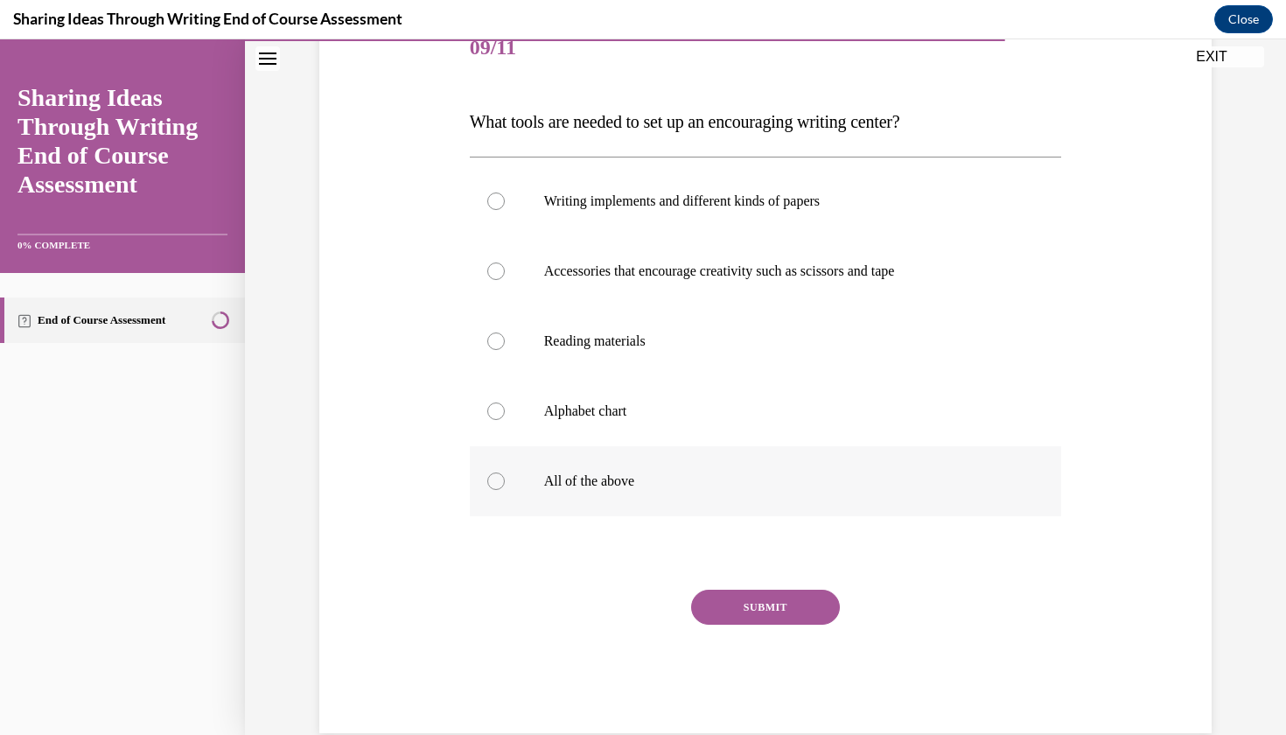
click at [602, 498] on label "All of the above" at bounding box center [766, 481] width 592 height 70
click at [505, 490] on input "All of the above" at bounding box center [495, 480] width 17 height 17
radio input "true"
click at [716, 640] on div "SUBMIT" at bounding box center [766, 633] width 592 height 87
click at [751, 647] on div "SUBMIT" at bounding box center [766, 633] width 592 height 87
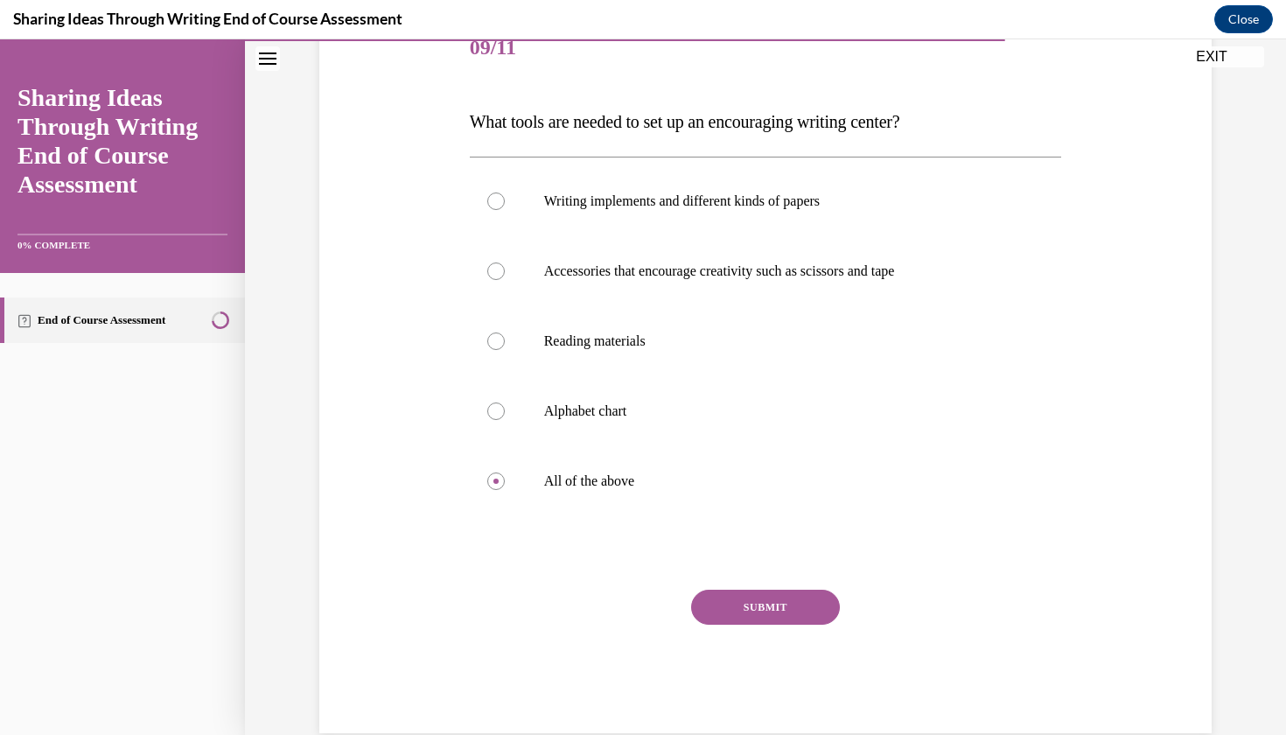
click at [760, 650] on div "SUBMIT" at bounding box center [766, 633] width 592 height 87
click at [795, 652] on div "SUBMIT" at bounding box center [766, 633] width 592 height 87
click at [748, 609] on button "SUBMIT" at bounding box center [765, 607] width 149 height 35
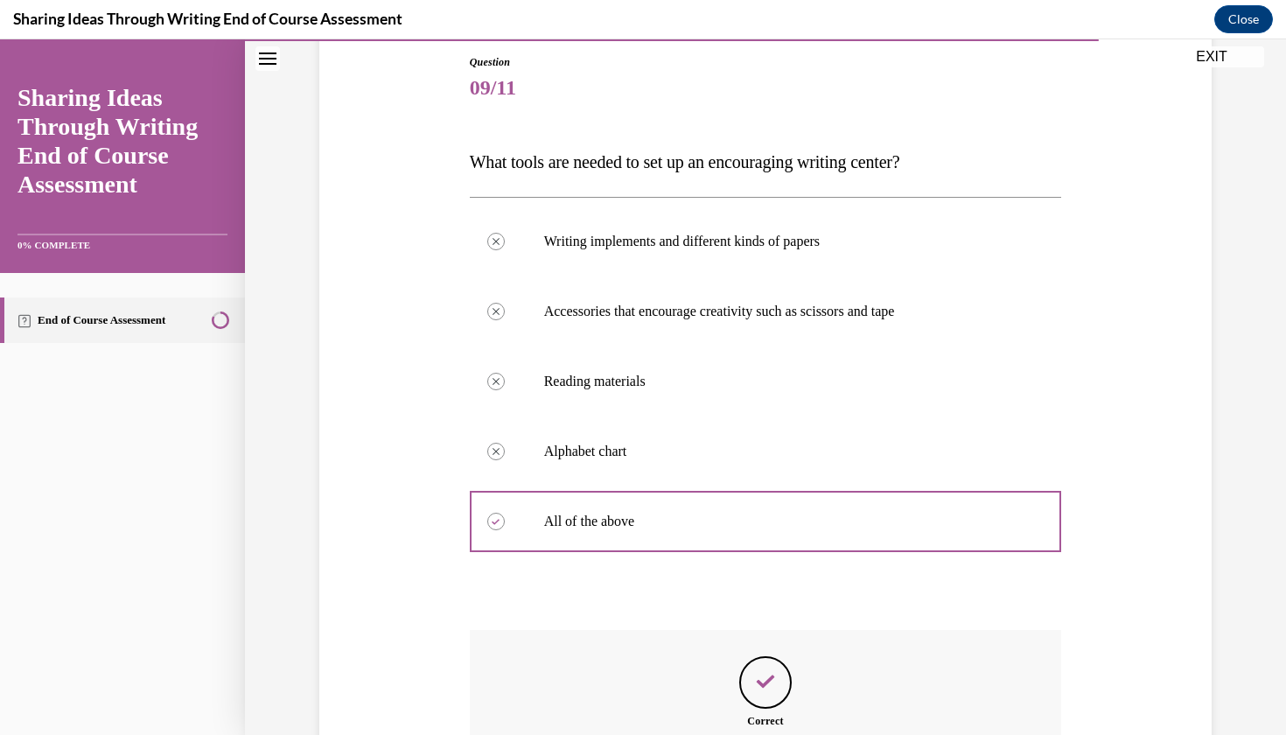
scroll to position [382, 0]
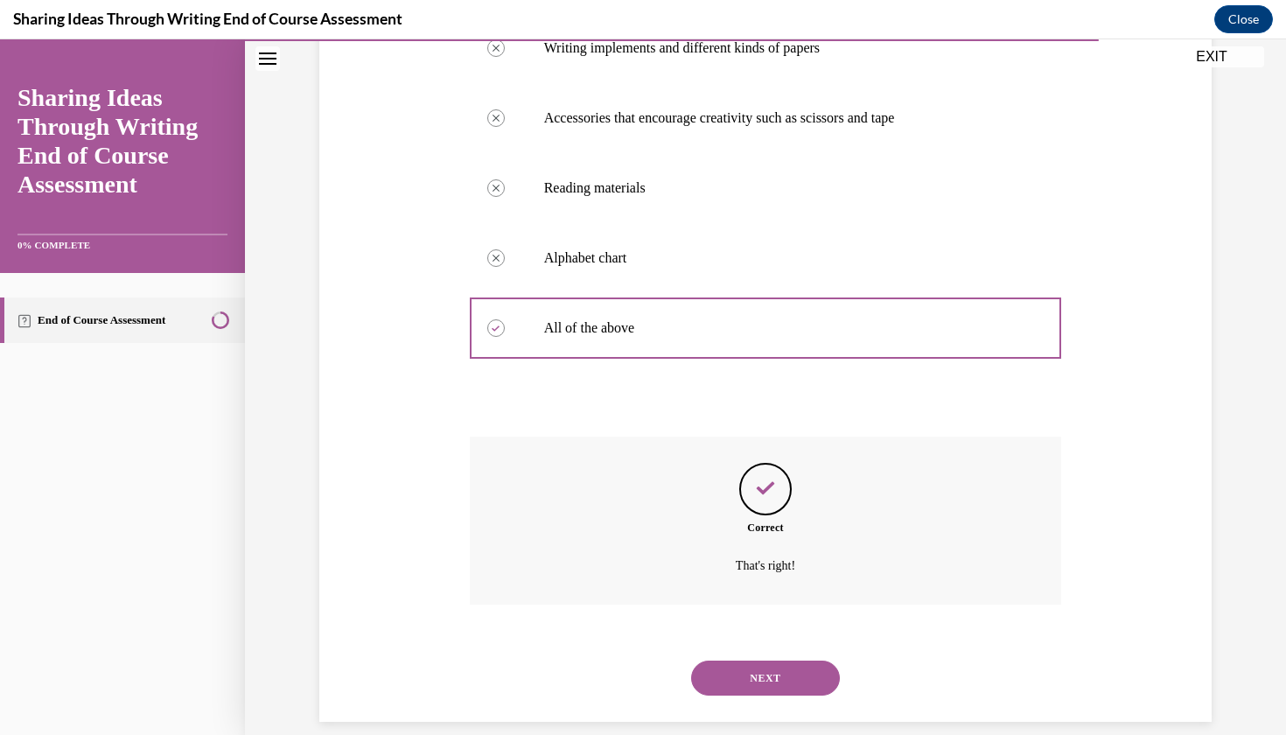
click at [759, 660] on button "NEXT" at bounding box center [765, 677] width 149 height 35
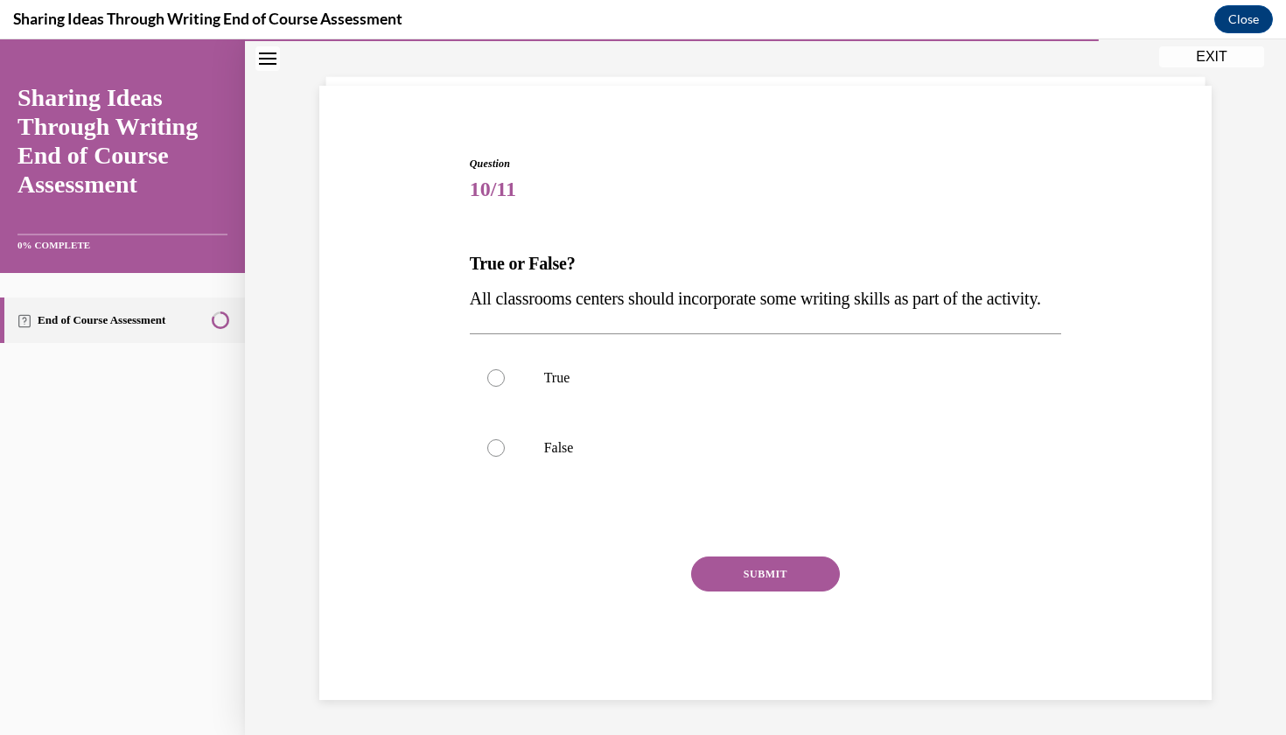
scroll to position [82, 0]
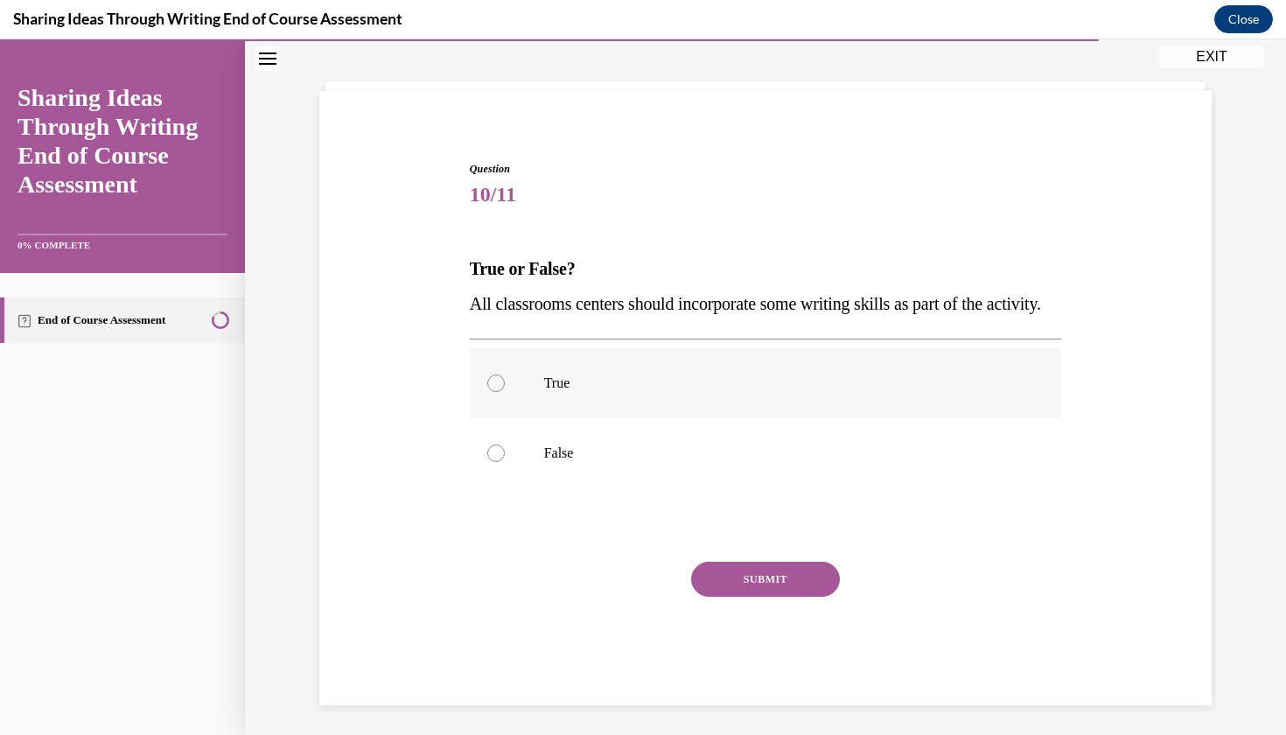
click at [707, 392] on p "True" at bounding box center [781, 382] width 474 height 17
click at [505, 392] on input "True" at bounding box center [495, 382] width 17 height 17
radio input "true"
click at [759, 597] on button "SUBMIT" at bounding box center [765, 579] width 149 height 35
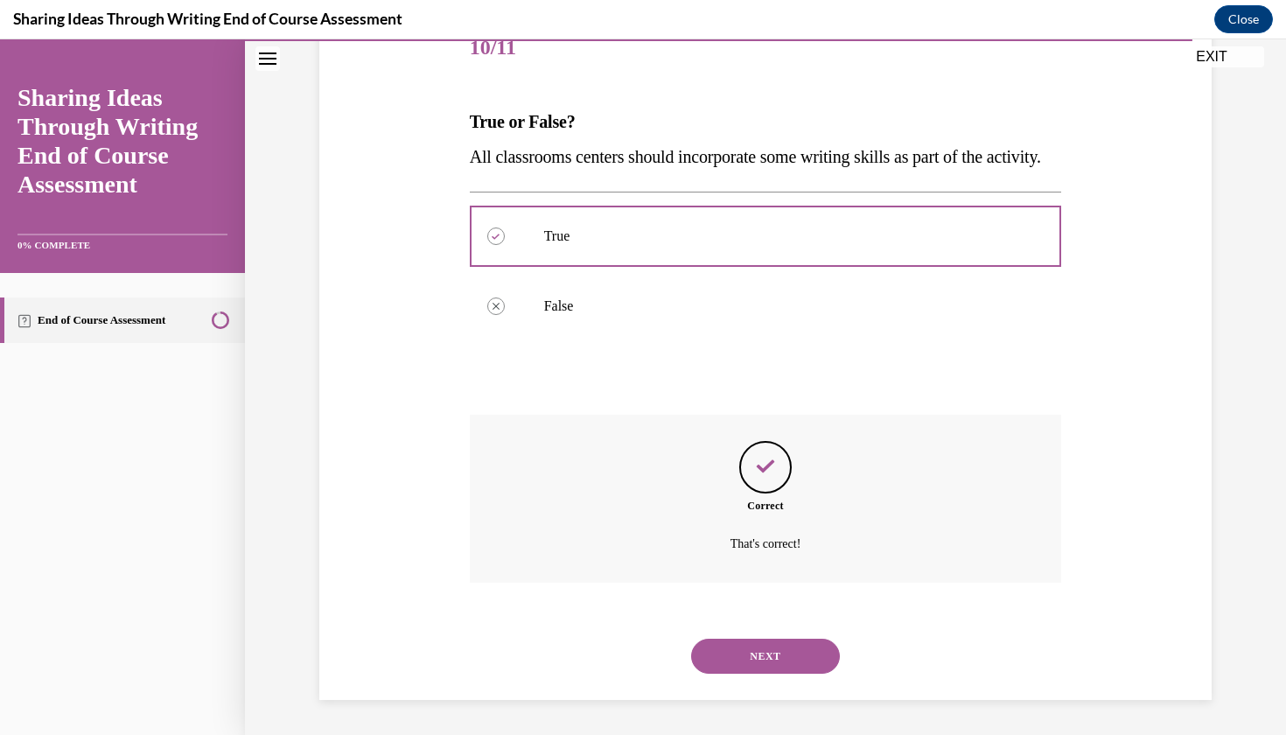
click at [748, 653] on button "NEXT" at bounding box center [765, 656] width 149 height 35
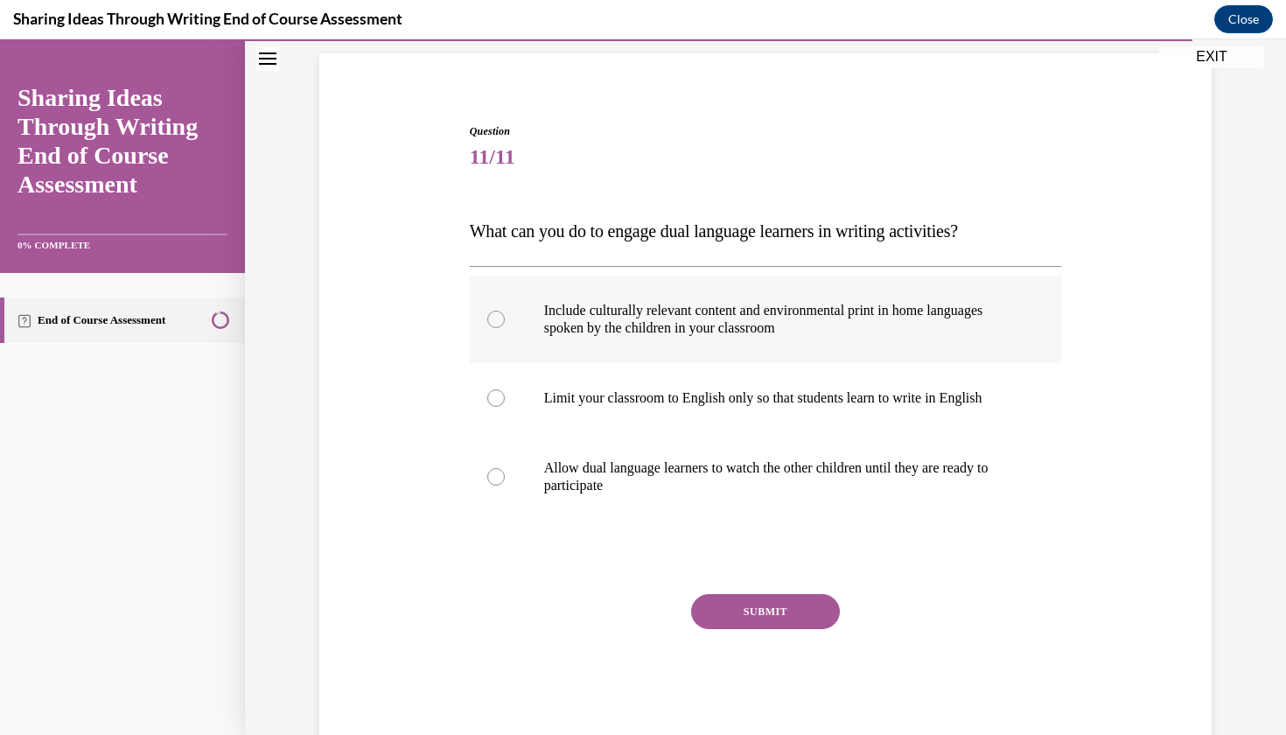
click at [898, 324] on p "Include culturally relevant content and environmental print in home languages s…" at bounding box center [781, 319] width 474 height 35
click at [505, 324] on input "Include culturally relevant content and environmental print in home languages s…" at bounding box center [495, 319] width 17 height 17
radio input "true"
click at [779, 610] on button "SUBMIT" at bounding box center [765, 611] width 149 height 35
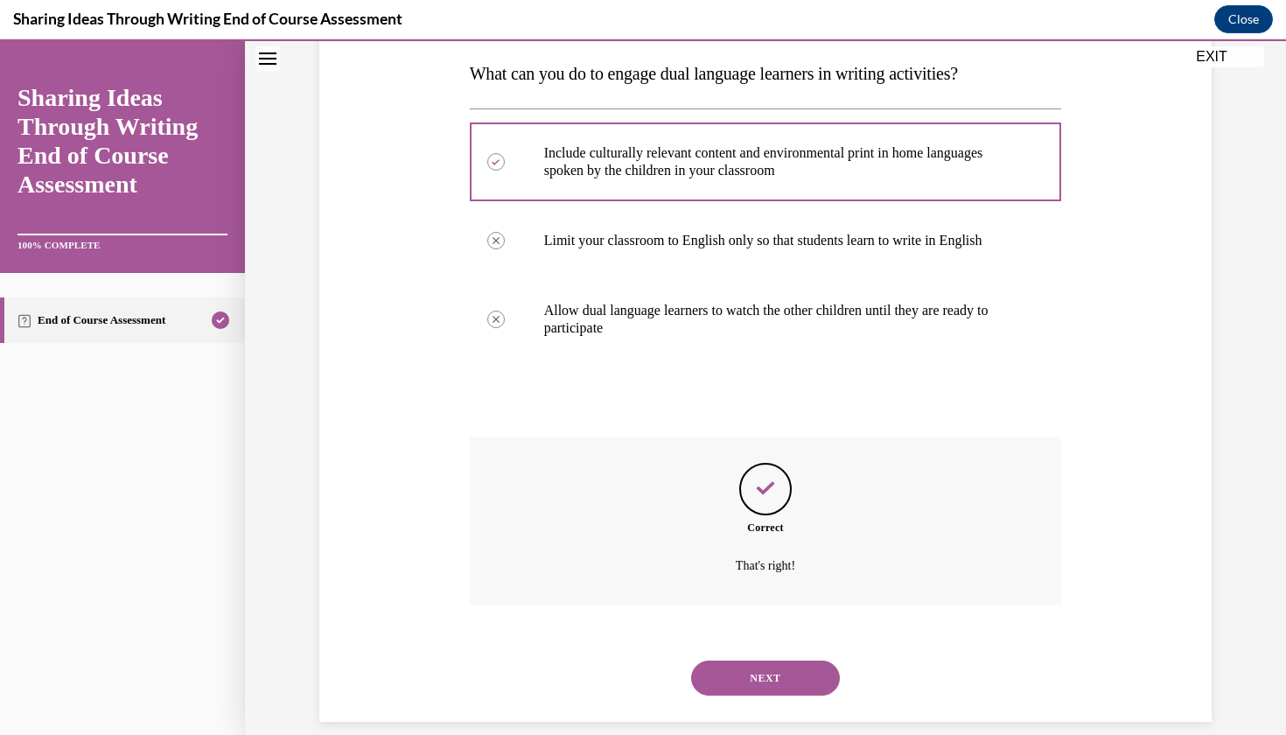
click at [773, 660] on button "NEXT" at bounding box center [765, 677] width 149 height 35
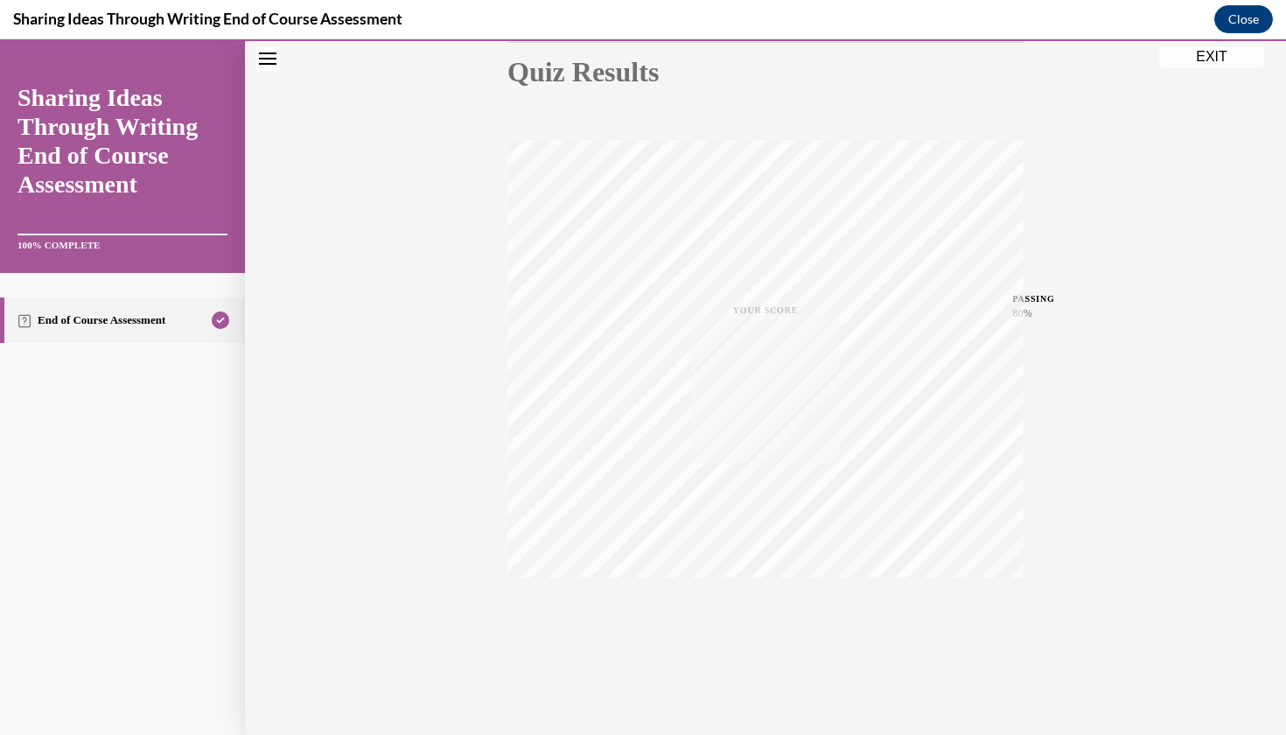
scroll to position [201, 0]
click at [1213, 58] on button "EXIT" at bounding box center [1211, 56] width 105 height 21
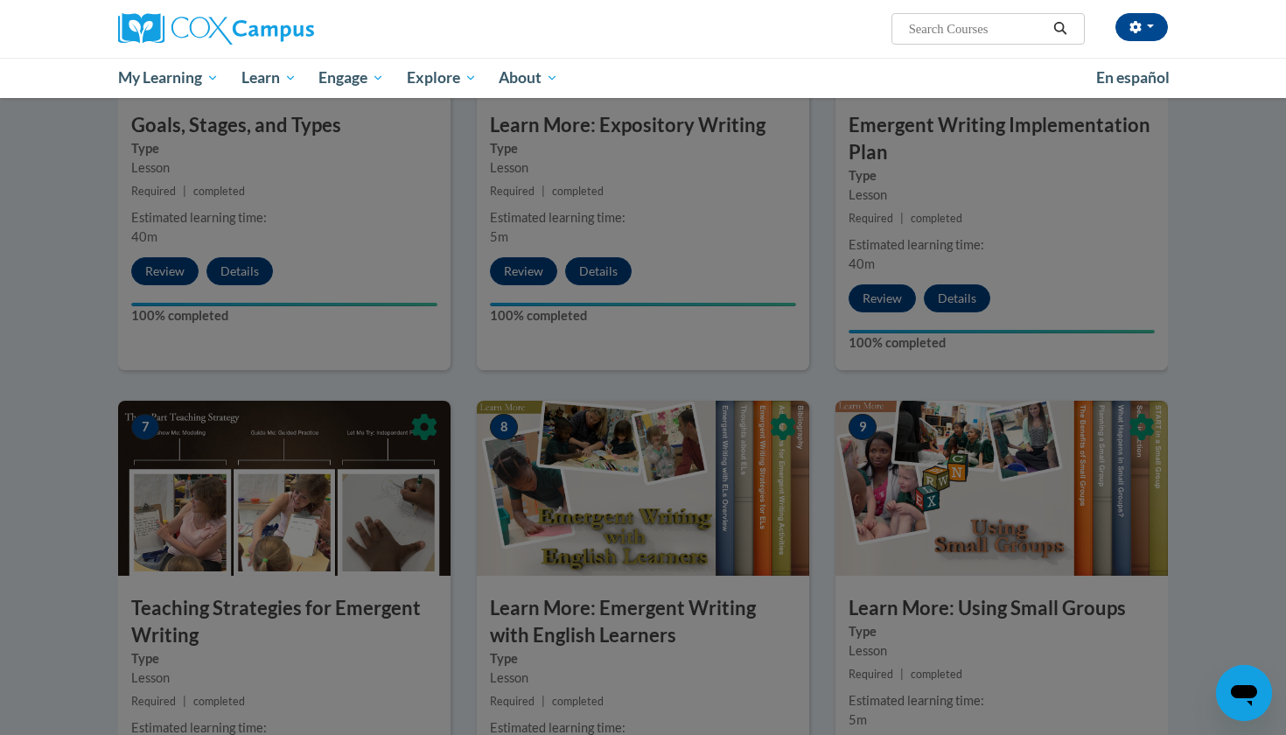
scroll to position [884, 0]
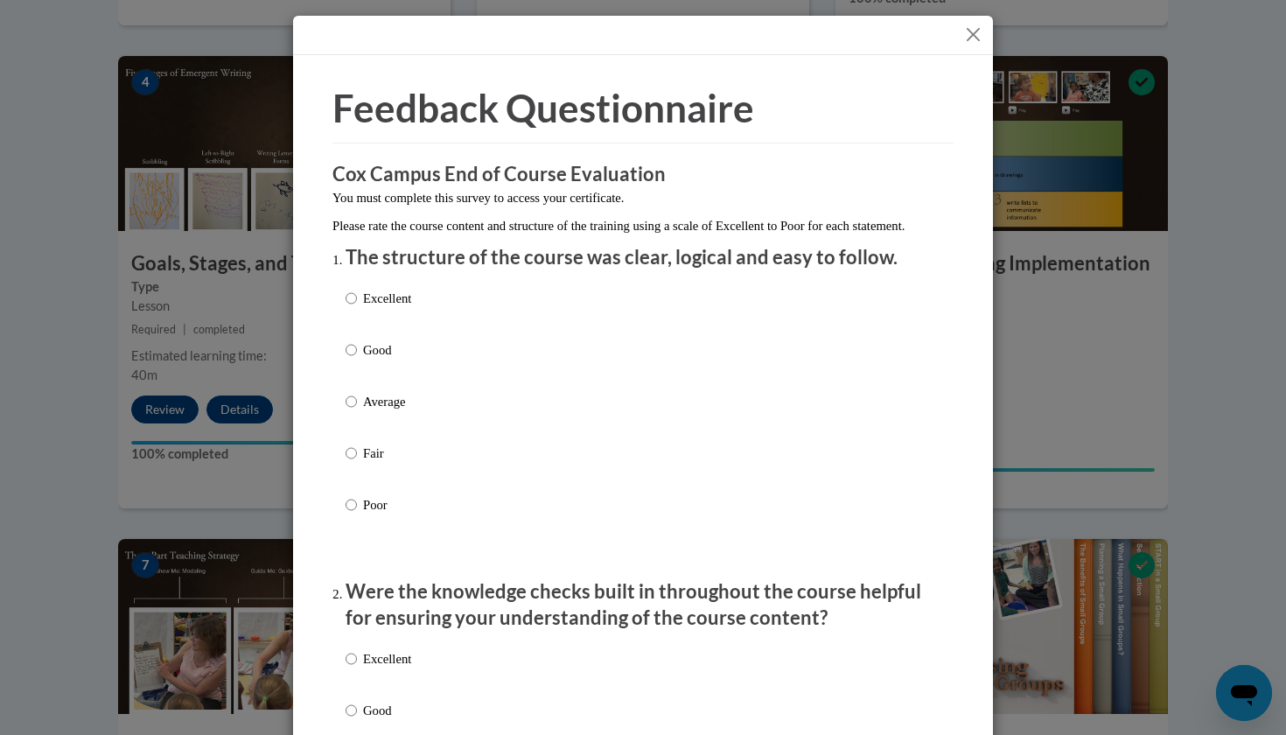
click at [374, 308] on p "Excellent" at bounding box center [387, 298] width 48 height 19
click at [357, 308] on input "Excellent" at bounding box center [351, 298] width 11 height 19
radio input "true"
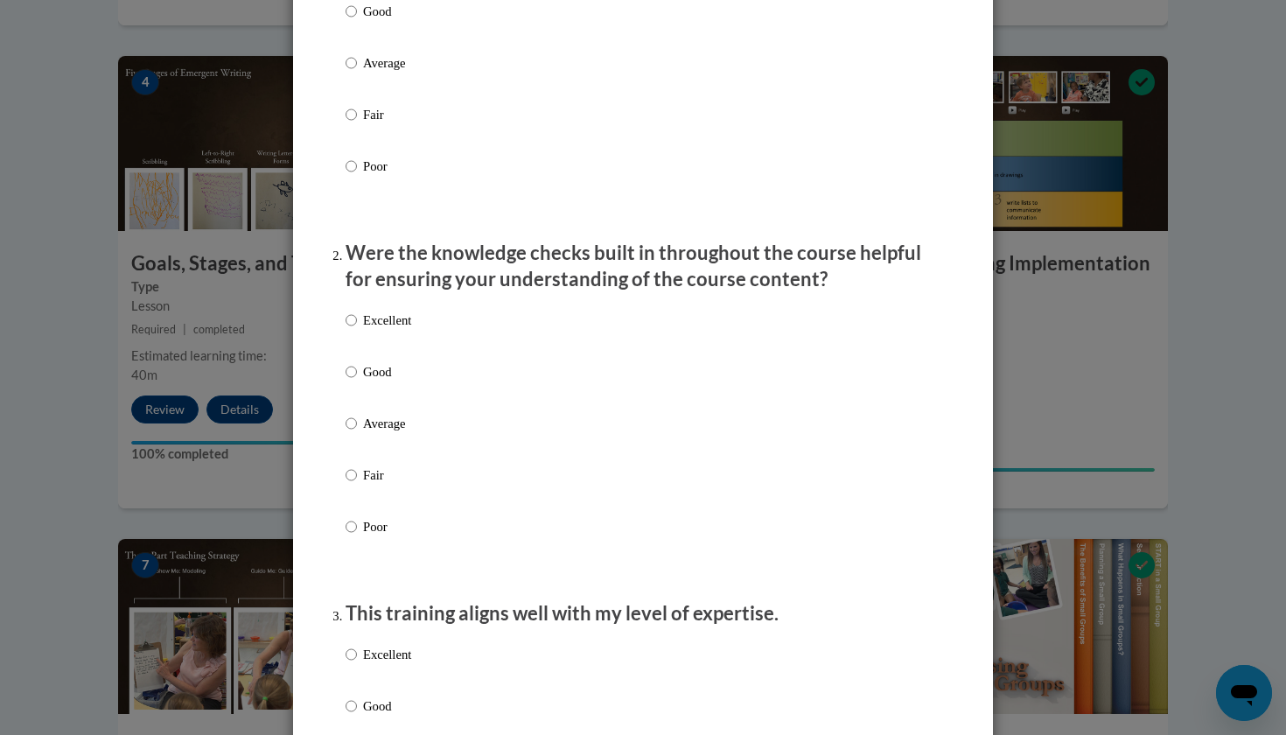
click at [371, 330] on p "Excellent" at bounding box center [387, 320] width 48 height 19
click at [357, 330] on input "Excellent" at bounding box center [351, 320] width 11 height 19
radio input "true"
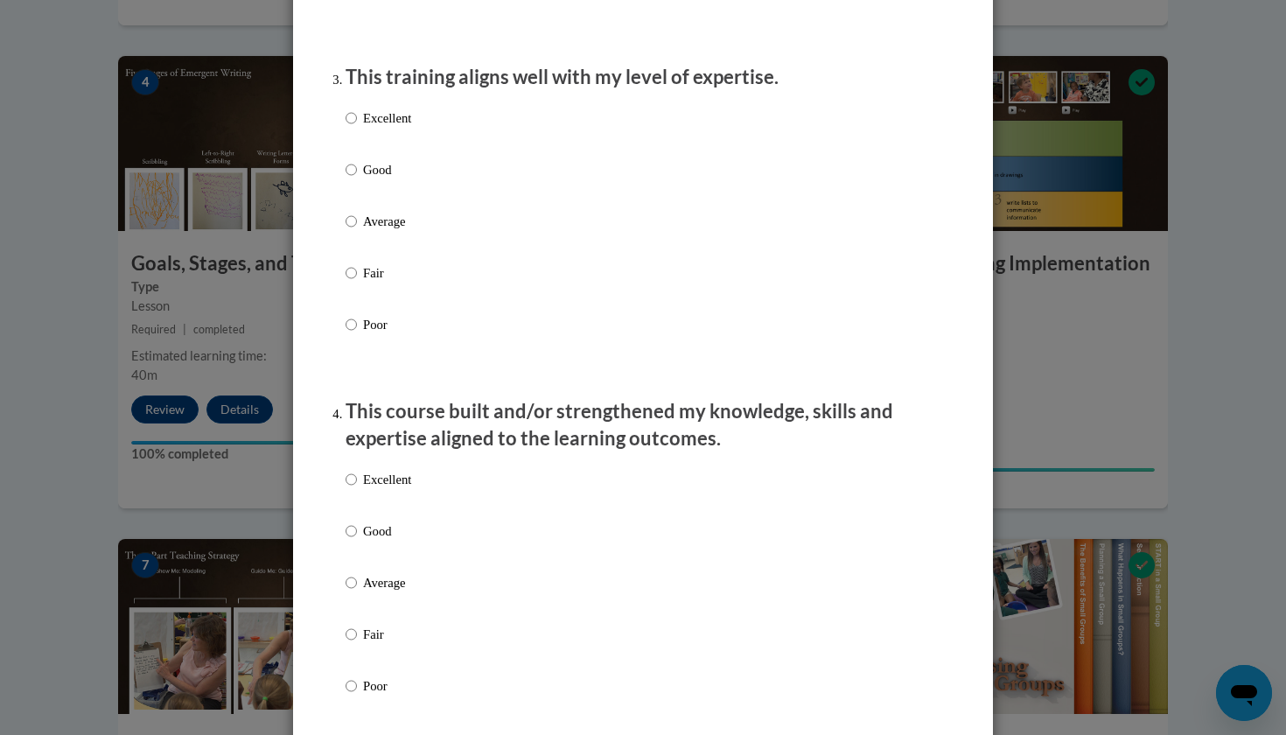
scroll to position [816, 0]
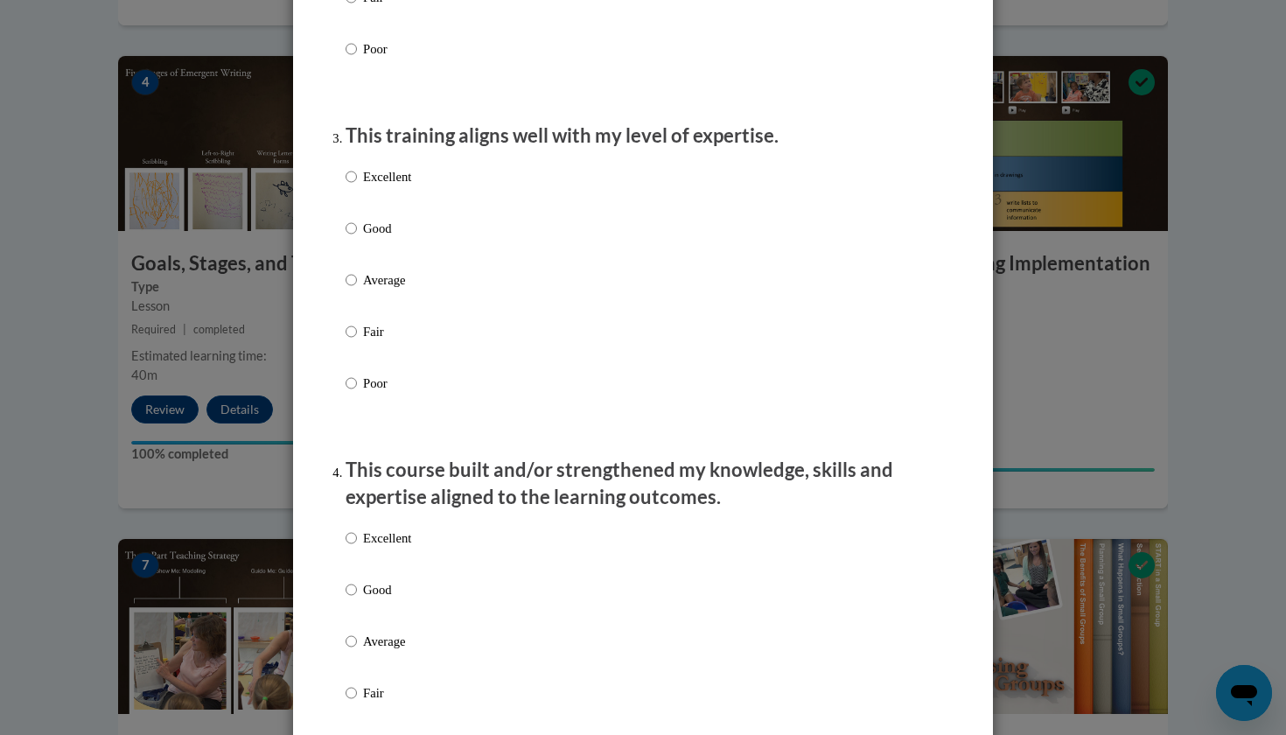
click at [399, 202] on label "Excellent" at bounding box center [379, 190] width 66 height 47
click at [357, 186] on input "Excellent" at bounding box center [351, 176] width 11 height 19
radio input "true"
click at [369, 561] on label "Excellent" at bounding box center [379, 551] width 66 height 47
click at [357, 548] on input "Excellent" at bounding box center [351, 537] width 11 height 19
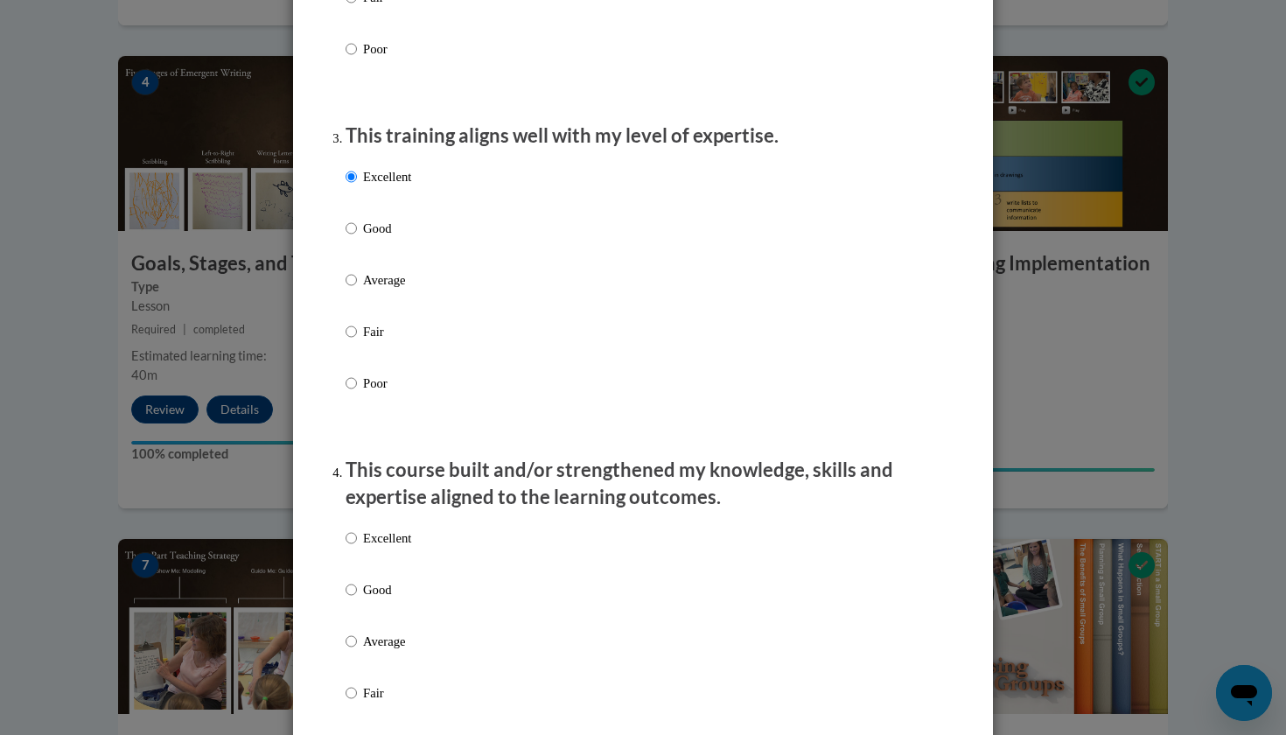
radio input "true"
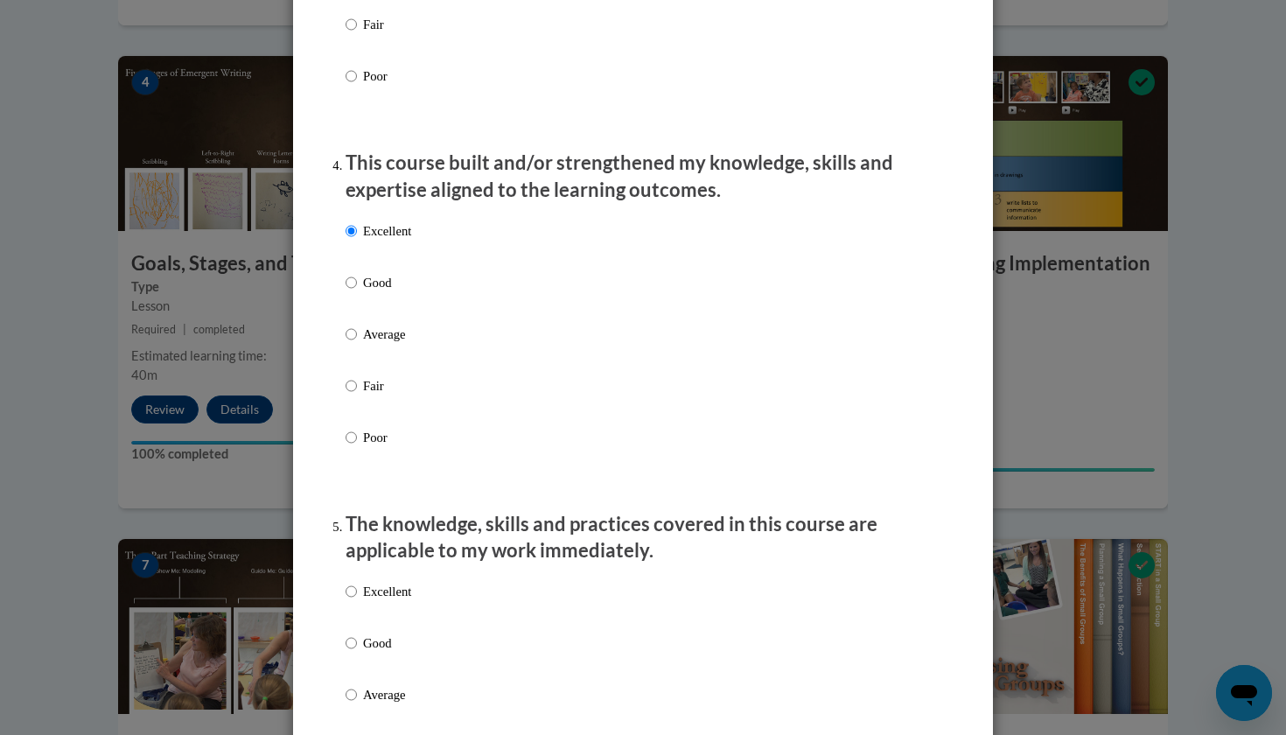
scroll to position [1185, 0]
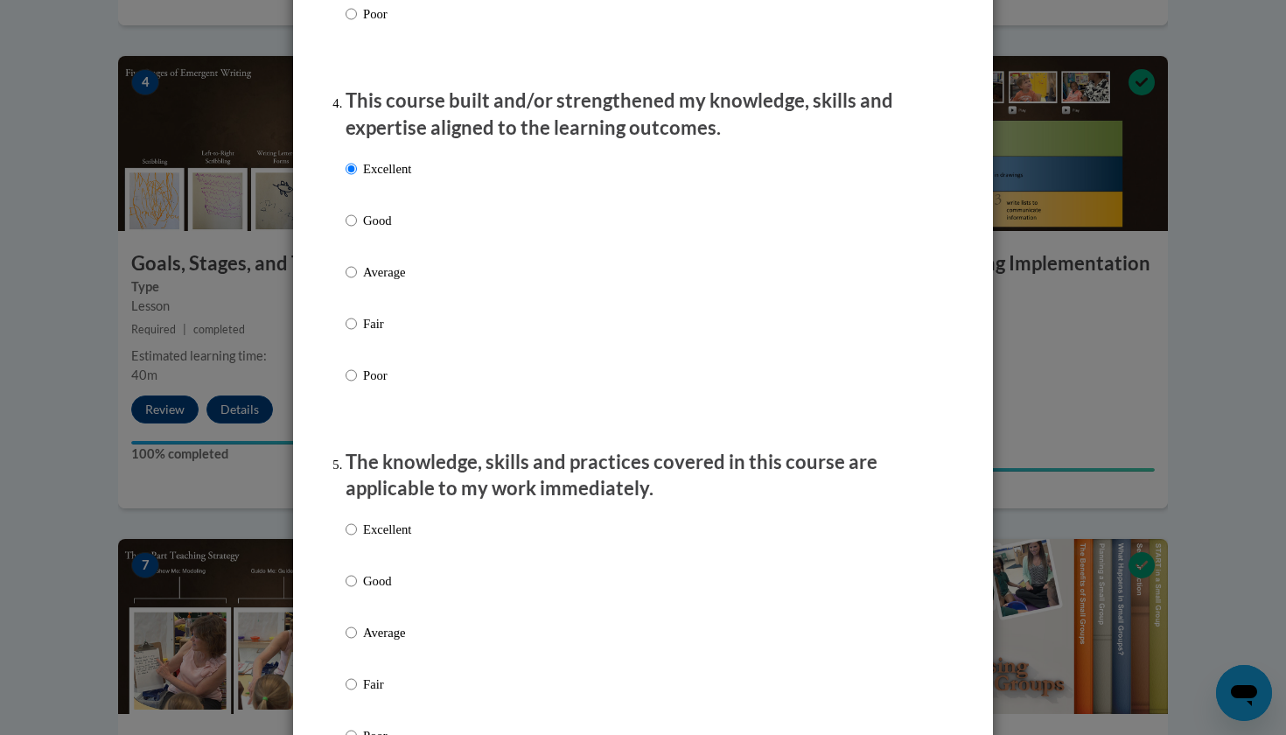
click at [374, 539] on p "Excellent" at bounding box center [387, 529] width 48 height 19
click at [357, 539] on input "Excellent" at bounding box center [351, 529] width 11 height 19
radio input "true"
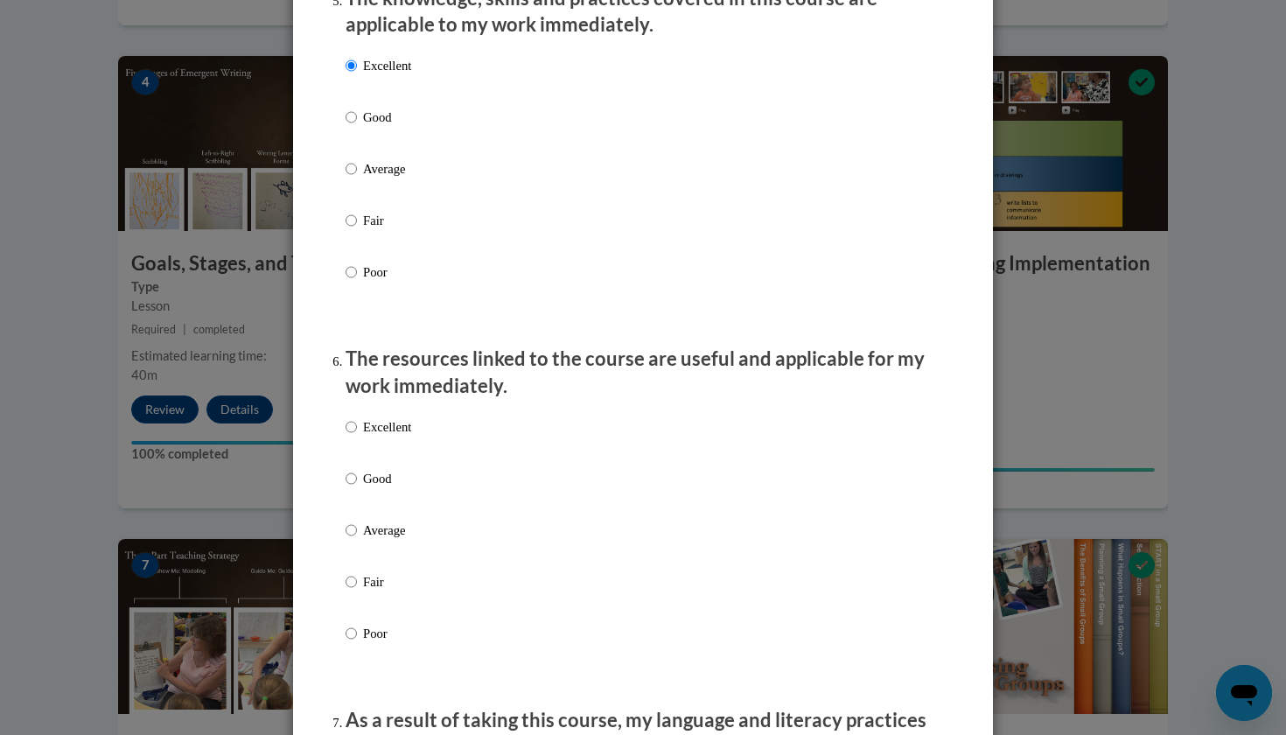
click at [389, 436] on p "Excellent" at bounding box center [387, 426] width 48 height 19
click at [357, 436] on input "Excellent" at bounding box center [351, 426] width 11 height 19
radio input "true"
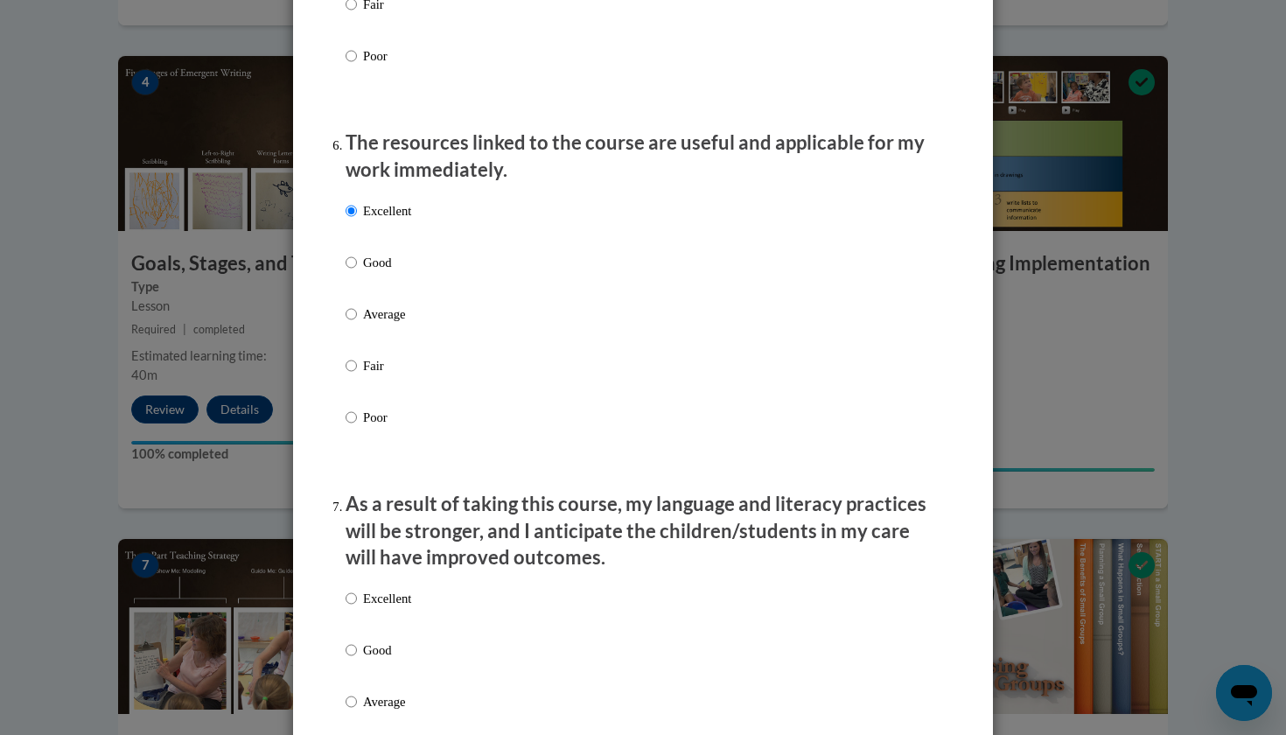
scroll to position [2009, 0]
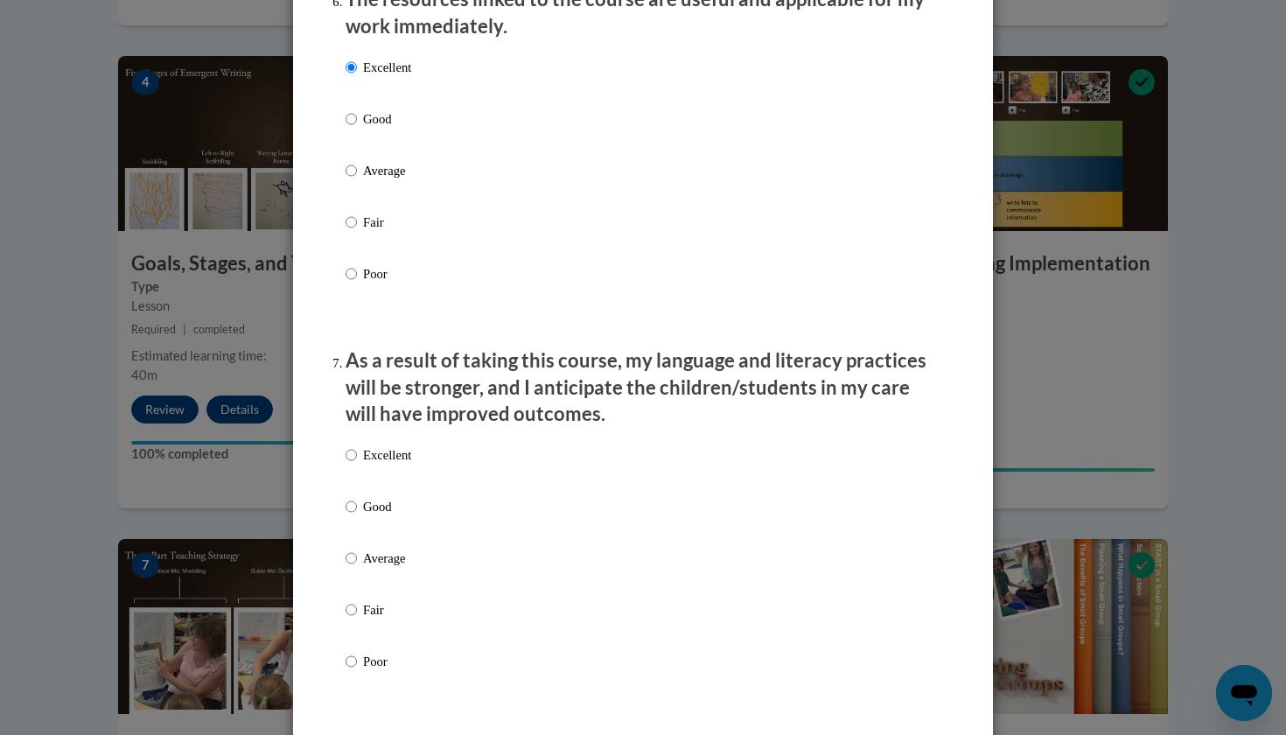
click at [381, 465] on p "Excellent" at bounding box center [387, 454] width 48 height 19
click at [357, 465] on input "Excellent" at bounding box center [351, 454] width 11 height 19
radio input "true"
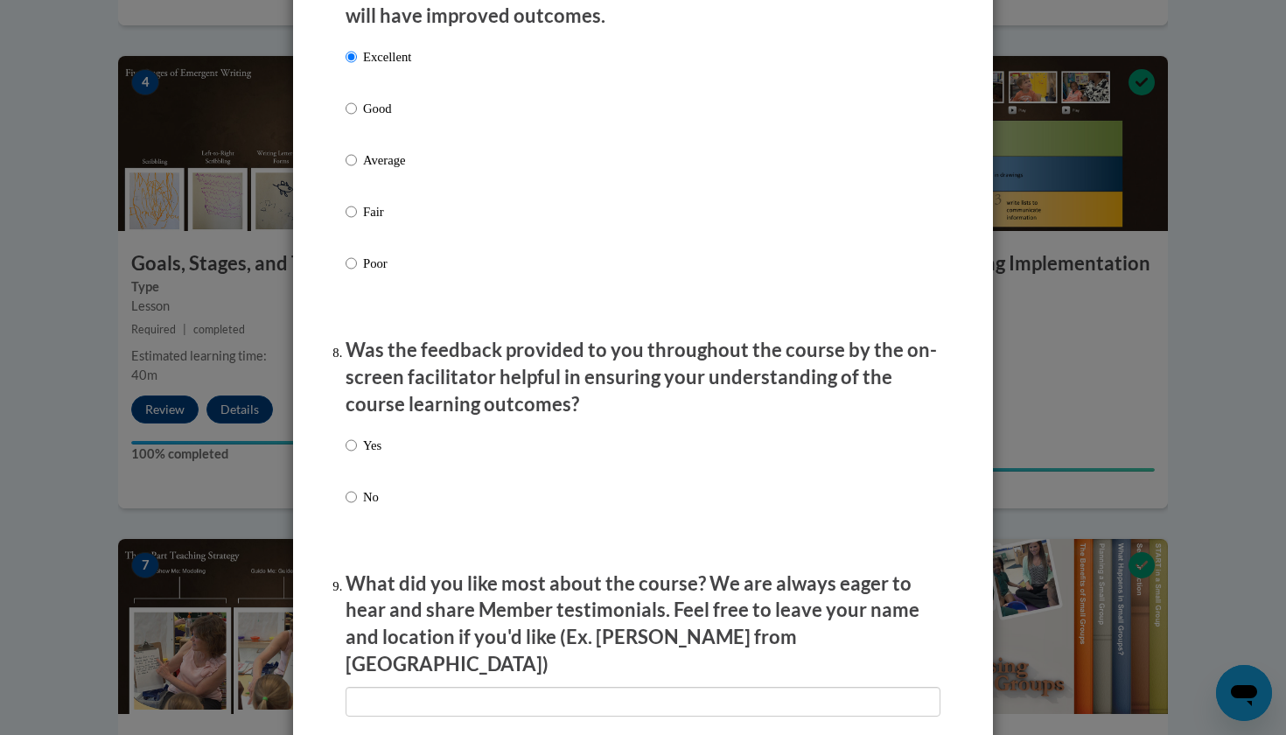
click at [381, 451] on p "Yes" at bounding box center [372, 445] width 18 height 19
click at [357, 451] on input "Yes" at bounding box center [351, 445] width 11 height 19
radio input "true"
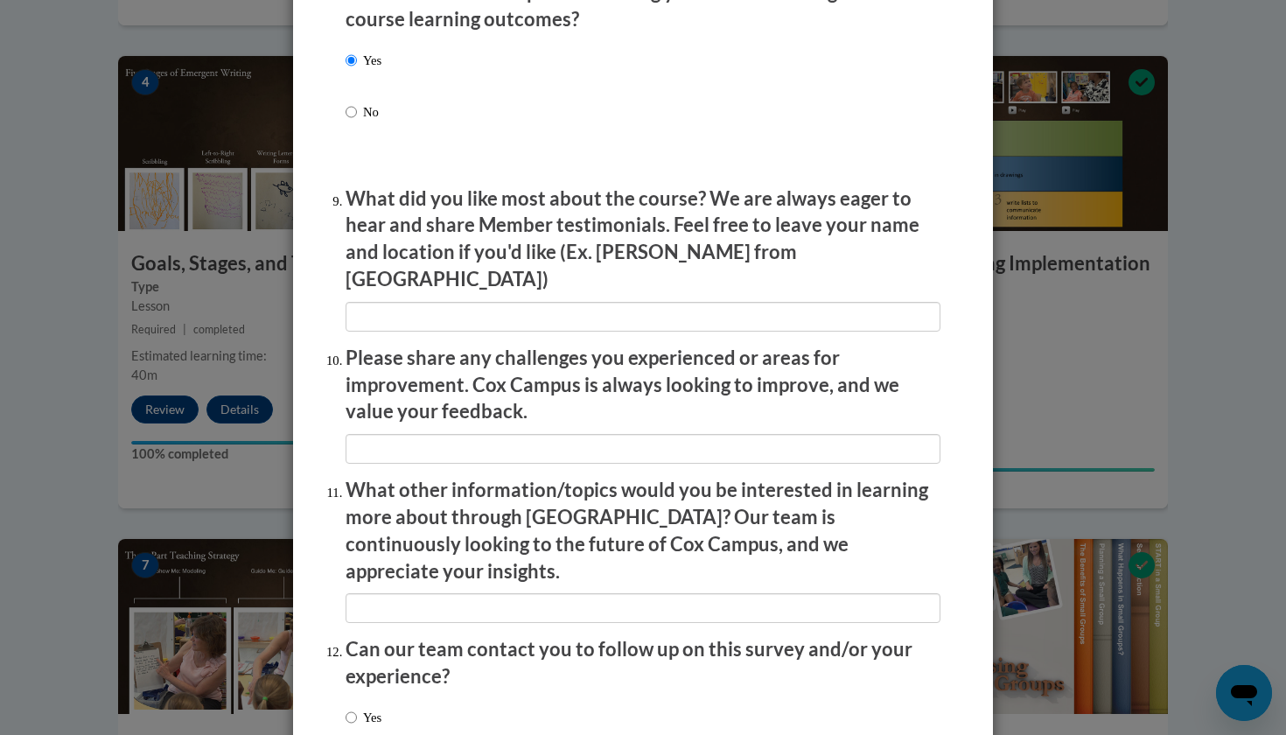
scroll to position [2880, 0]
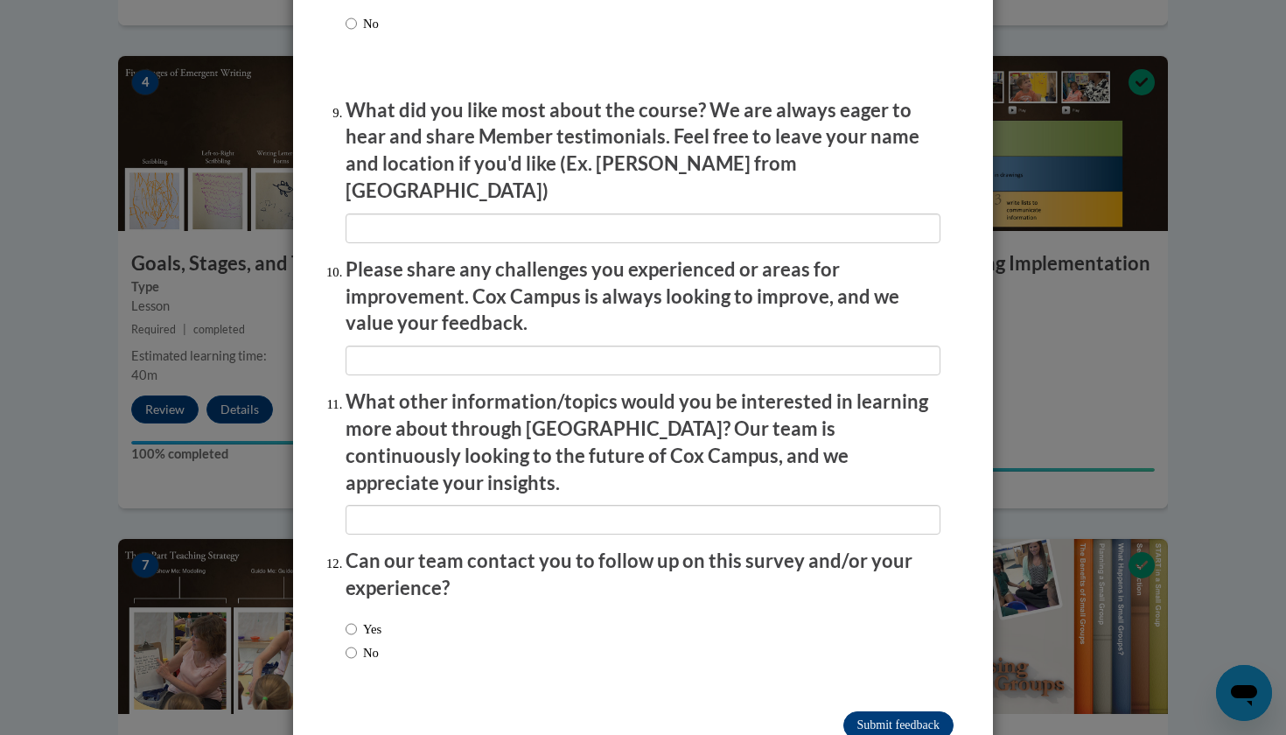
click at [901, 711] on input "Submit feedback" at bounding box center [898, 725] width 110 height 28
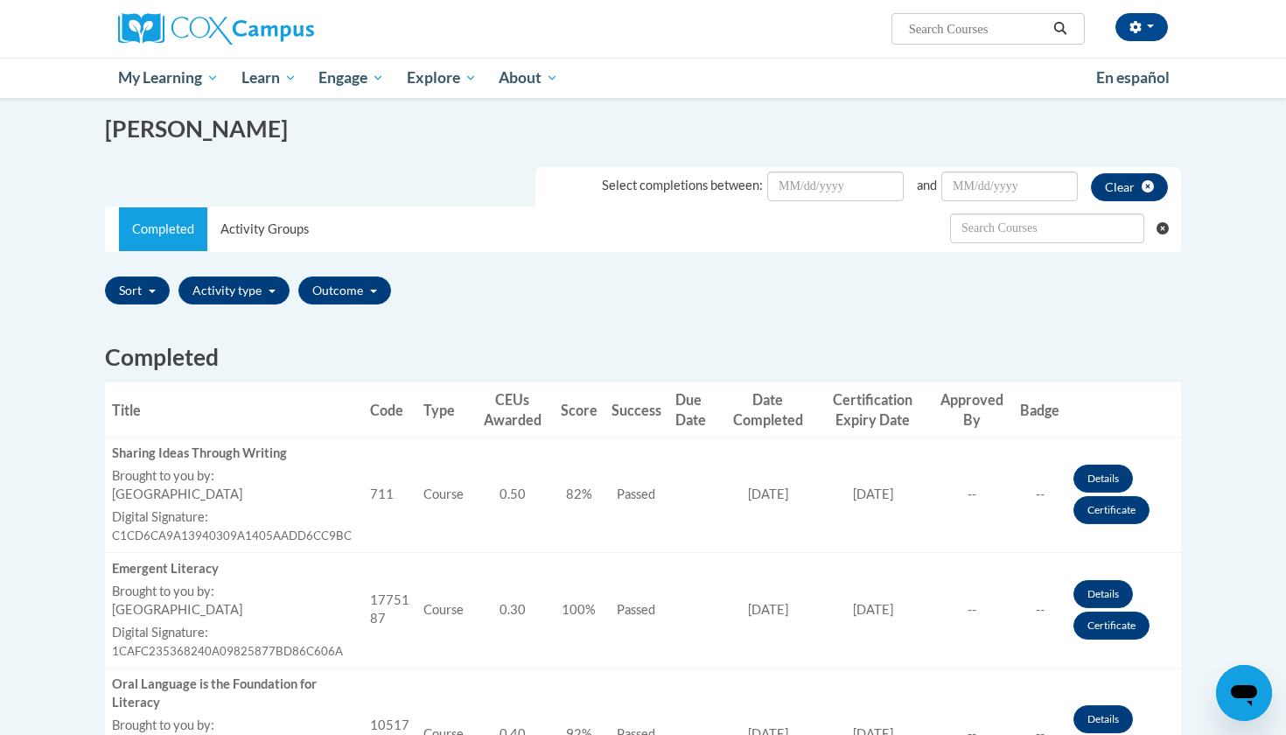
scroll to position [151, 0]
